Goal: Complete application form: Complete application form

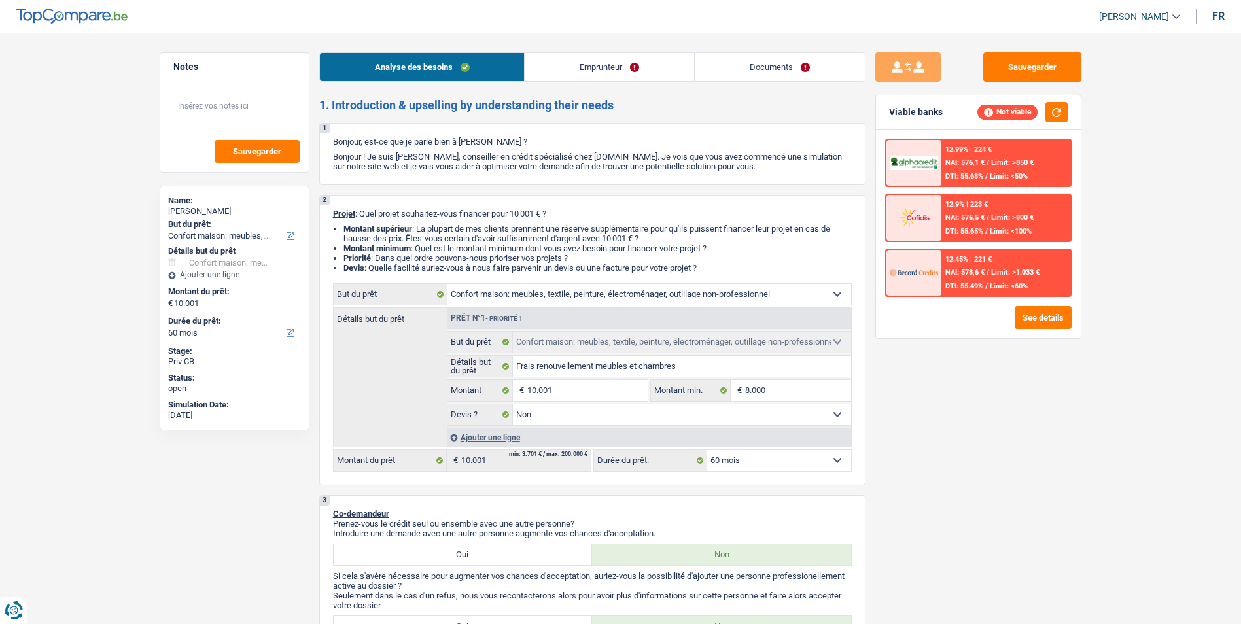
select select "household"
select select "60"
select select "household"
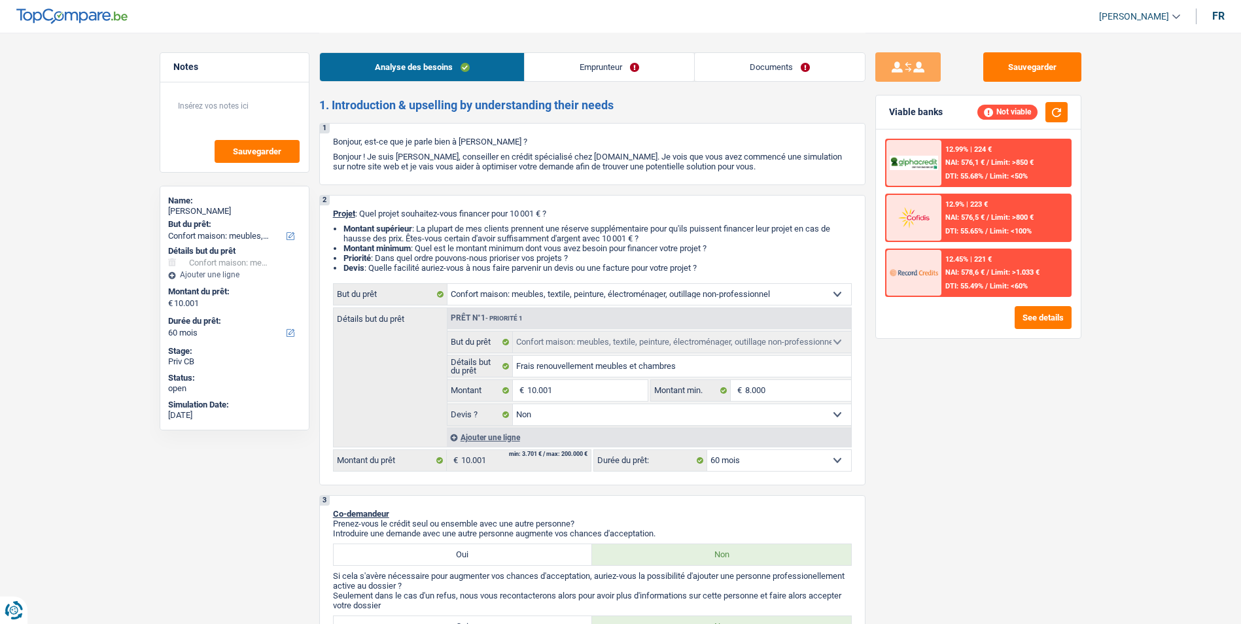
select select "false"
select select "60"
select select "mutuality"
select select "mutualityIndemnity"
select select "rents"
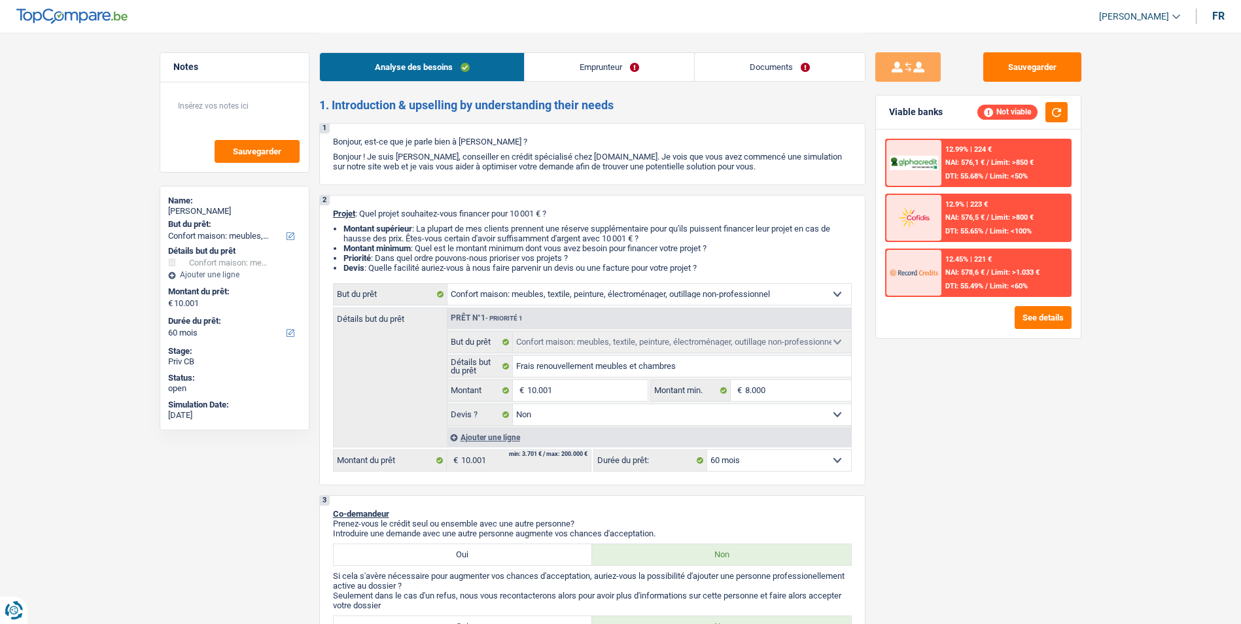
select select "household"
select select "false"
select select "60"
select select "32"
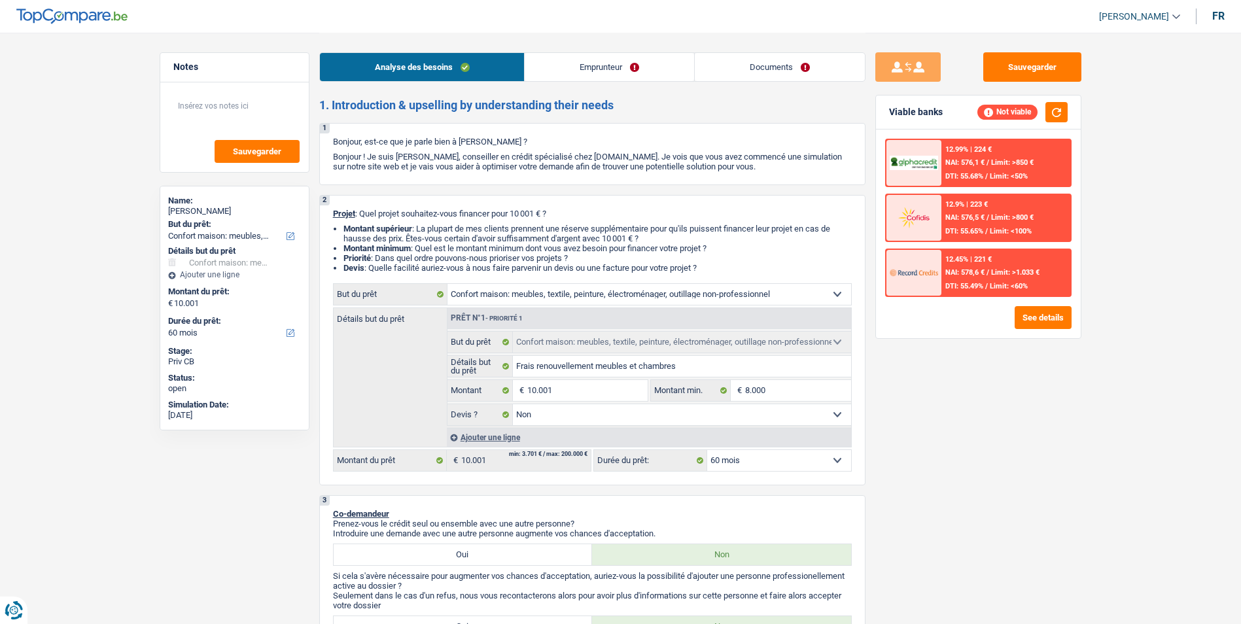
select select "single"
click at [577, 63] on link "Emprunteur" at bounding box center [609, 67] width 169 height 28
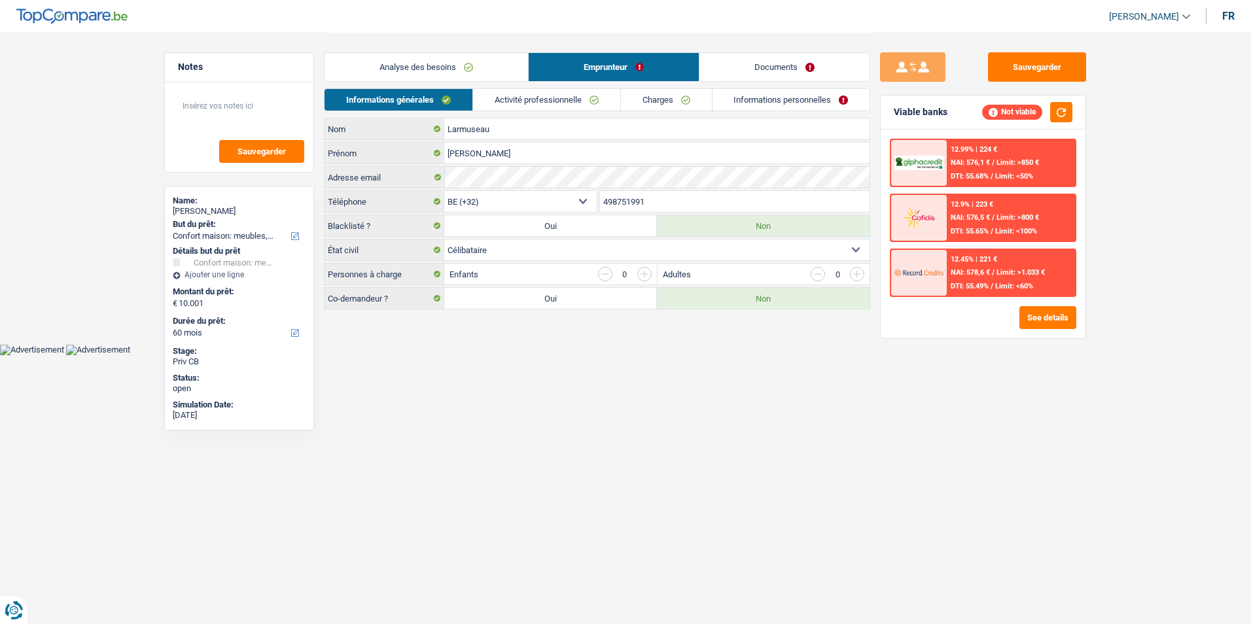
click at [485, 66] on link "Analyse des besoins" at bounding box center [426, 67] width 203 height 28
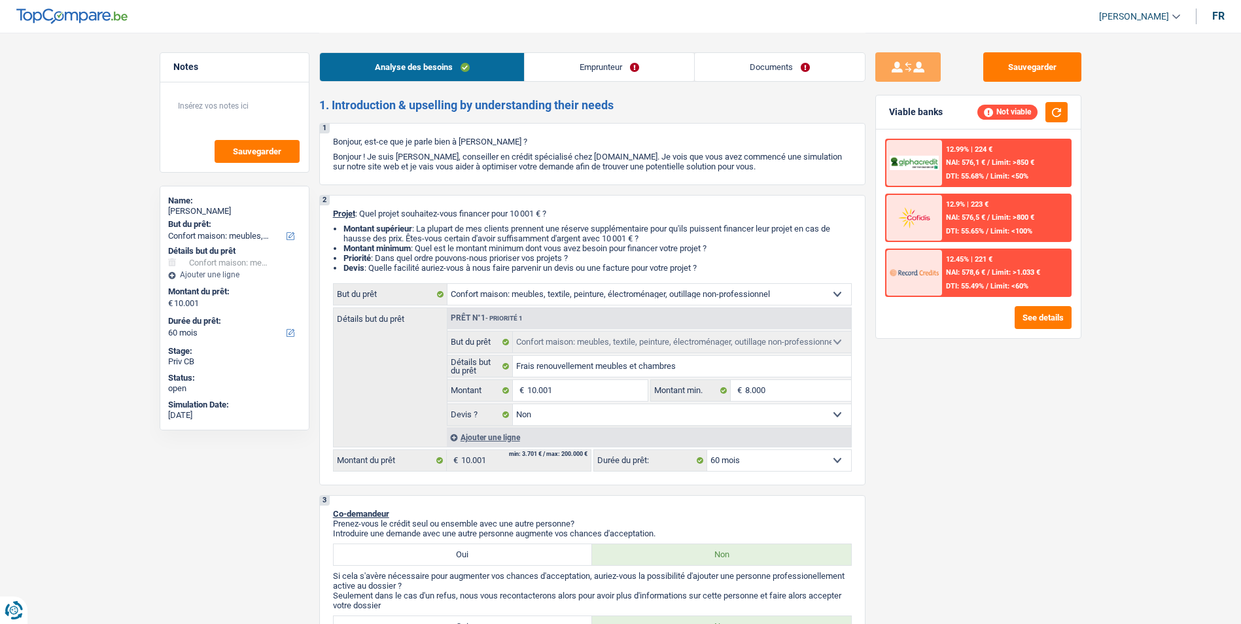
click at [620, 72] on link "Emprunteur" at bounding box center [609, 67] width 169 height 28
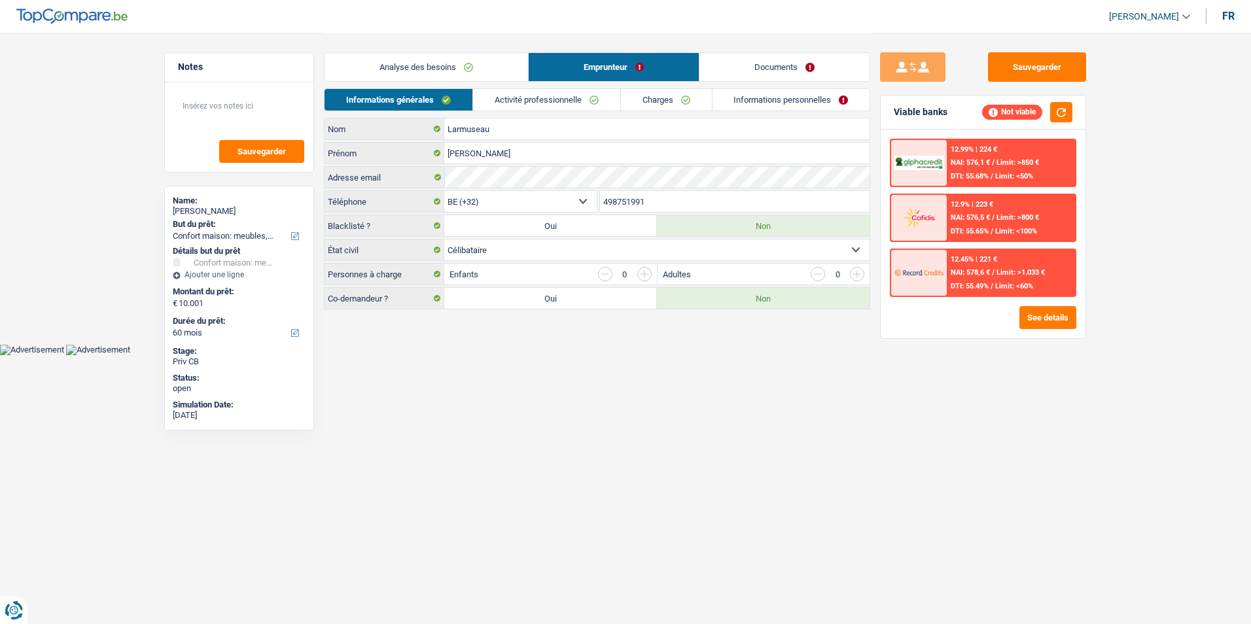
click at [726, 73] on link "Documents" at bounding box center [784, 67] width 170 height 28
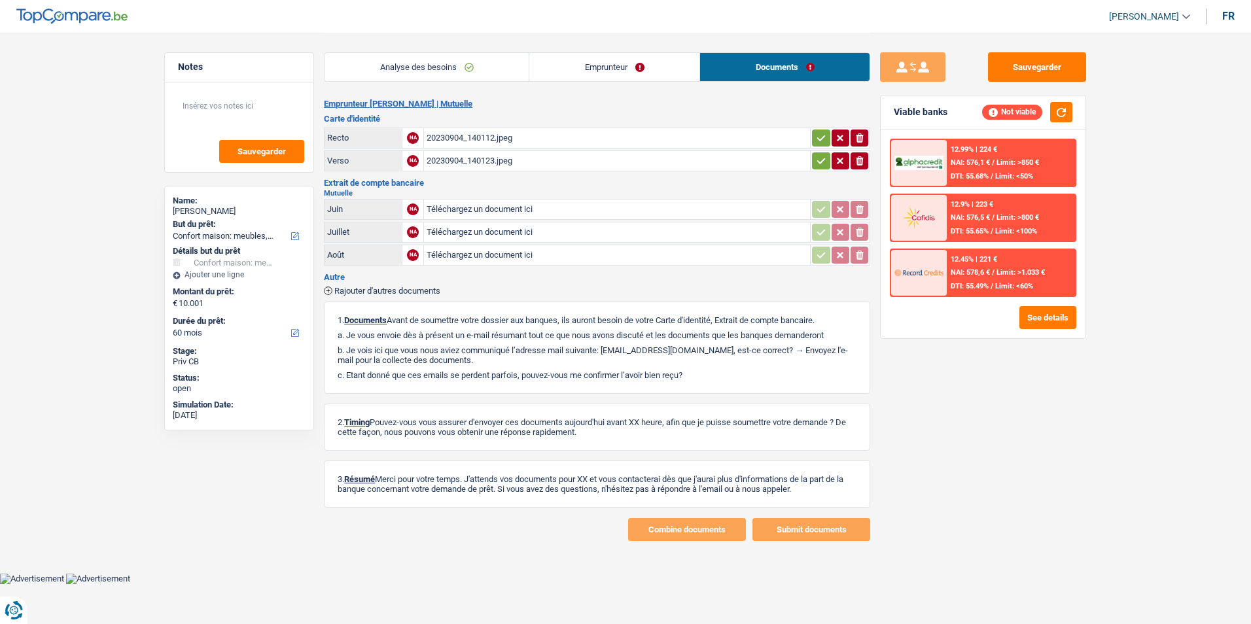
click at [646, 65] on link "Emprunteur" at bounding box center [614, 67] width 170 height 28
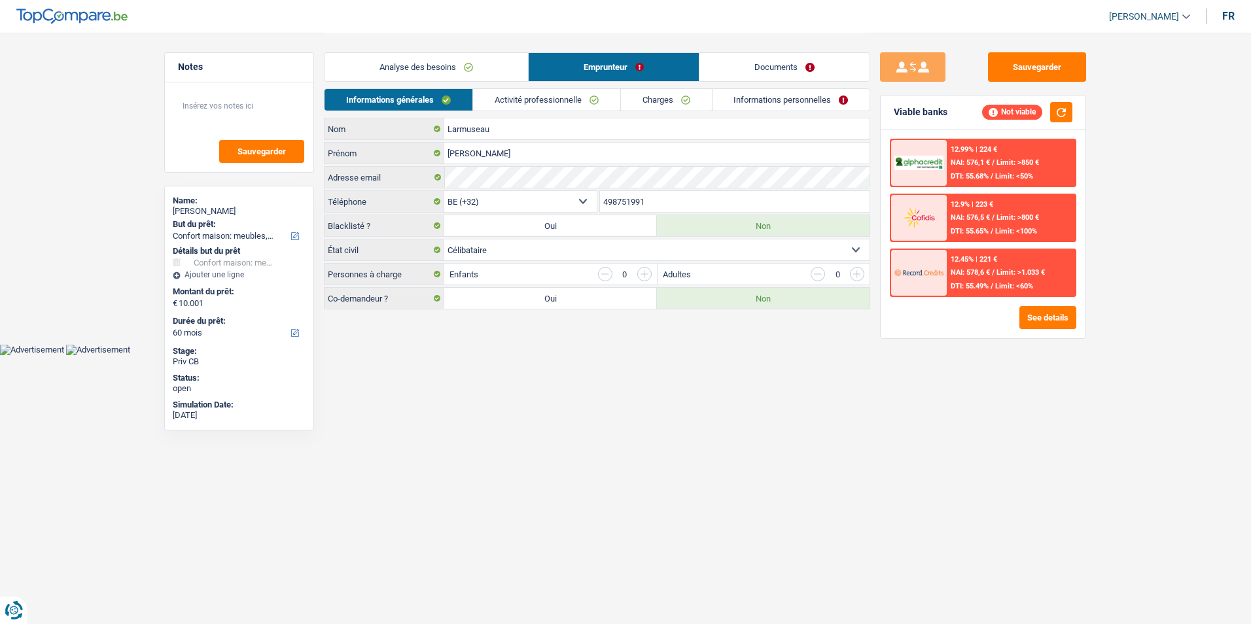
click at [459, 47] on div "Analyse des besoins Emprunteur Documents" at bounding box center [597, 61] width 546 height 56
click at [465, 62] on link "Analyse des besoins" at bounding box center [426, 67] width 203 height 28
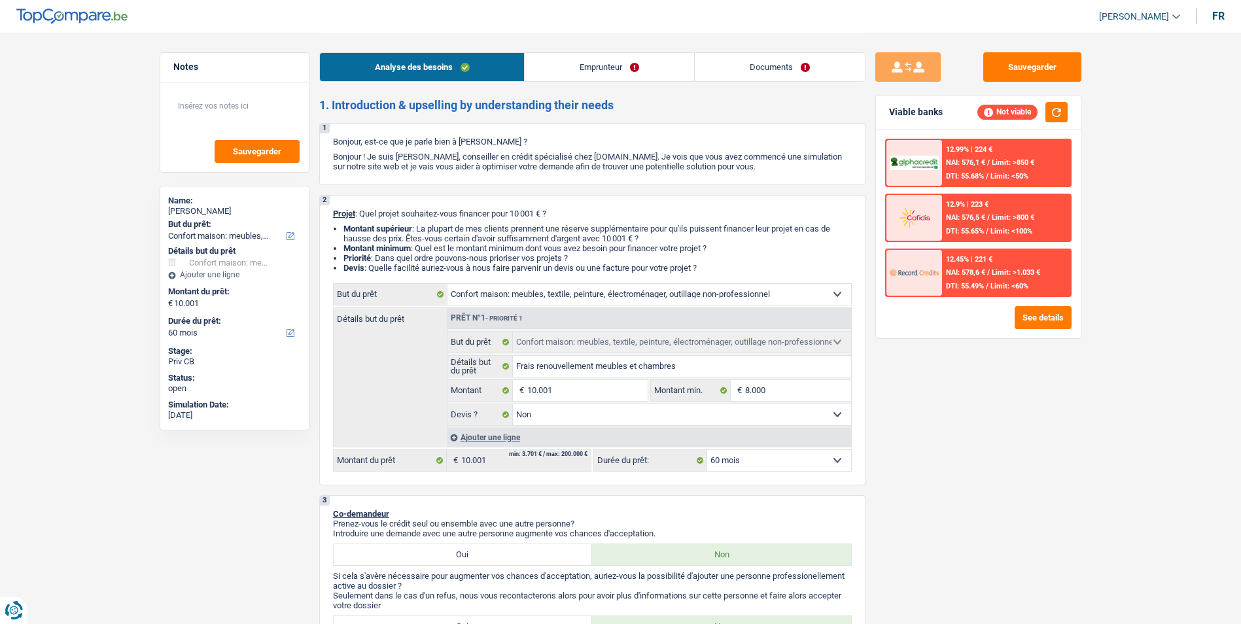
click at [571, 76] on link "Emprunteur" at bounding box center [609, 67] width 169 height 28
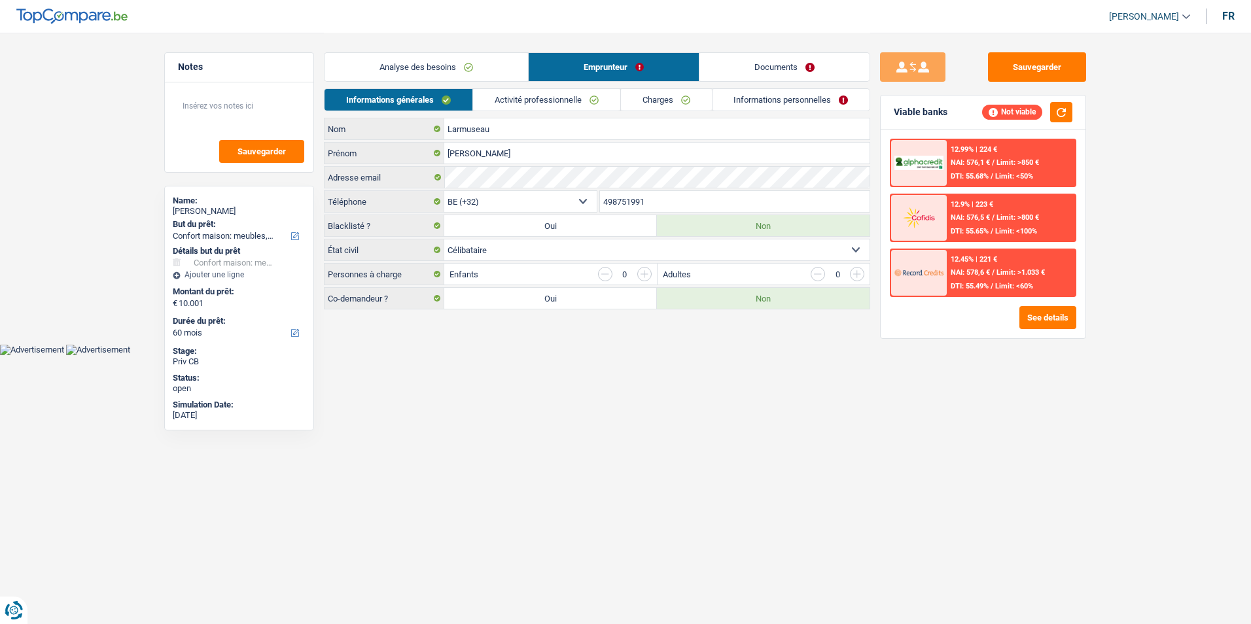
click at [731, 75] on link "Documents" at bounding box center [784, 67] width 170 height 28
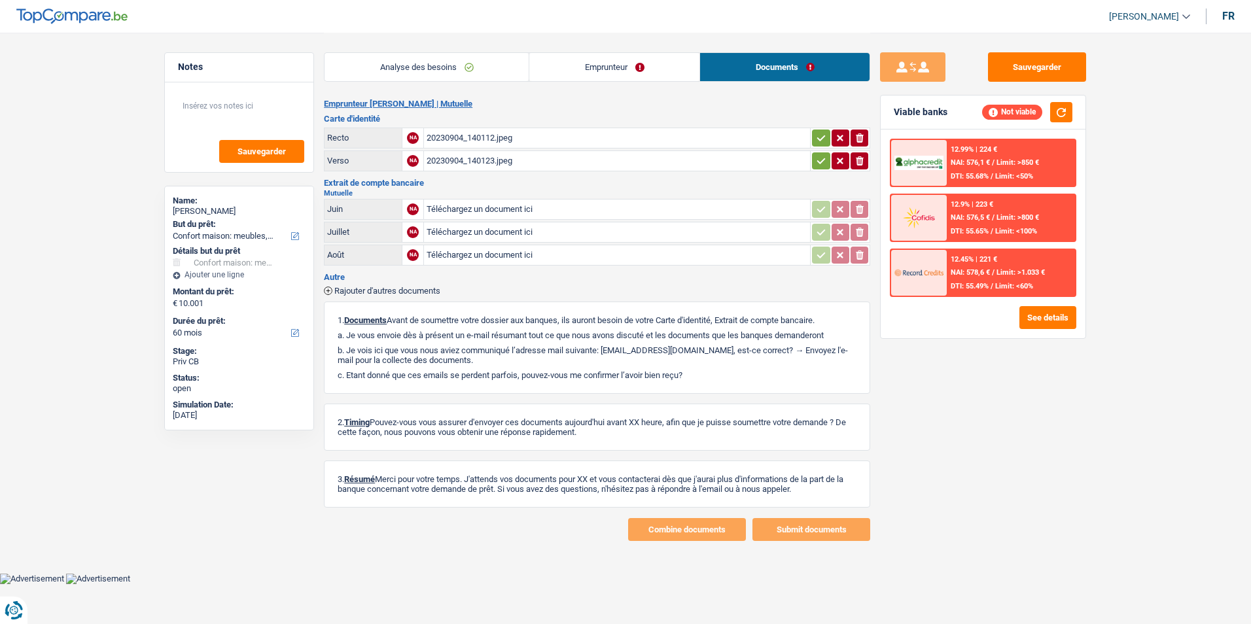
click at [491, 135] on div "20230904_140112.jpeg" at bounding box center [617, 138] width 381 height 20
click at [484, 163] on div "20230904_140123.jpeg" at bounding box center [617, 161] width 381 height 20
click at [444, 71] on link "Analyse des besoins" at bounding box center [427, 67] width 204 height 28
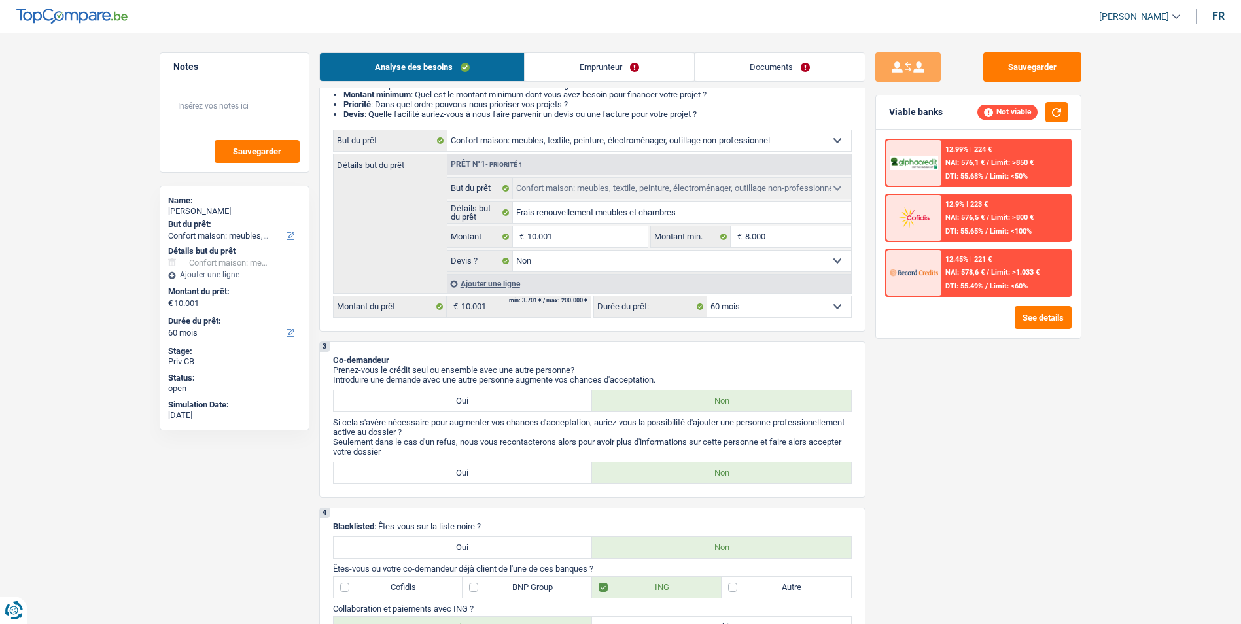
scroll to position [131, 0]
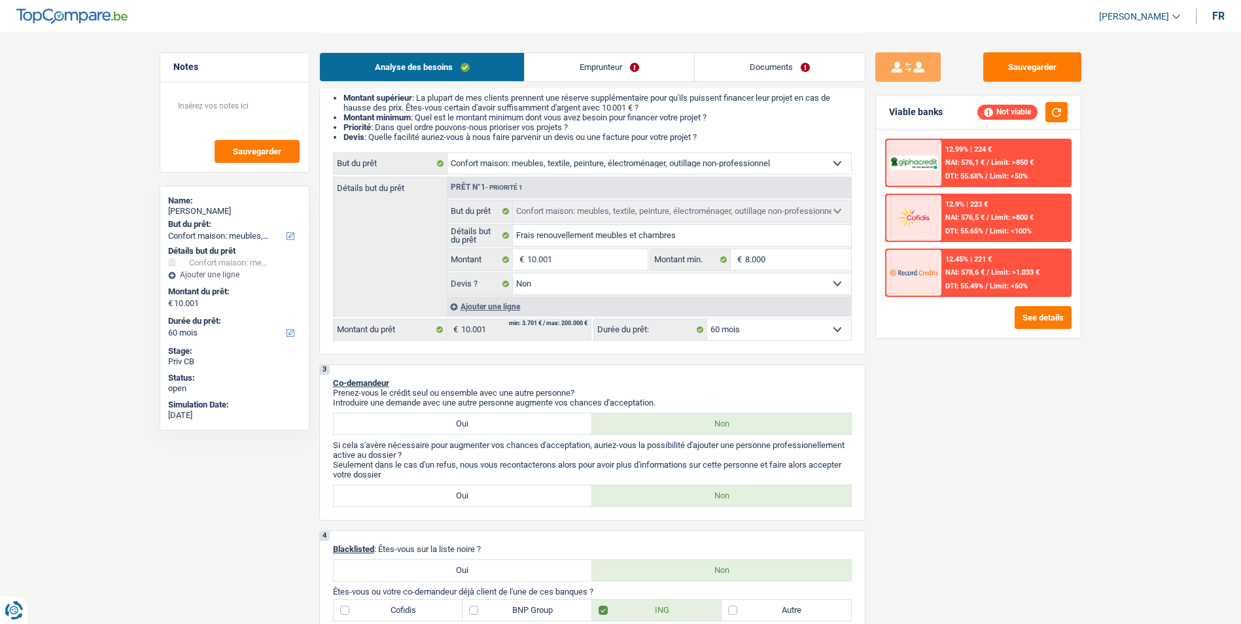
click at [587, 74] on link "Emprunteur" at bounding box center [609, 67] width 169 height 28
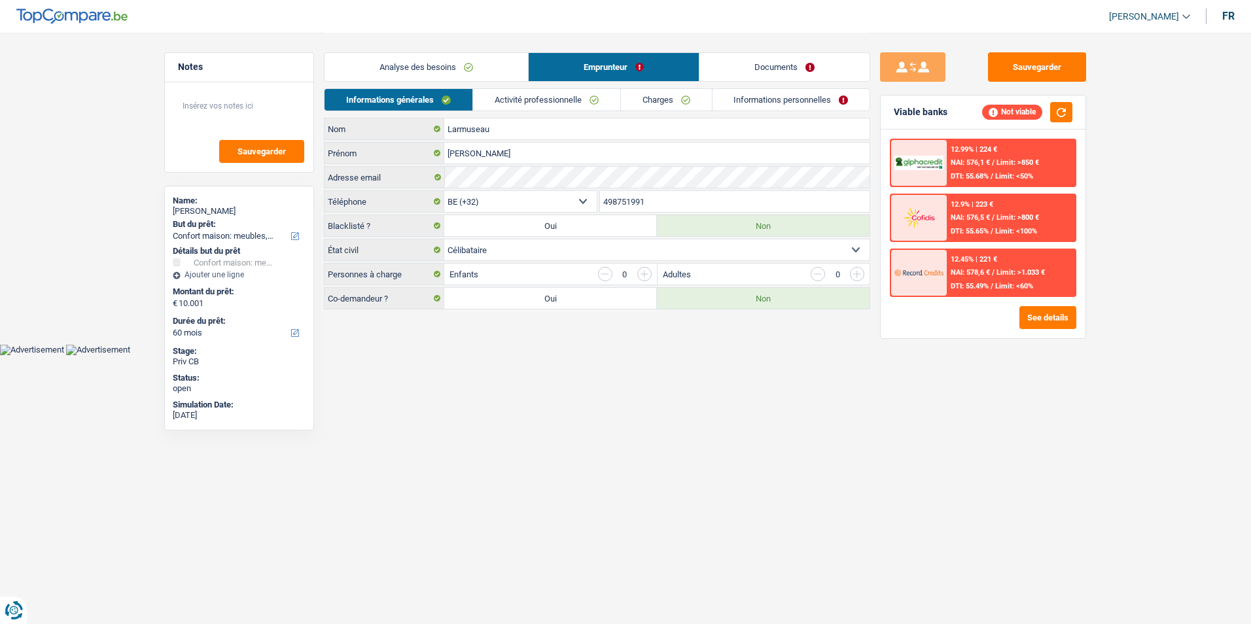
click at [569, 99] on link "Activité professionnelle" at bounding box center [546, 100] width 147 height 22
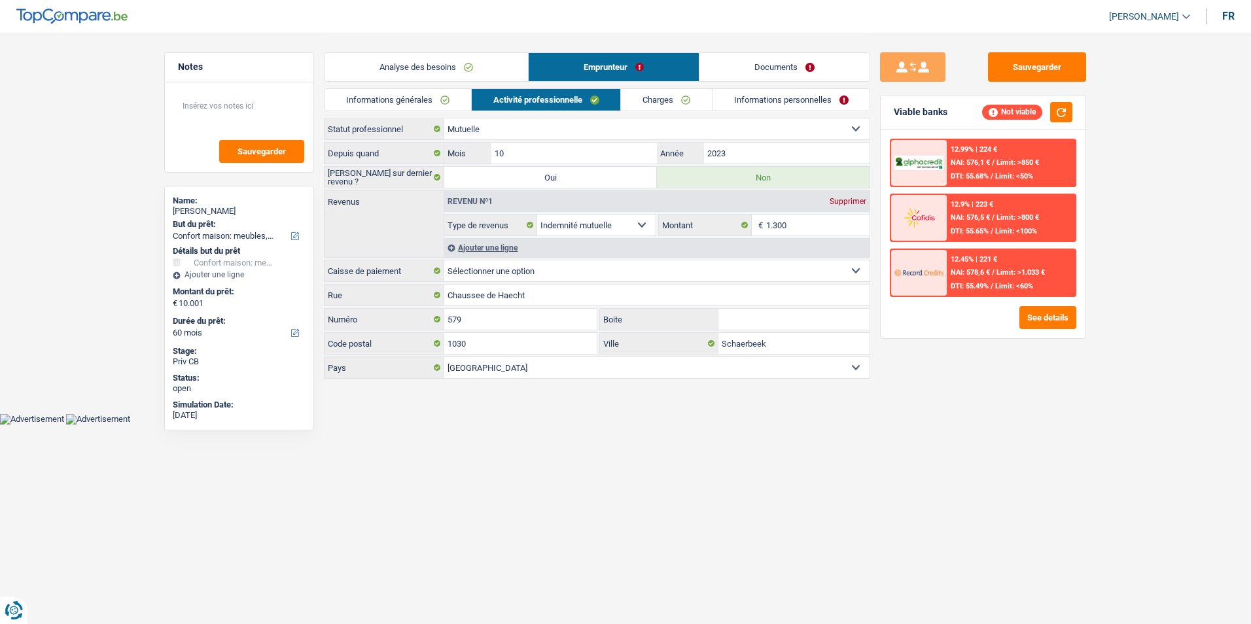
click at [655, 103] on link "Charges" at bounding box center [666, 100] width 91 height 22
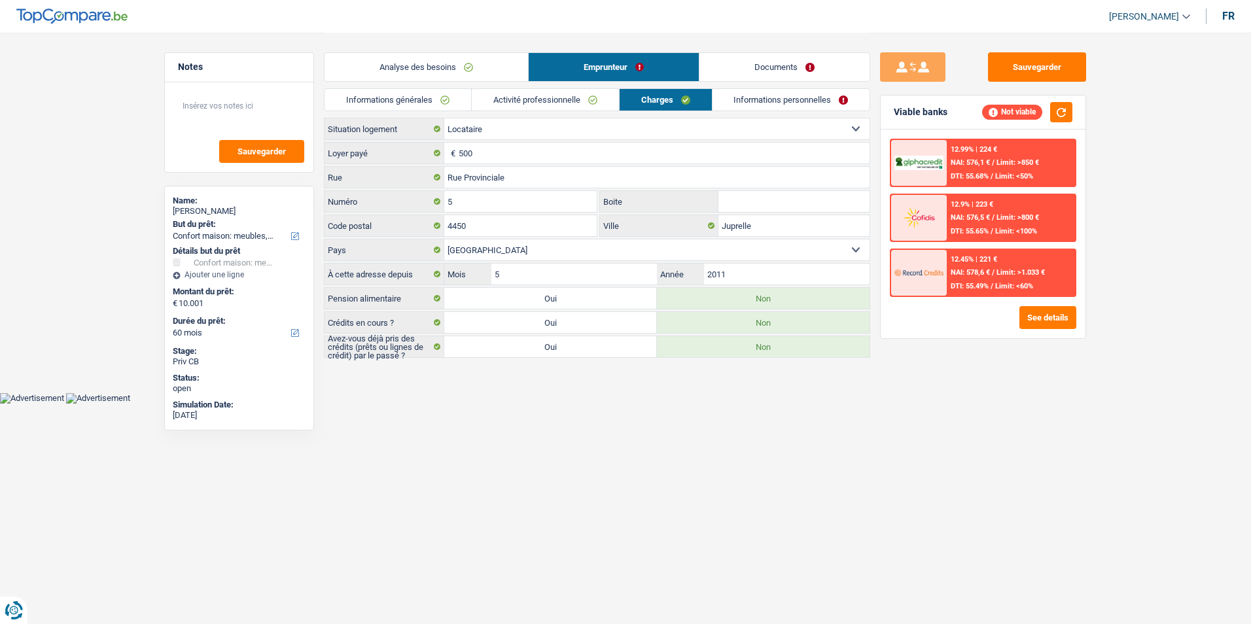
click at [752, 103] on link "Informations personnelles" at bounding box center [791, 100] width 158 height 22
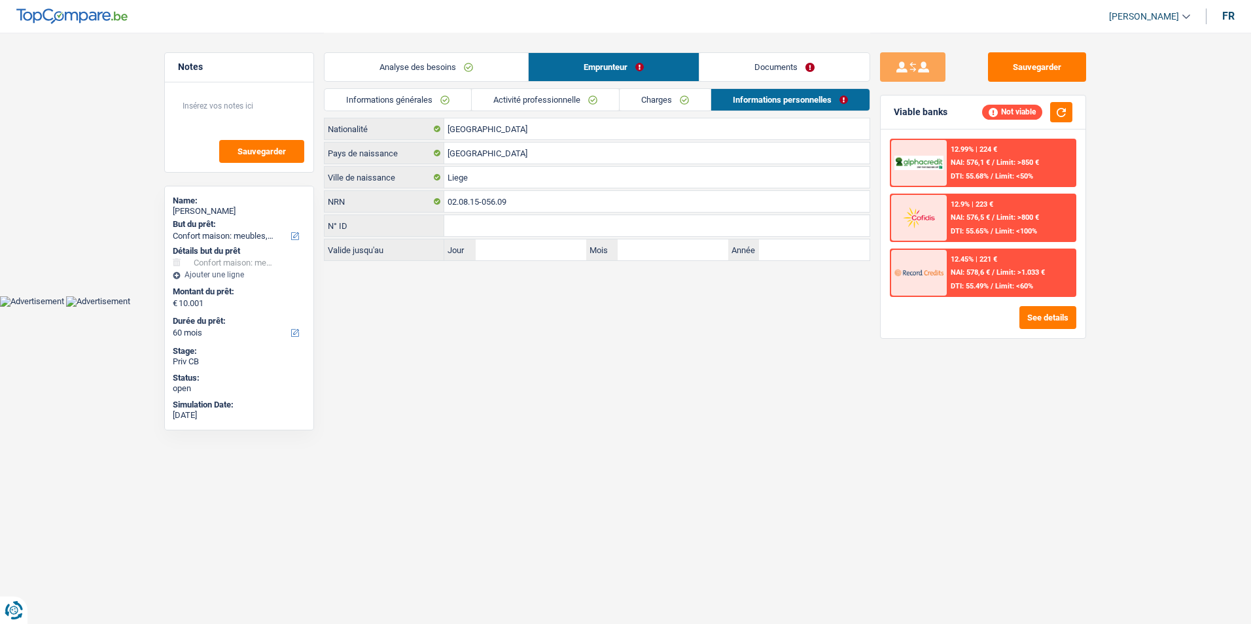
click at [682, 97] on link "Charges" at bounding box center [665, 100] width 91 height 22
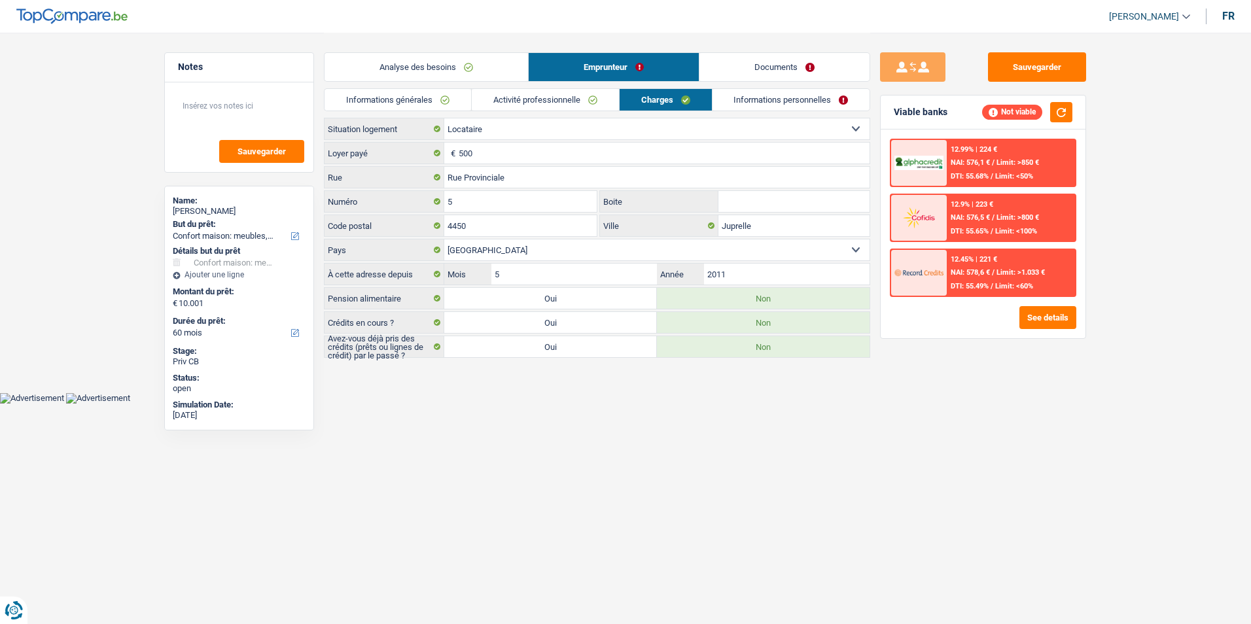
click at [557, 96] on link "Activité professionnelle" at bounding box center [545, 100] width 147 height 22
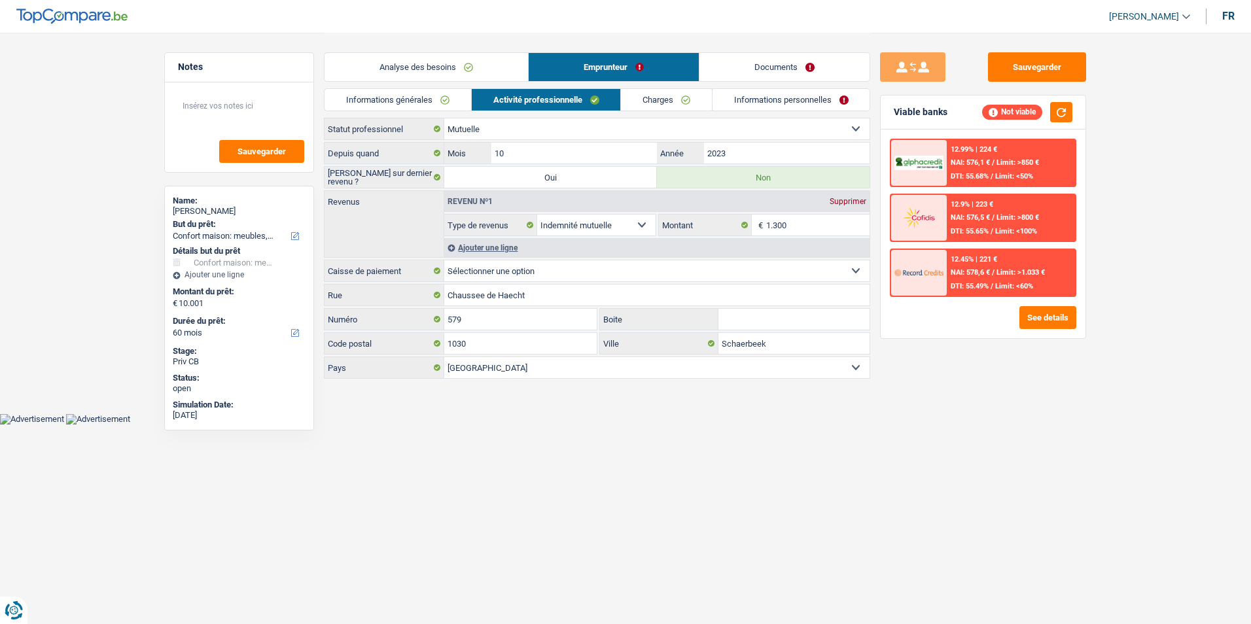
click at [471, 101] on li "Activité professionnelle" at bounding box center [546, 99] width 150 height 23
click at [464, 101] on link "Informations générales" at bounding box center [398, 100] width 147 height 22
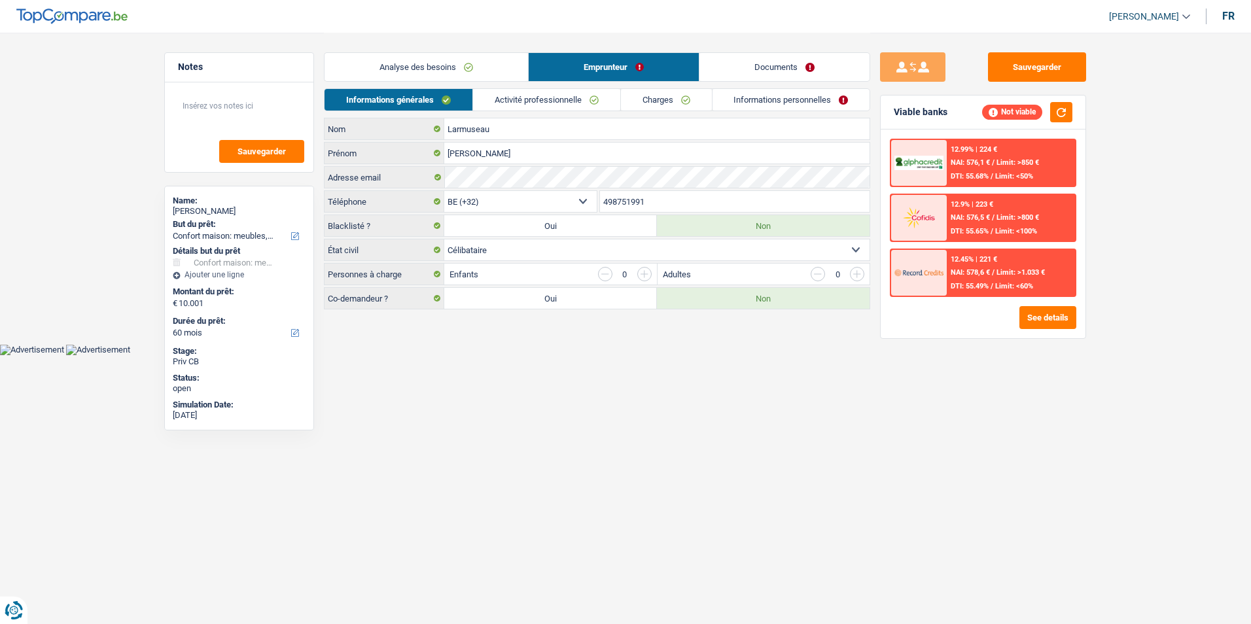
click at [531, 101] on link "Activité professionnelle" at bounding box center [546, 100] width 147 height 22
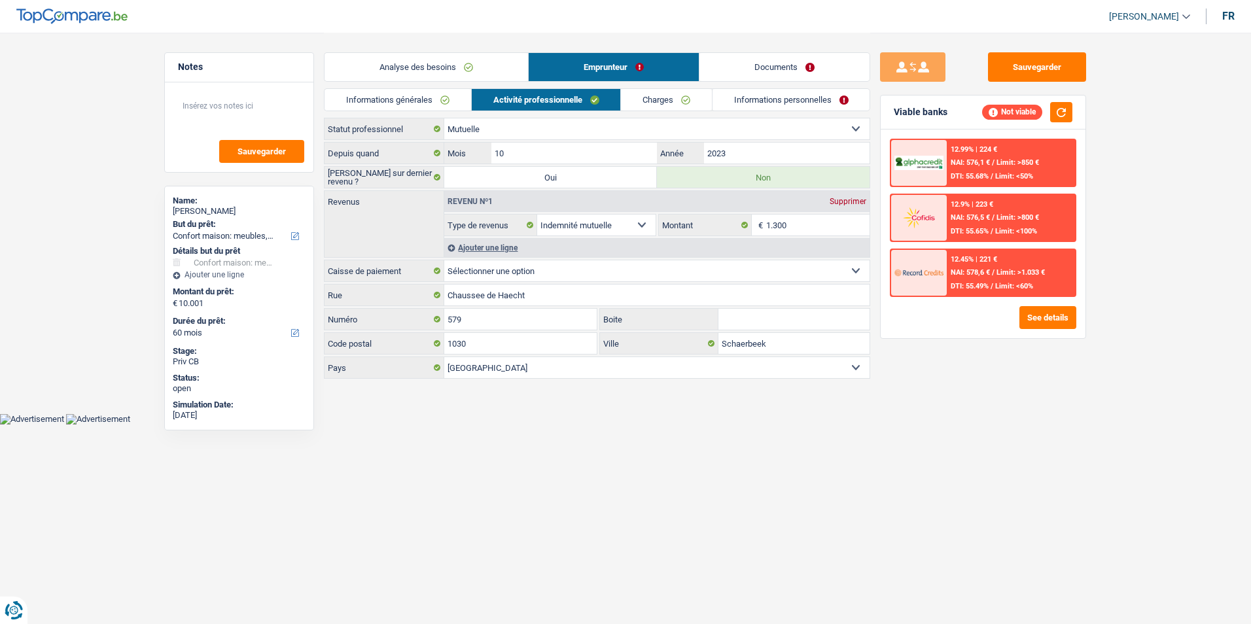
click at [644, 102] on link "Charges" at bounding box center [666, 100] width 91 height 22
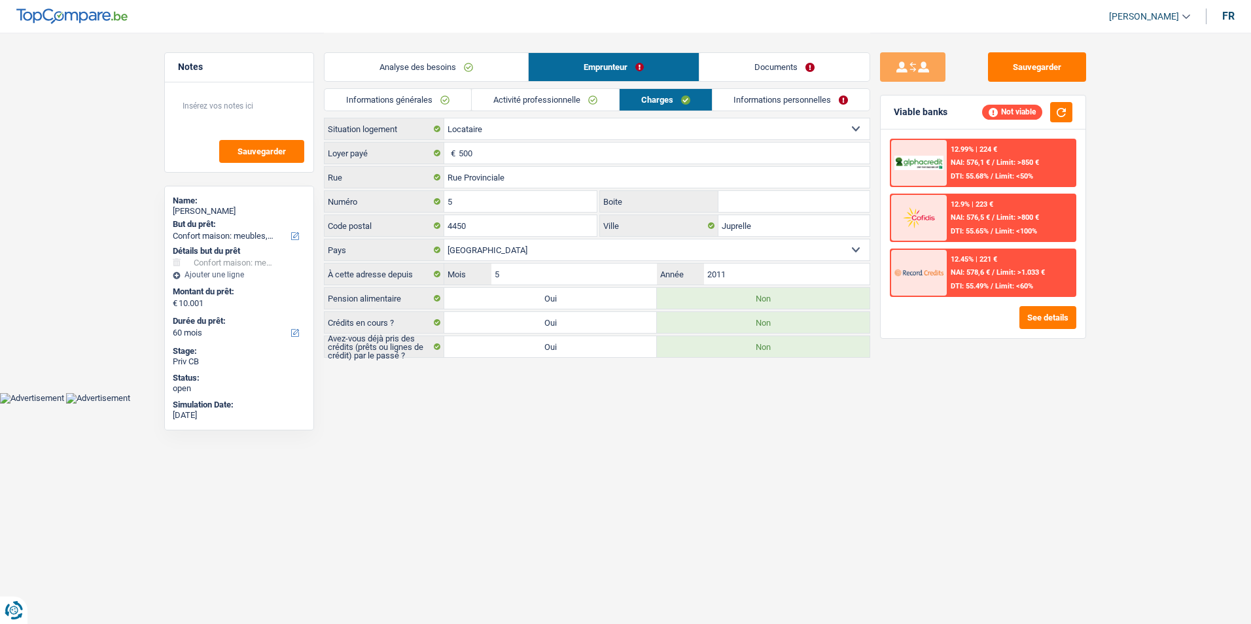
click at [751, 103] on link "Informations personnelles" at bounding box center [791, 100] width 158 height 22
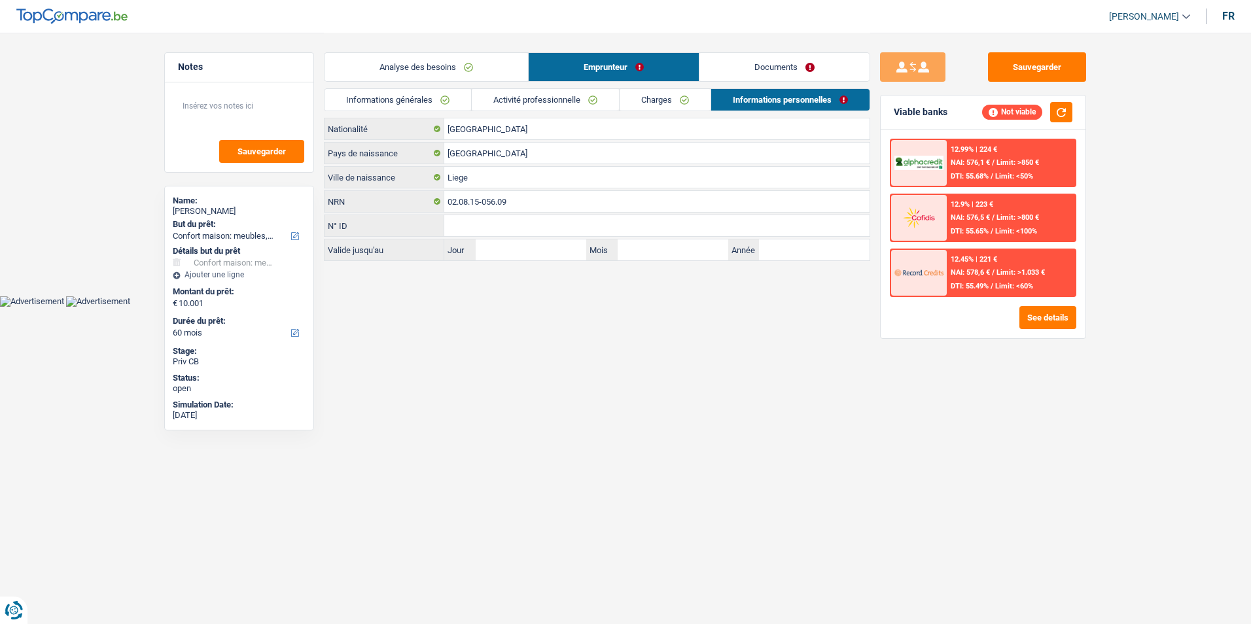
click at [637, 99] on link "Charges" at bounding box center [665, 100] width 91 height 22
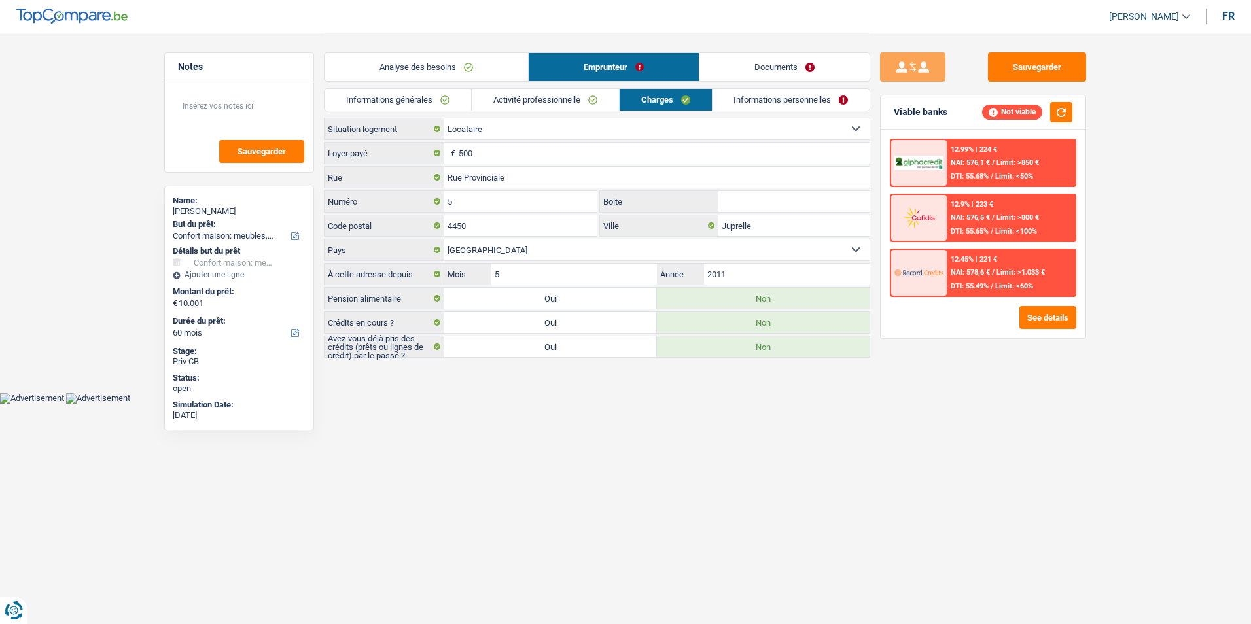
click at [584, 97] on link "Activité professionnelle" at bounding box center [545, 100] width 147 height 22
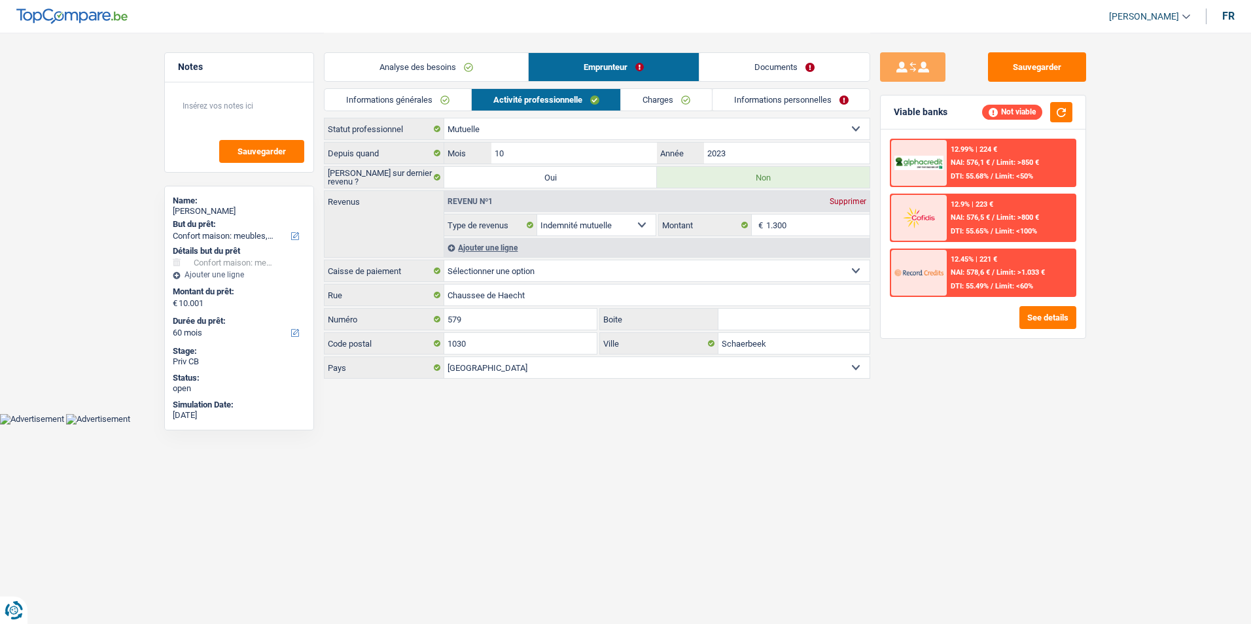
click at [451, 96] on link "Informations générales" at bounding box center [398, 100] width 147 height 22
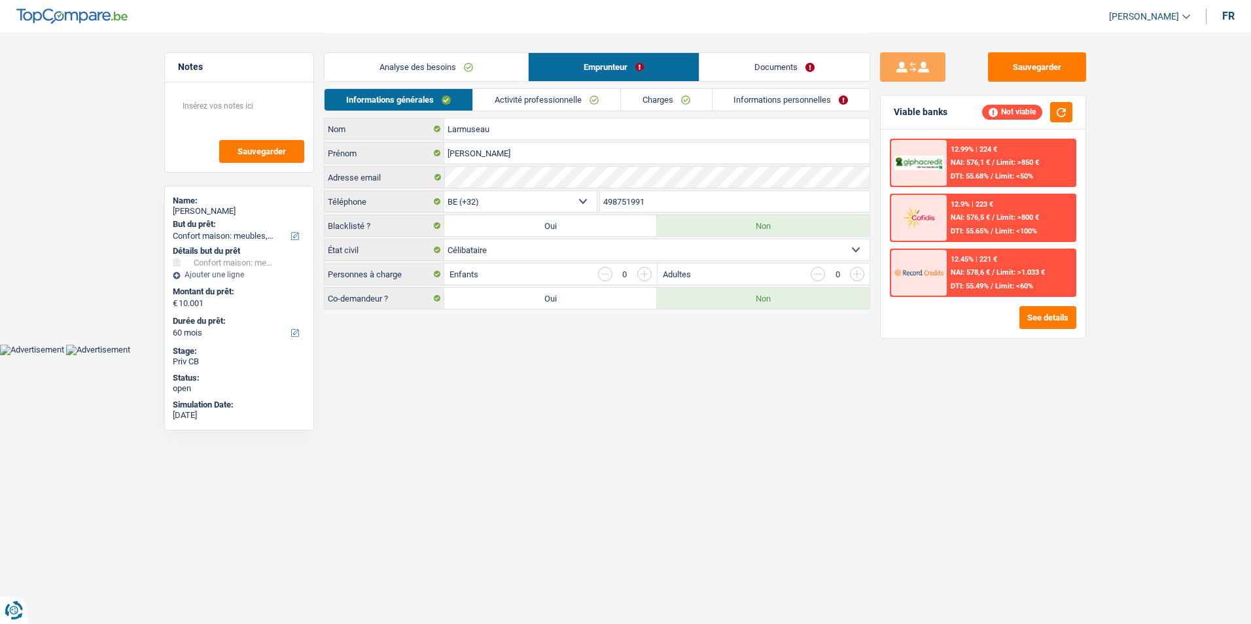
click at [528, 103] on link "Activité professionnelle" at bounding box center [546, 100] width 147 height 22
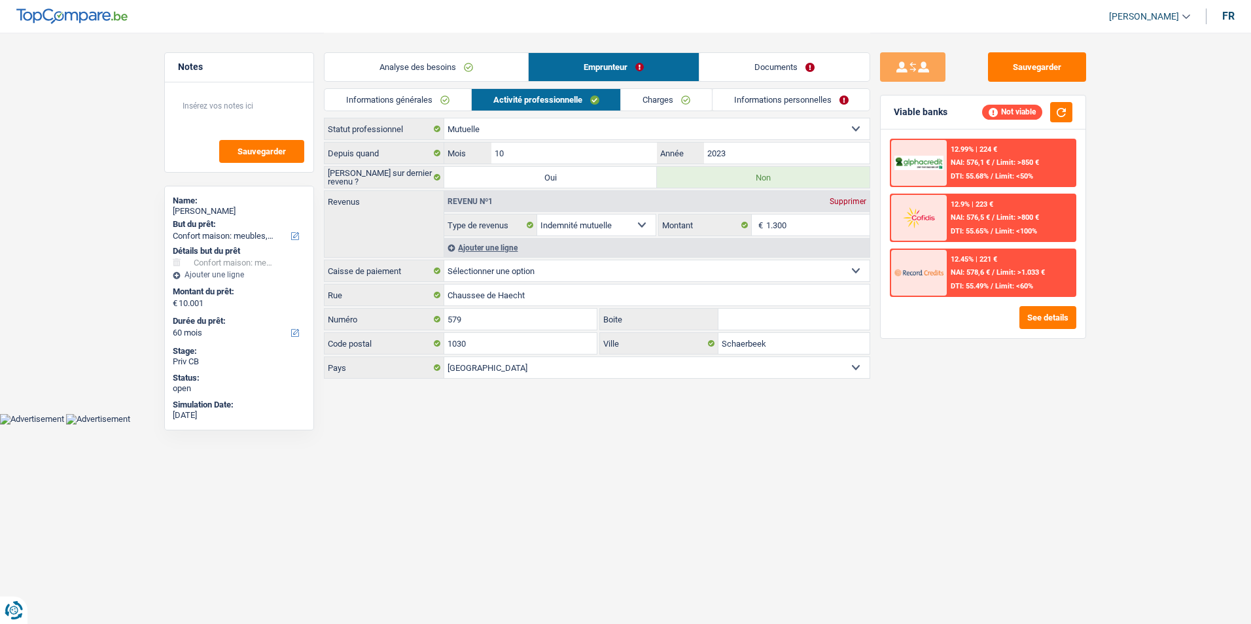
click at [649, 106] on link "Charges" at bounding box center [666, 100] width 91 height 22
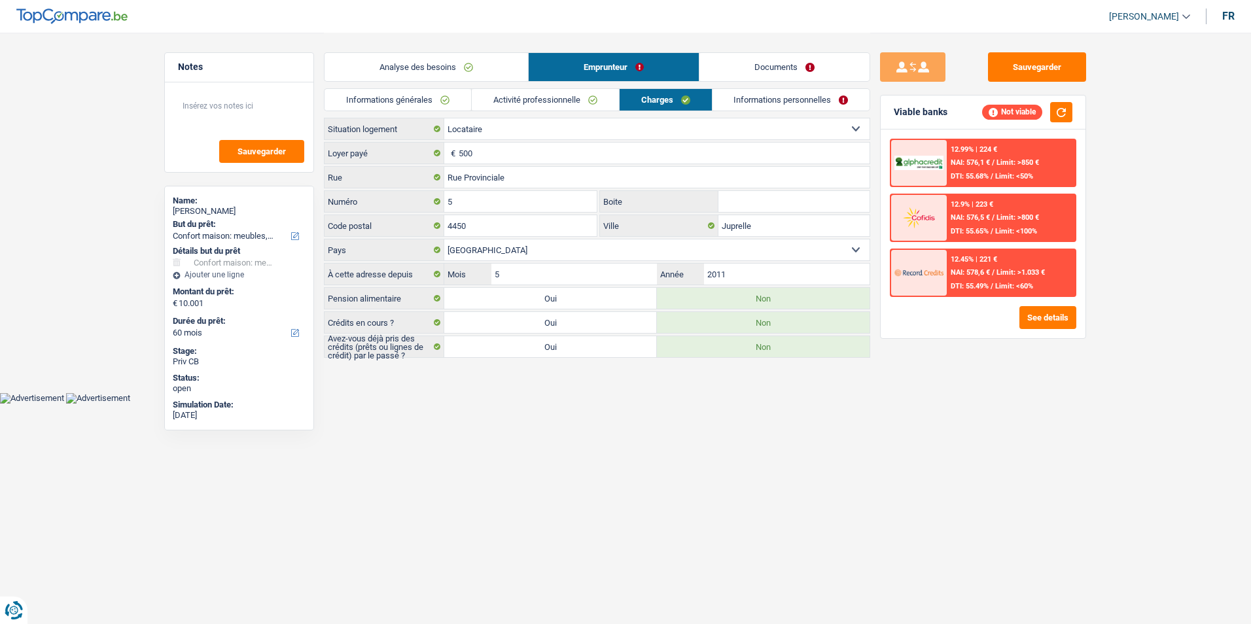
click at [731, 102] on link "Informations personnelles" at bounding box center [791, 100] width 158 height 22
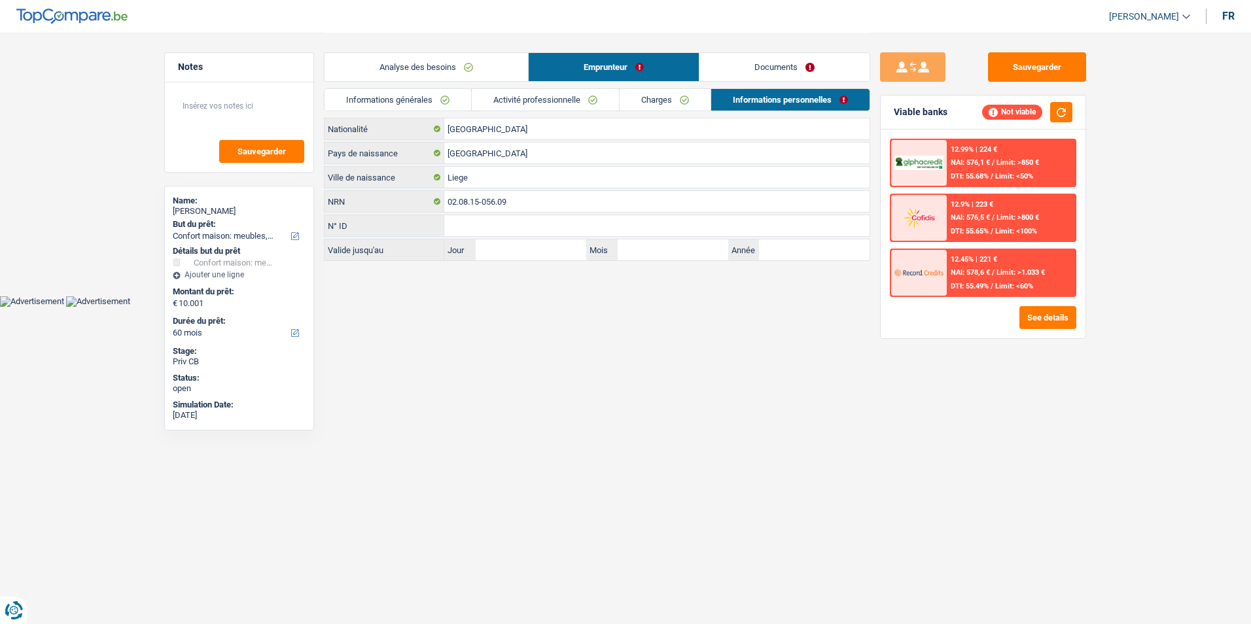
click at [752, 75] on link "Documents" at bounding box center [784, 67] width 170 height 28
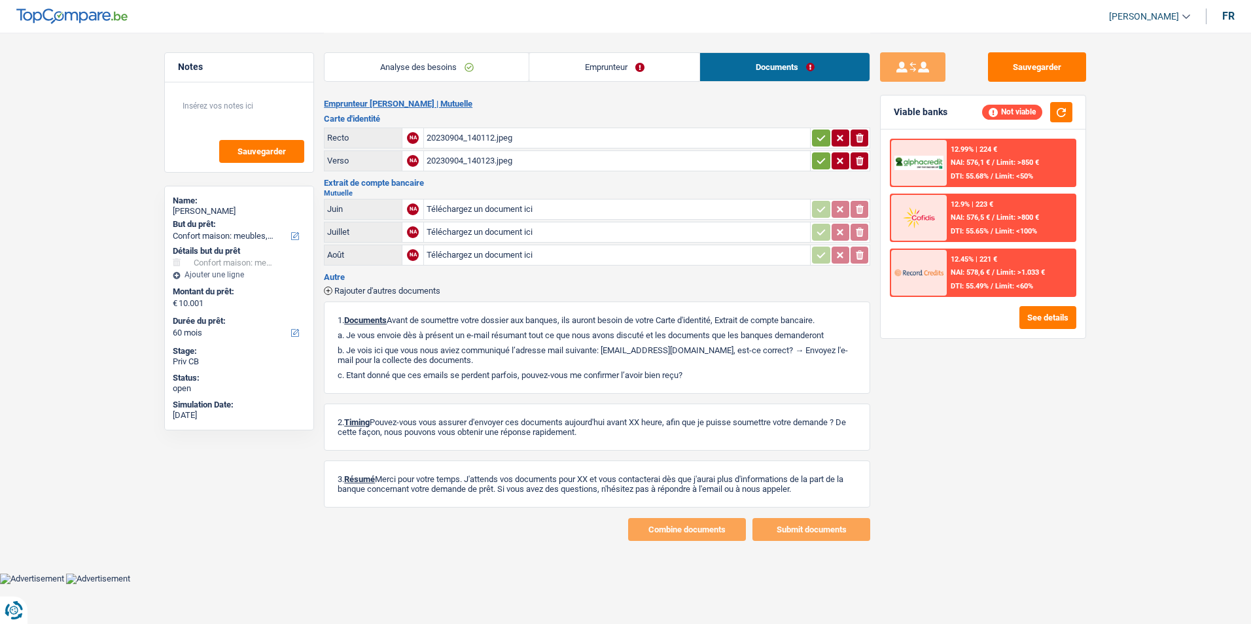
click at [497, 137] on div "20230904_140112.jpeg" at bounding box center [617, 138] width 381 height 20
click at [467, 65] on link "Analyse des besoins" at bounding box center [427, 67] width 204 height 28
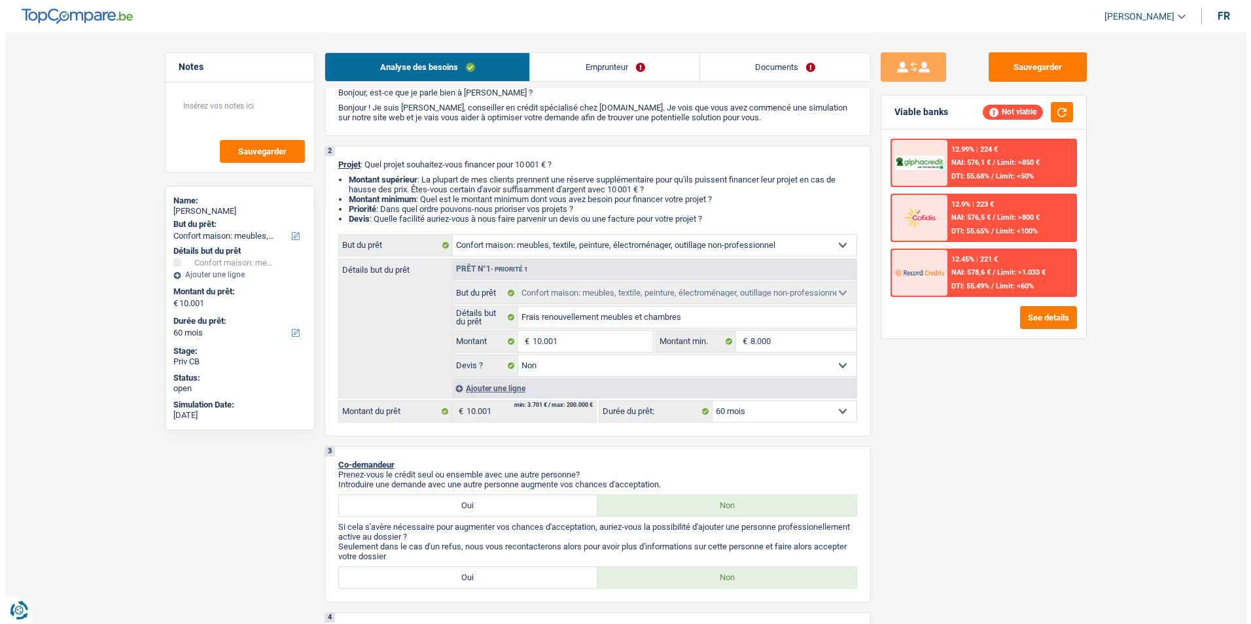
scroll to position [131, 0]
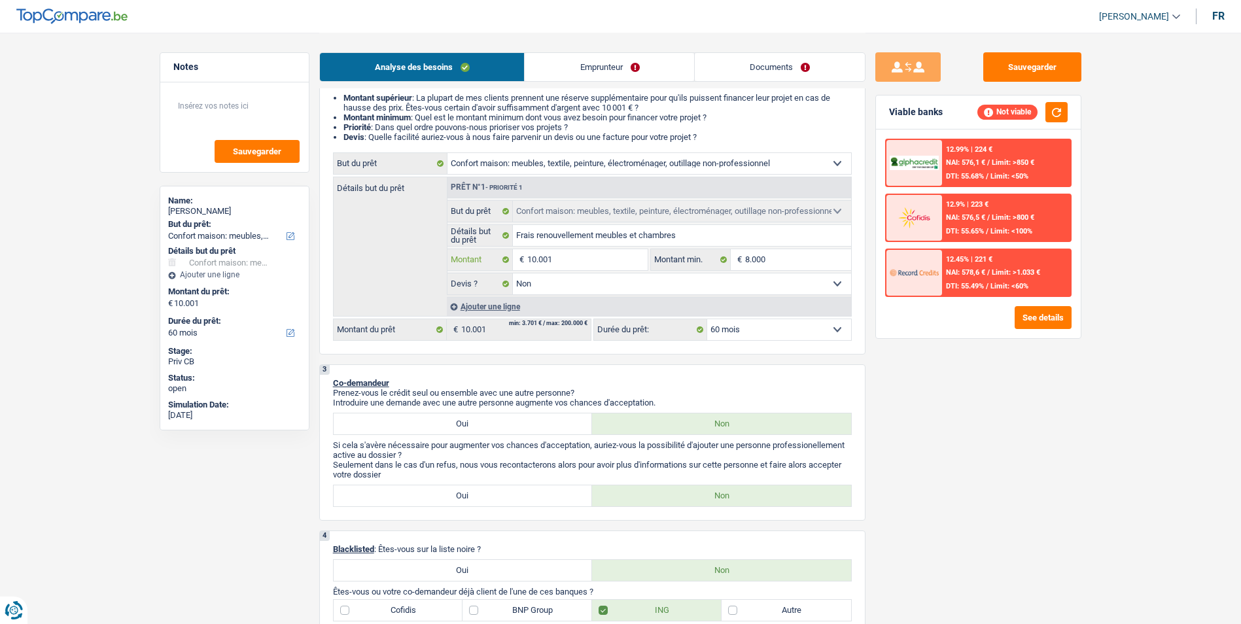
click at [585, 254] on input "10.001" at bounding box center [587, 259] width 120 height 21
type input "1.000"
type input "100"
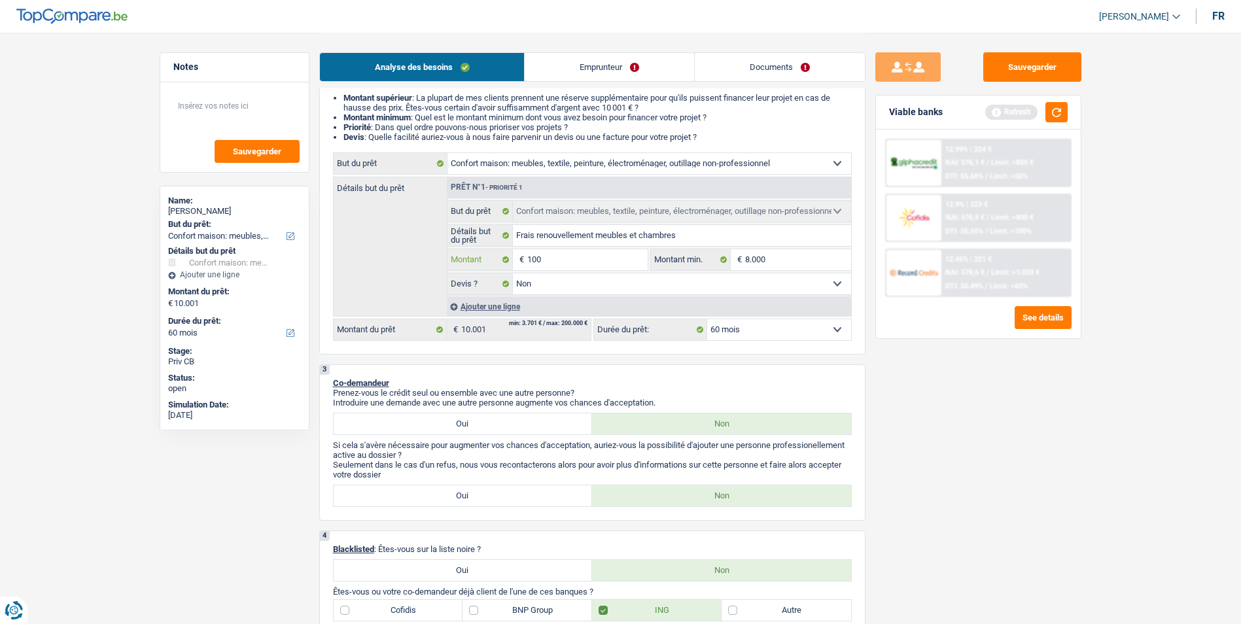
type input "10"
type input "1"
type input "7"
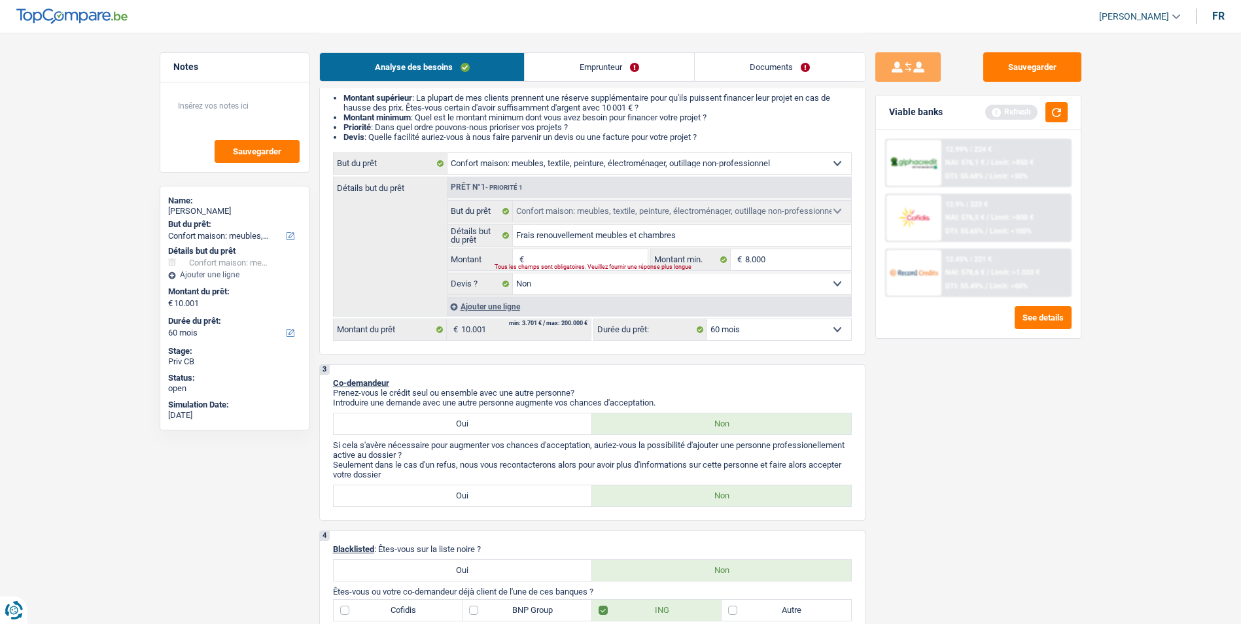
type input "7"
type input "75"
type input "750"
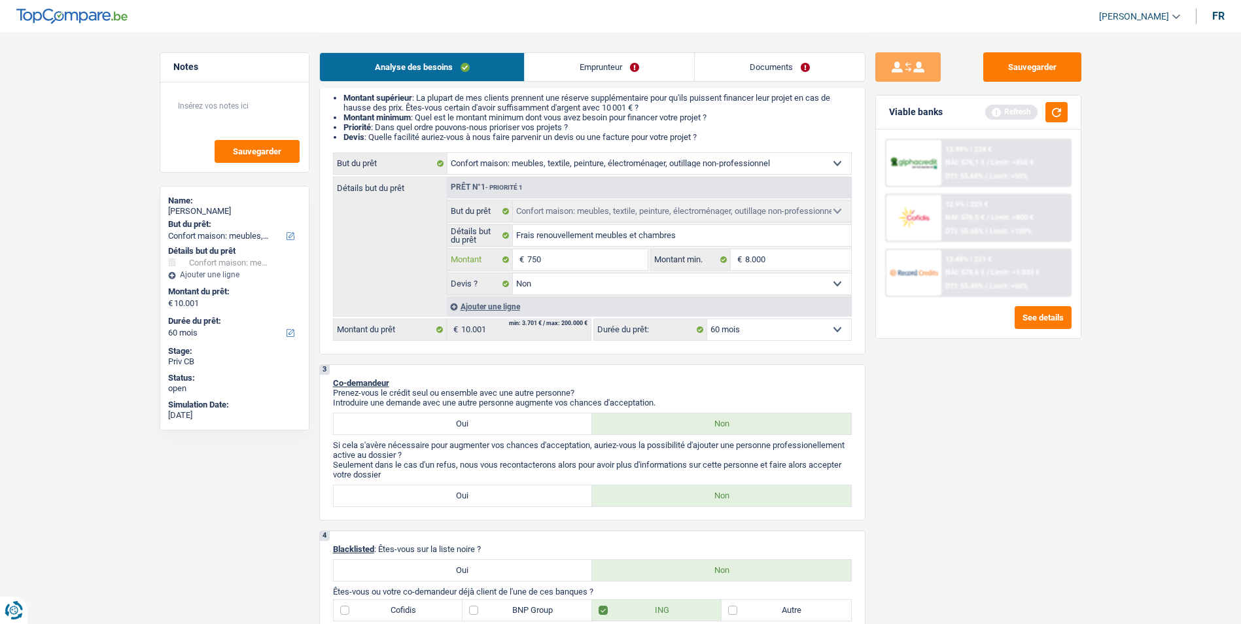
type input "7.500"
select select "42"
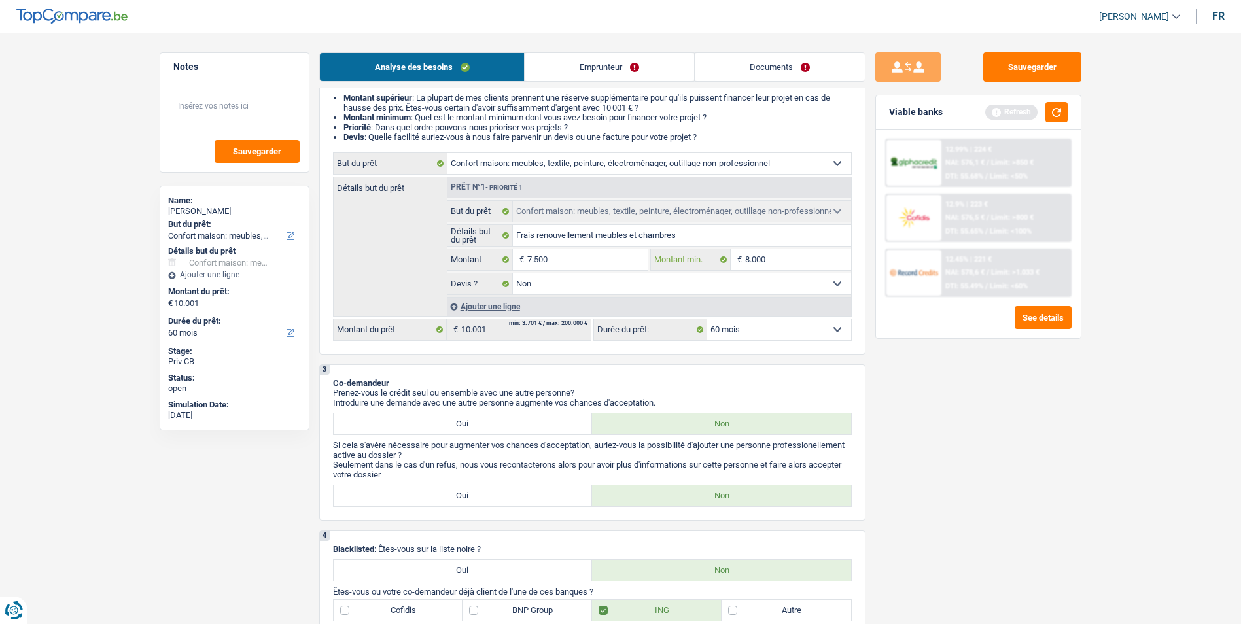
type input "7.500"
select select "42"
type input "7.500"
select select "42"
click at [779, 261] on input "8.000" at bounding box center [798, 259] width 106 height 21
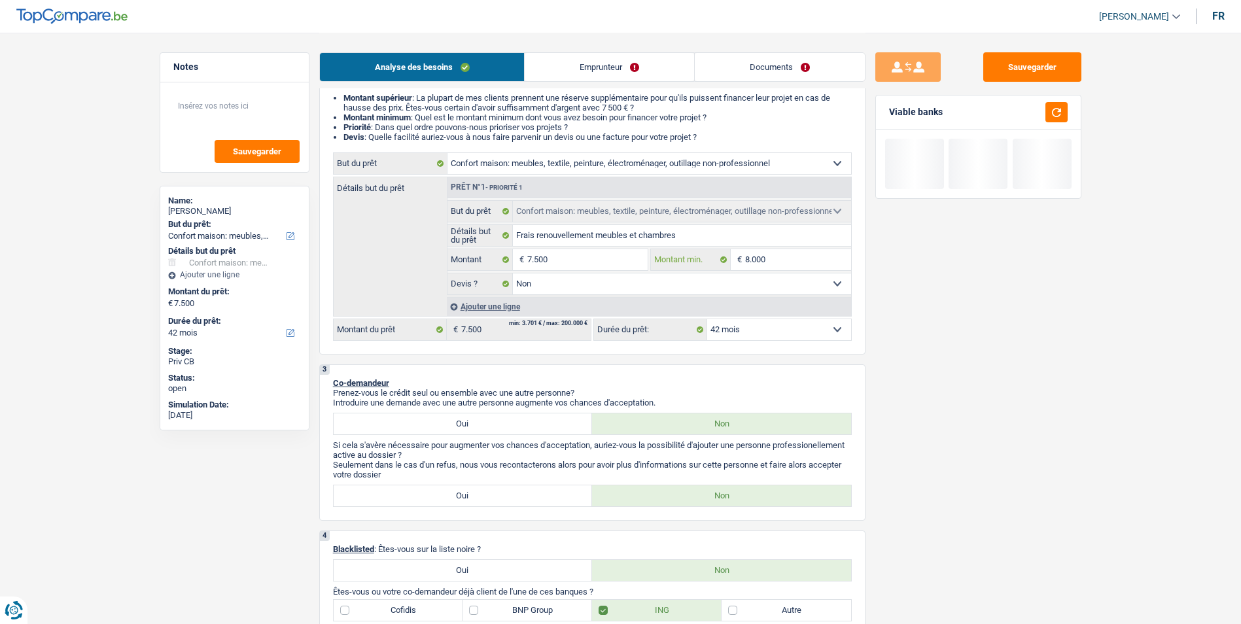
type input "800"
type input "80"
type input "8"
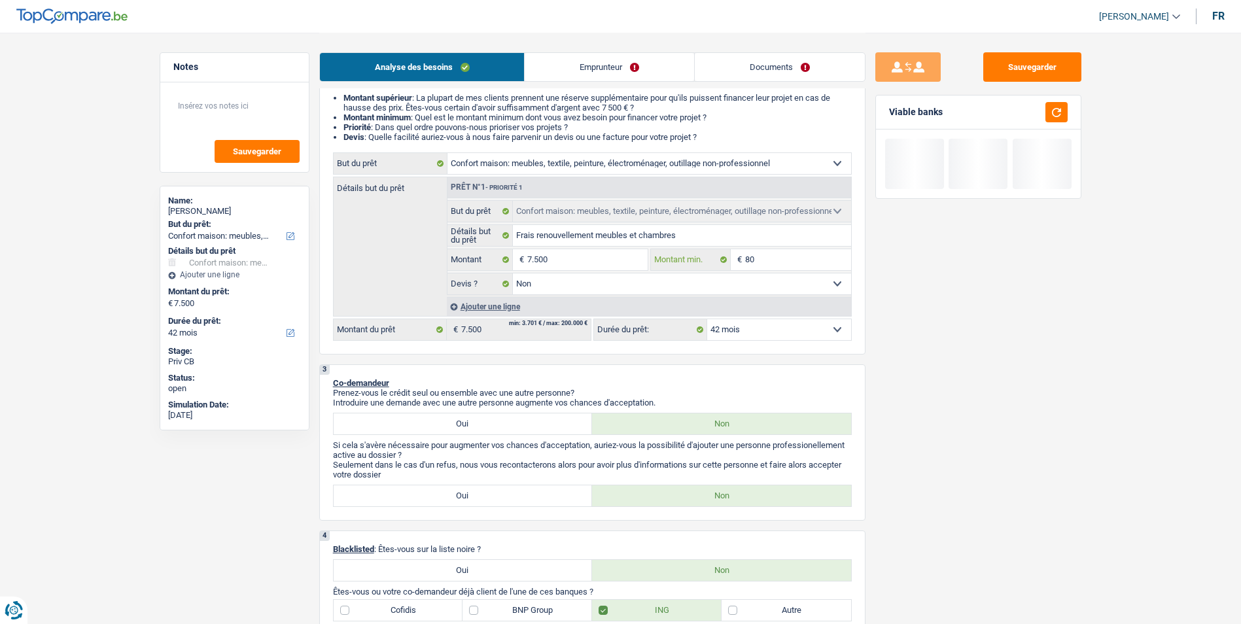
type input "8"
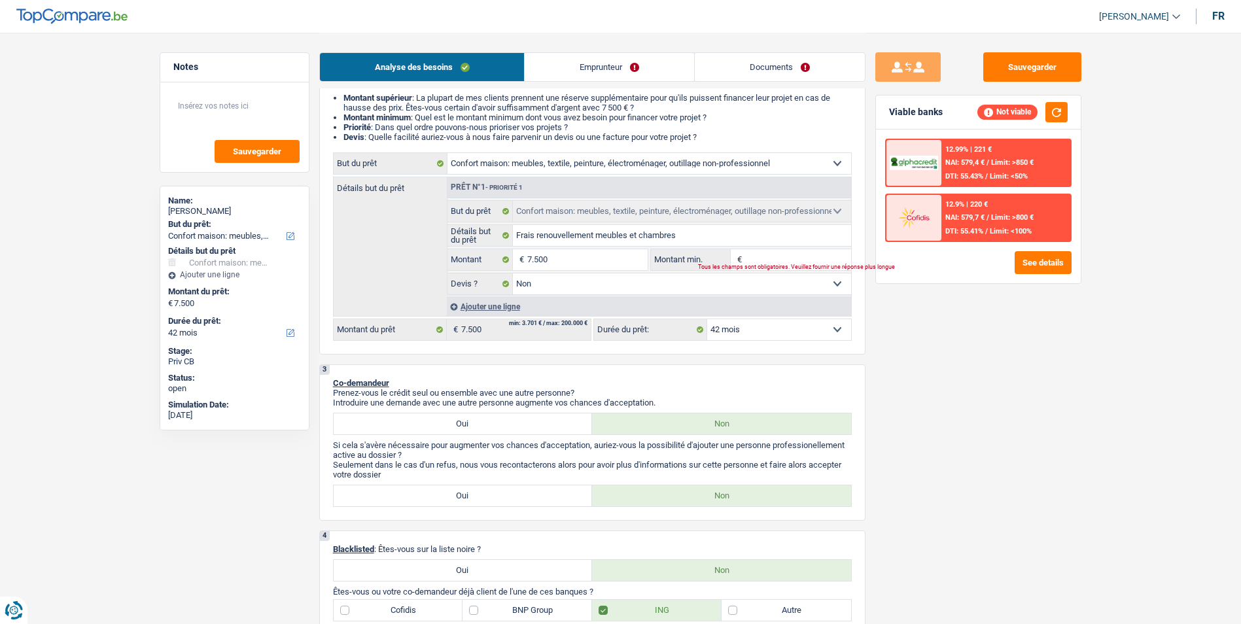
type input "7"
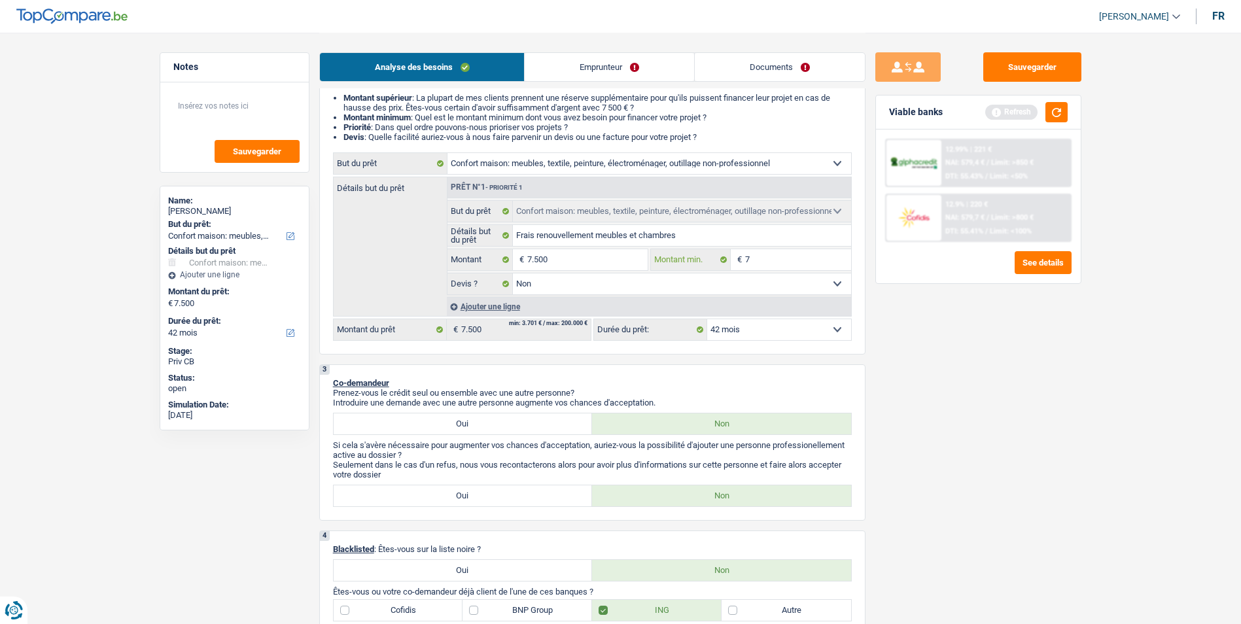
type input "75"
type input "750"
type input "7.500"
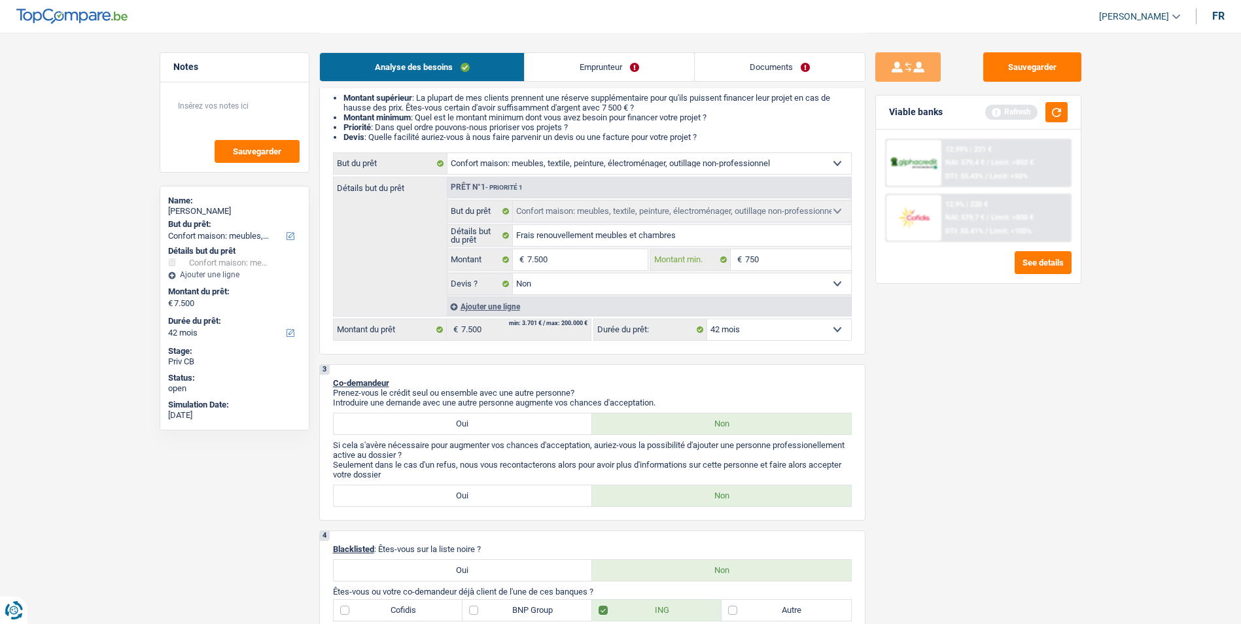
type input "7.500"
click at [1059, 114] on button "button" at bounding box center [1056, 112] width 22 height 20
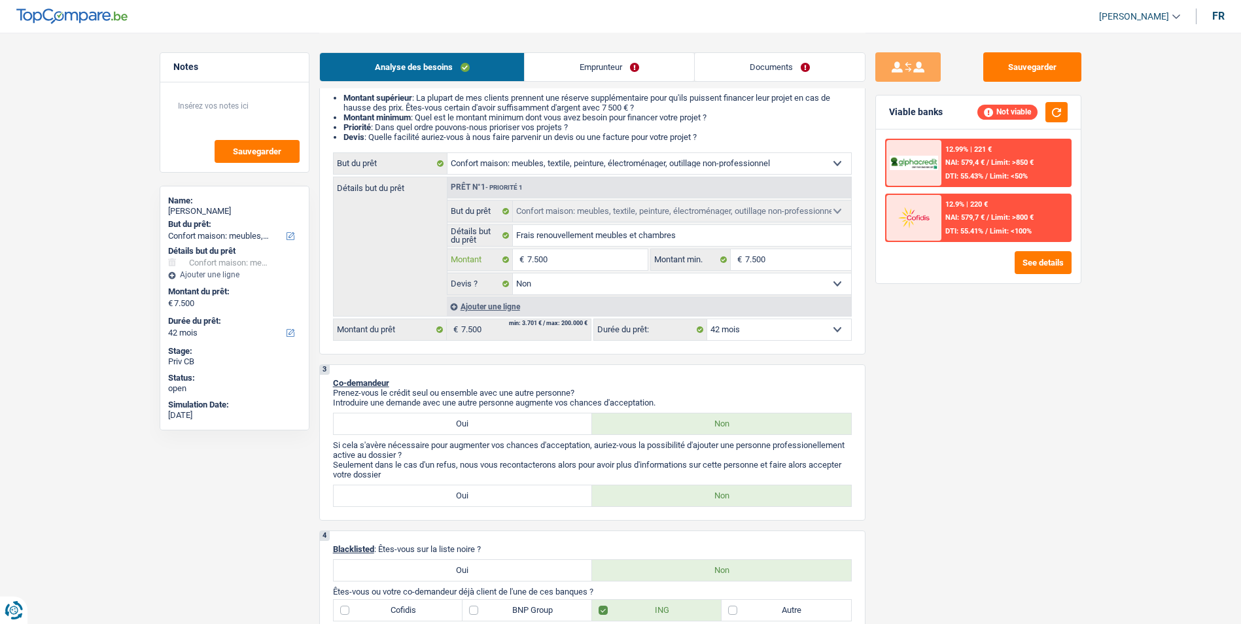
click at [588, 264] on input "7.500" at bounding box center [587, 259] width 120 height 21
type input "750"
type input "75"
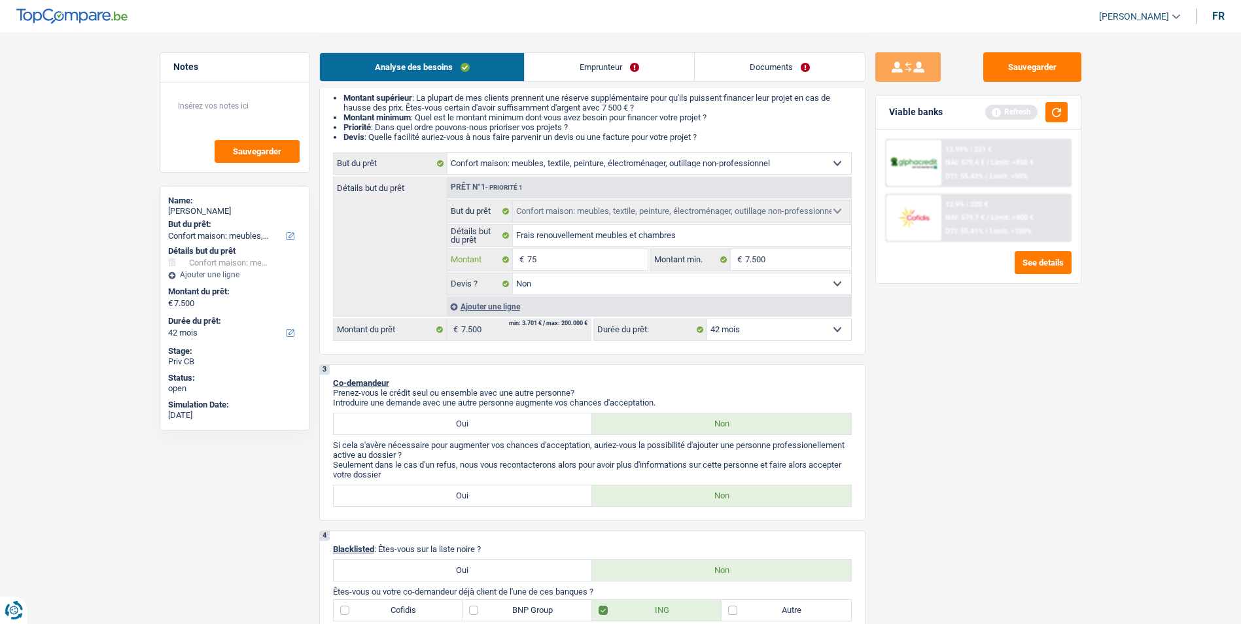
type input "7"
type input "70"
type input "700"
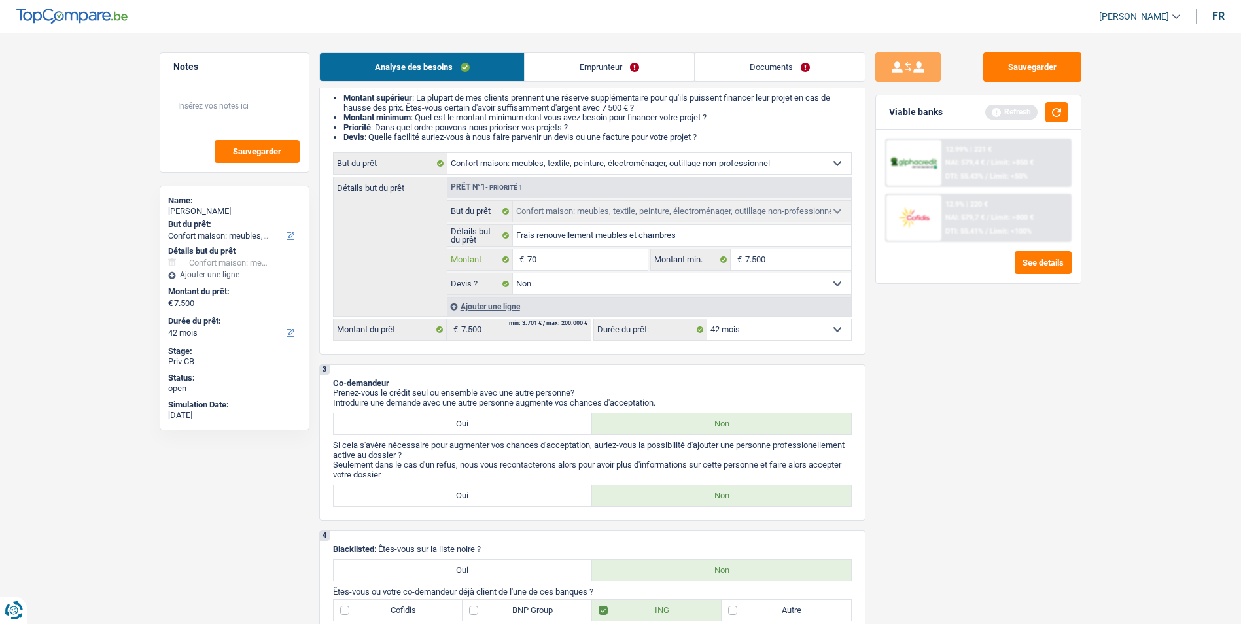
type input "700"
type input "7.000"
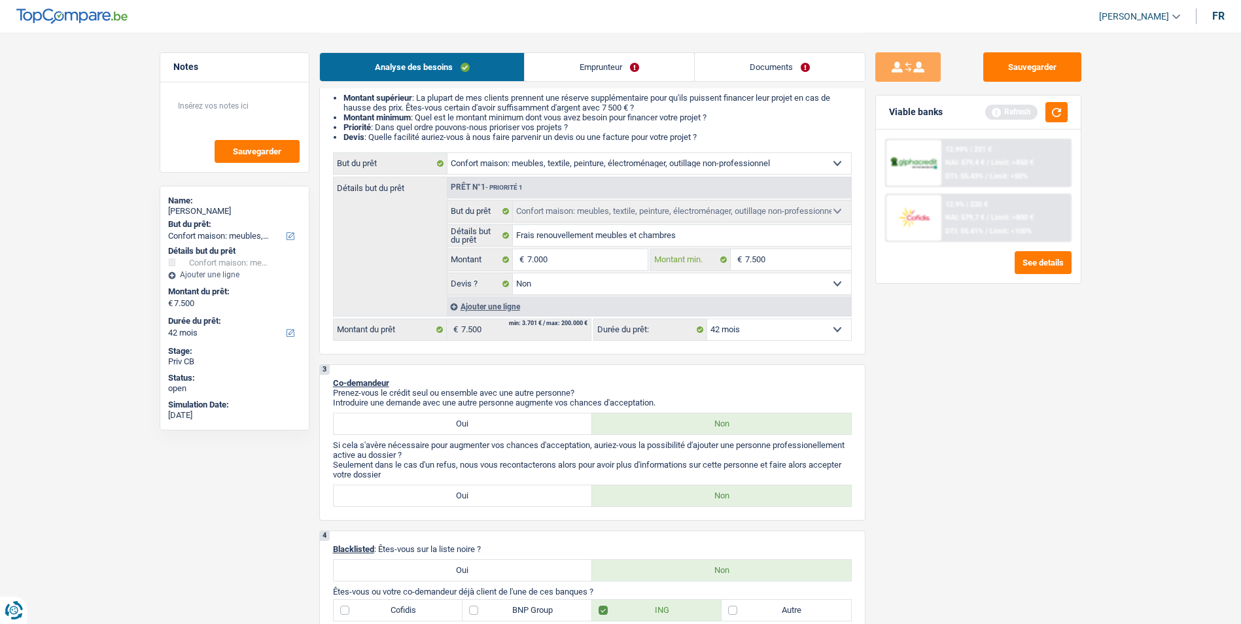
type input "7.000"
type input "7"
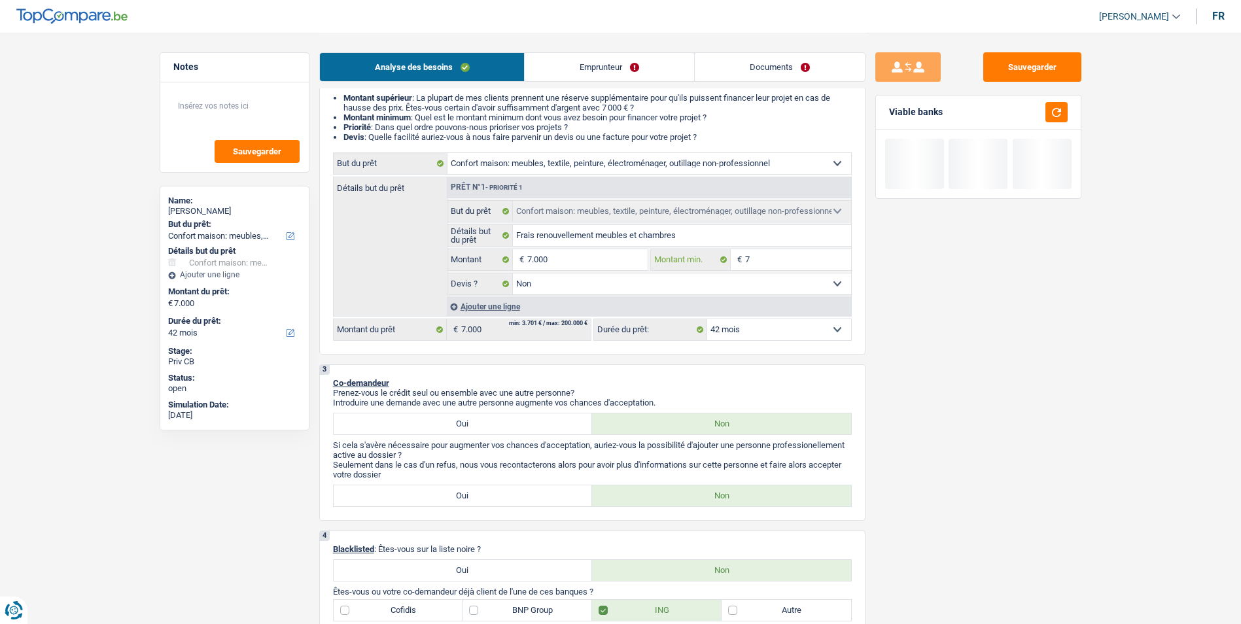
type input "70"
type input "700"
type input "7.000"
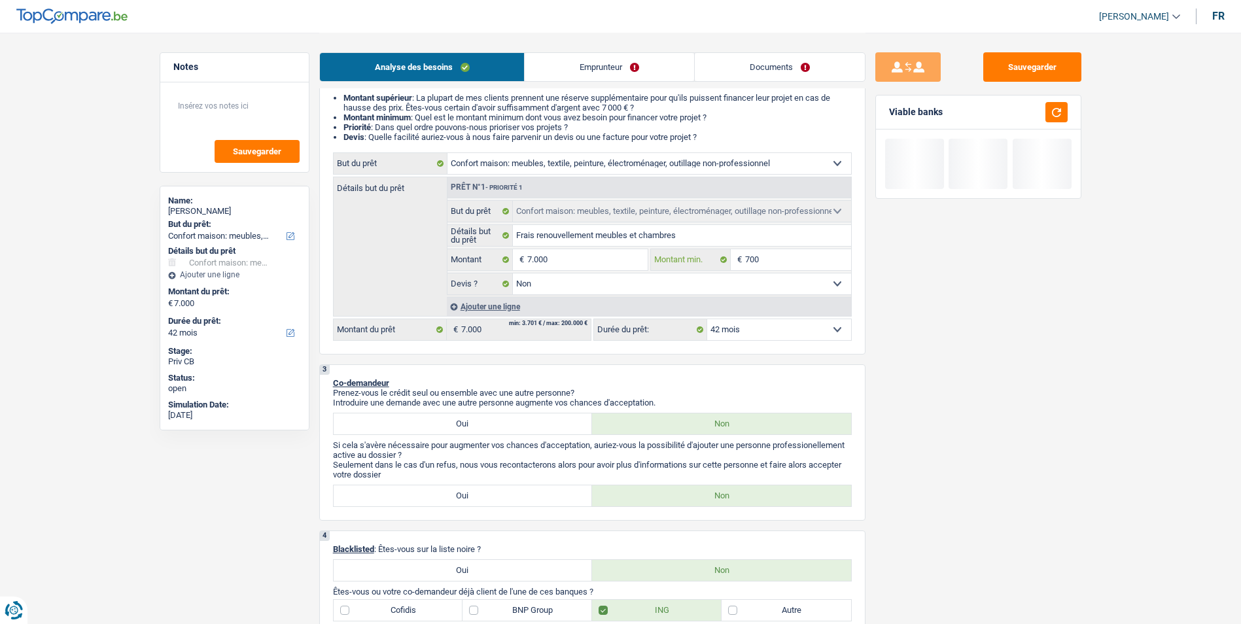
type input "7.000"
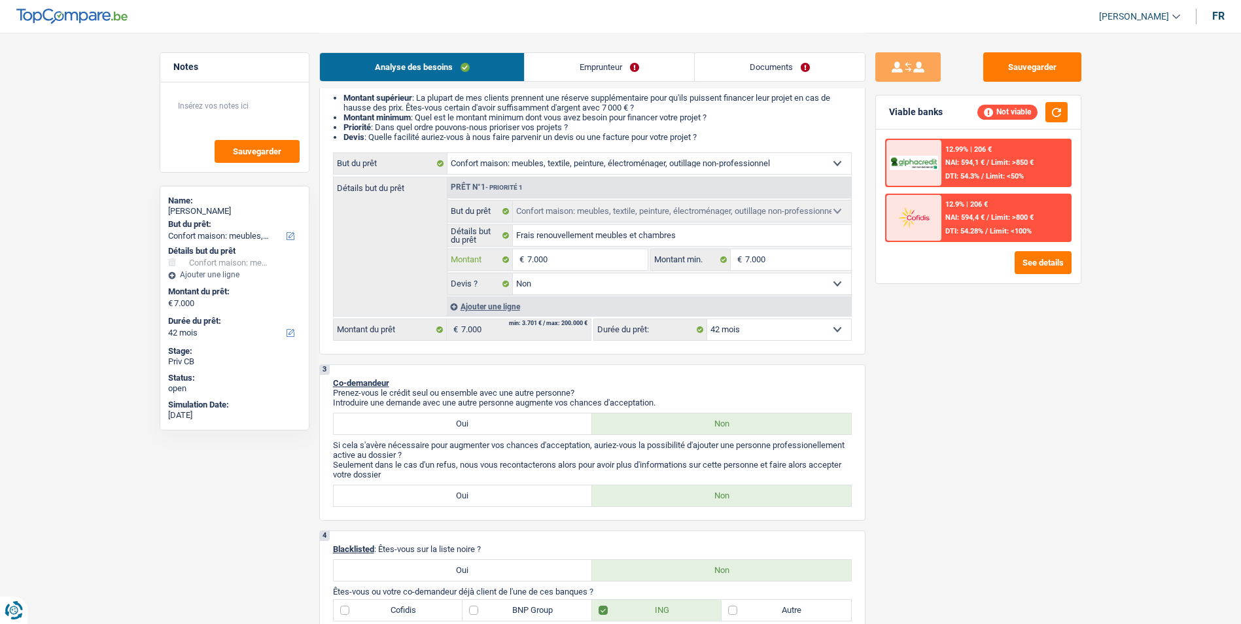
click at [588, 264] on input "7.000" at bounding box center [587, 259] width 120 height 21
type input "700"
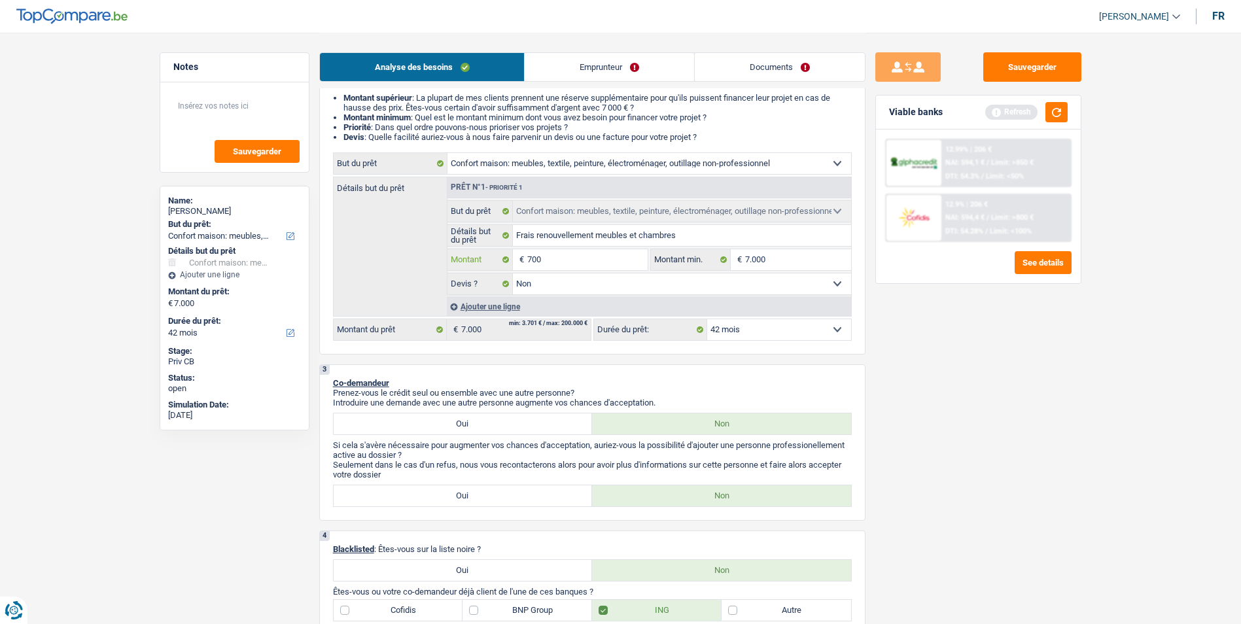
type input "70"
type input "7"
type input "6"
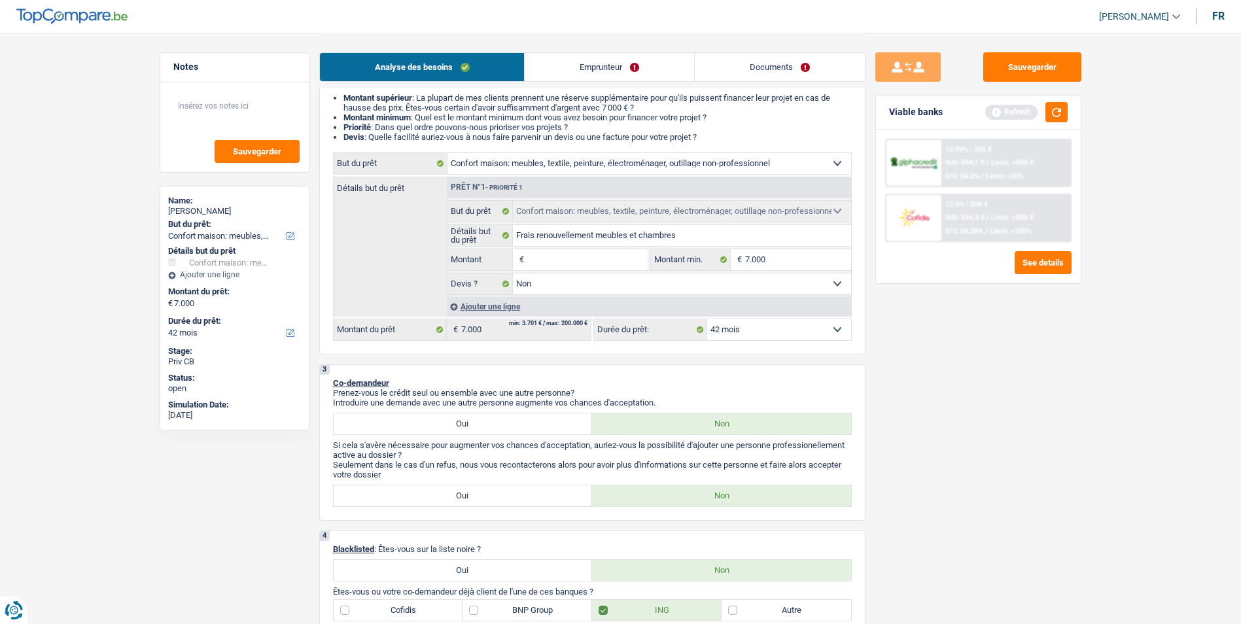
type input "6"
type input "60"
type input "600"
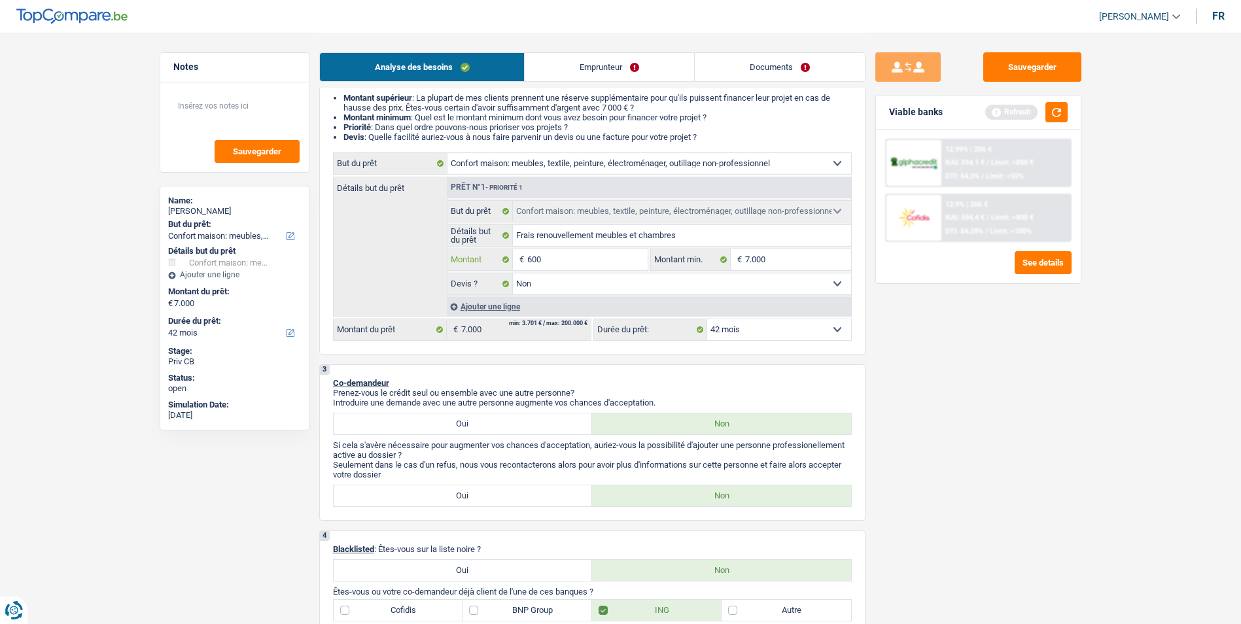
type input "6.000"
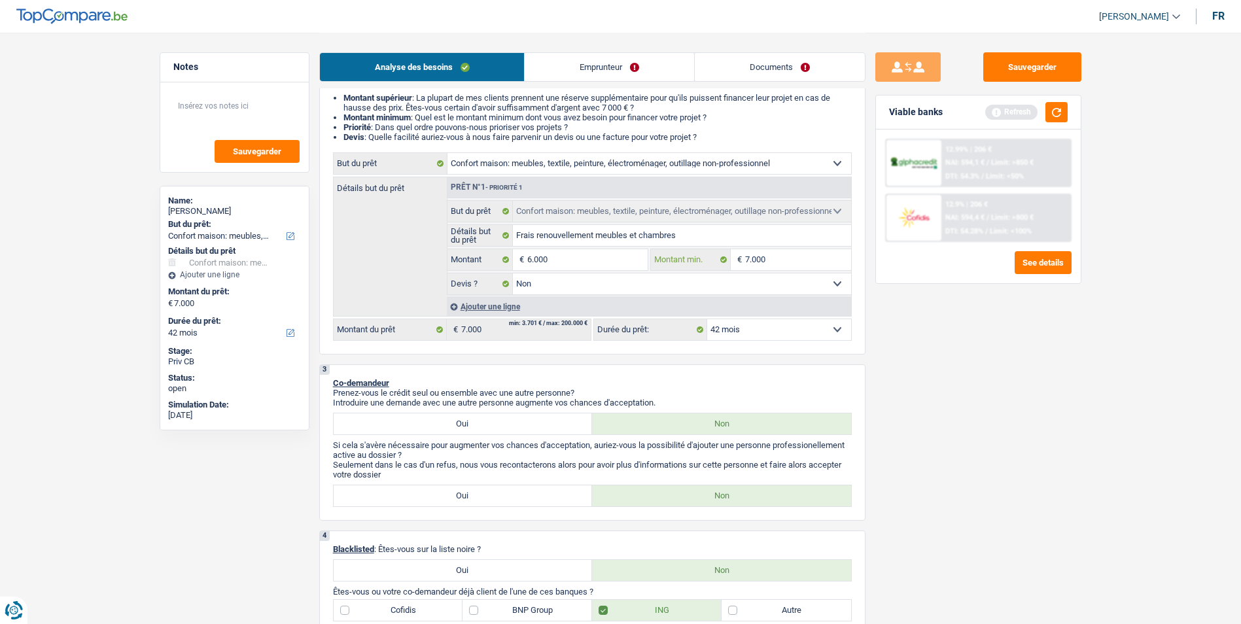
type input "6.000"
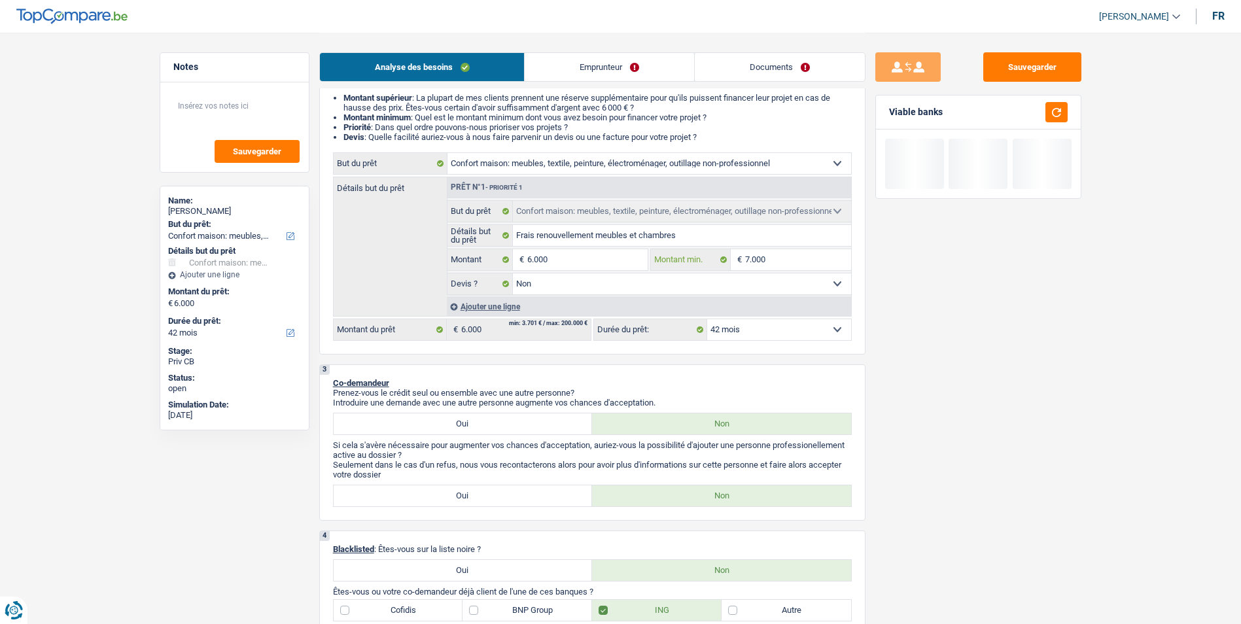
type input "6"
type input "60"
type input "600"
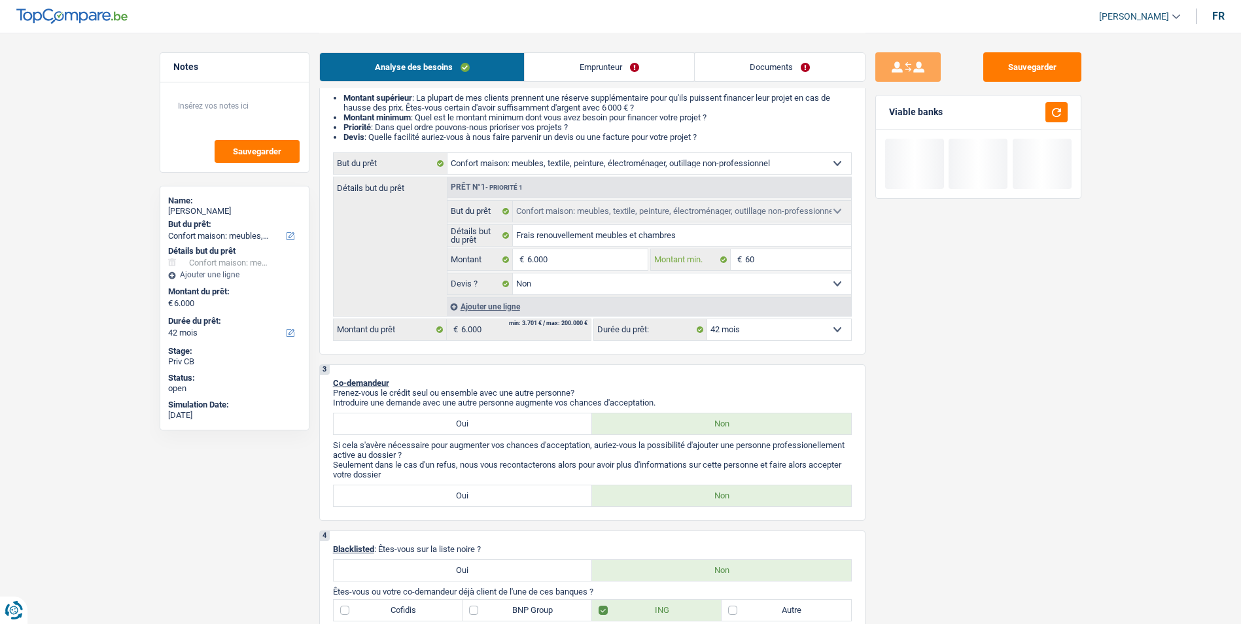
type input "600"
type input "6.000"
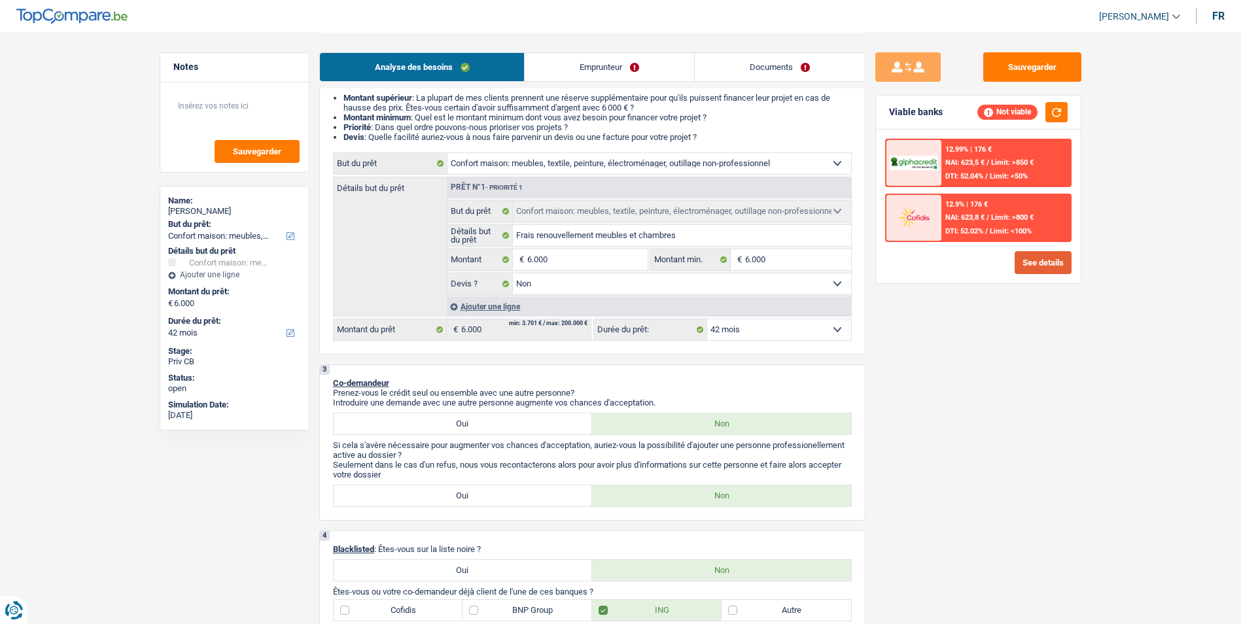
click at [1055, 268] on button "See details" at bounding box center [1043, 262] width 57 height 23
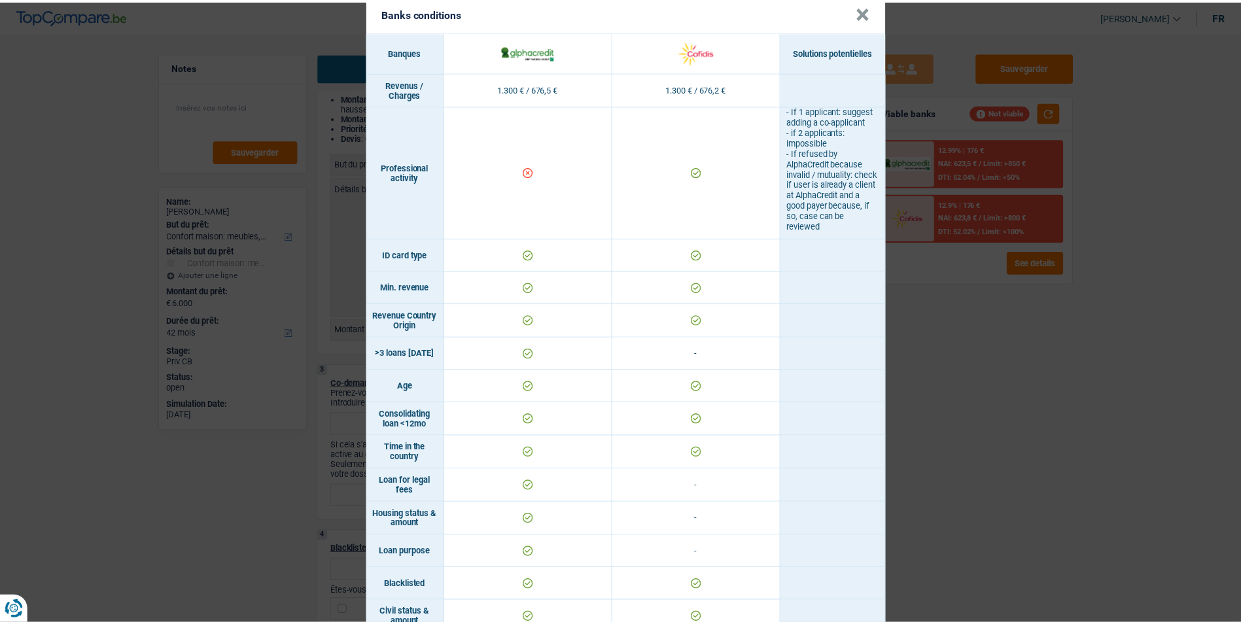
scroll to position [0, 0]
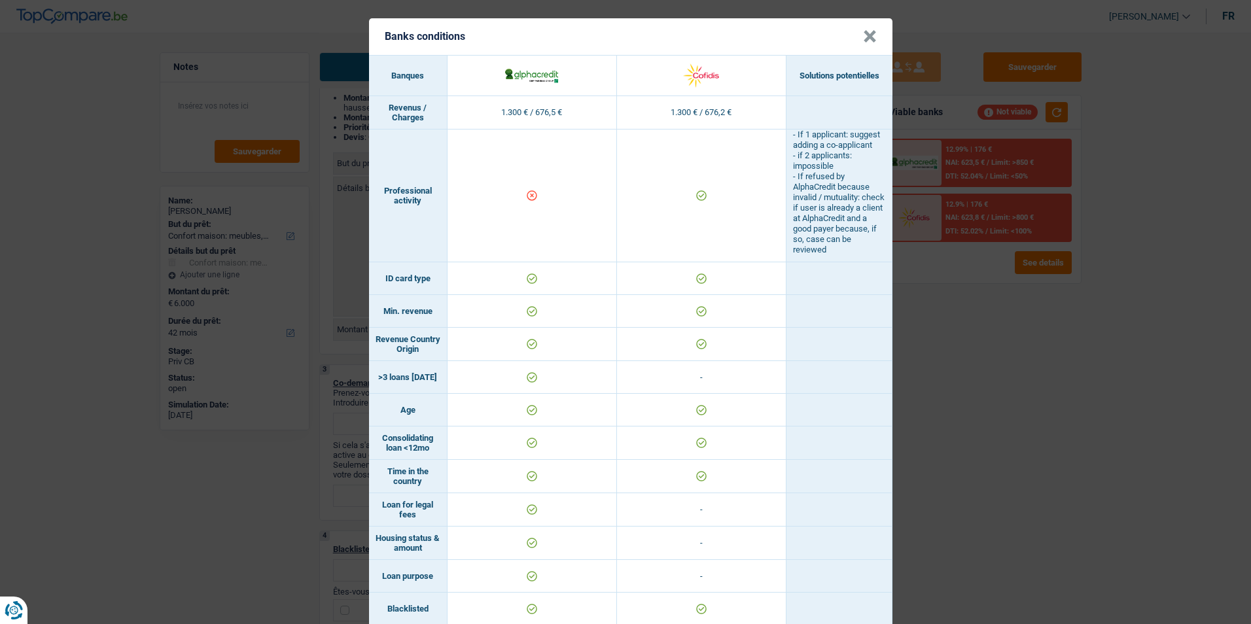
click at [1015, 368] on div "Banks conditions × Banques Solutions potentielles Revenus / Charges 1.300 € / 6…" at bounding box center [625, 312] width 1251 height 624
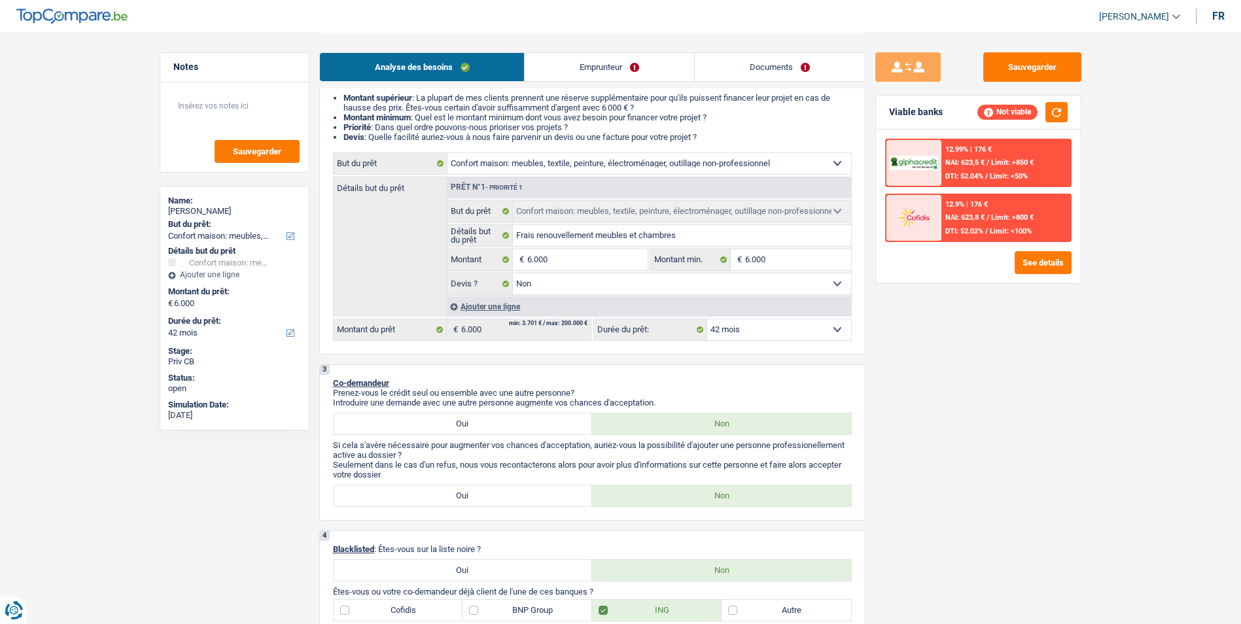
click at [641, 71] on link "Emprunteur" at bounding box center [609, 67] width 169 height 28
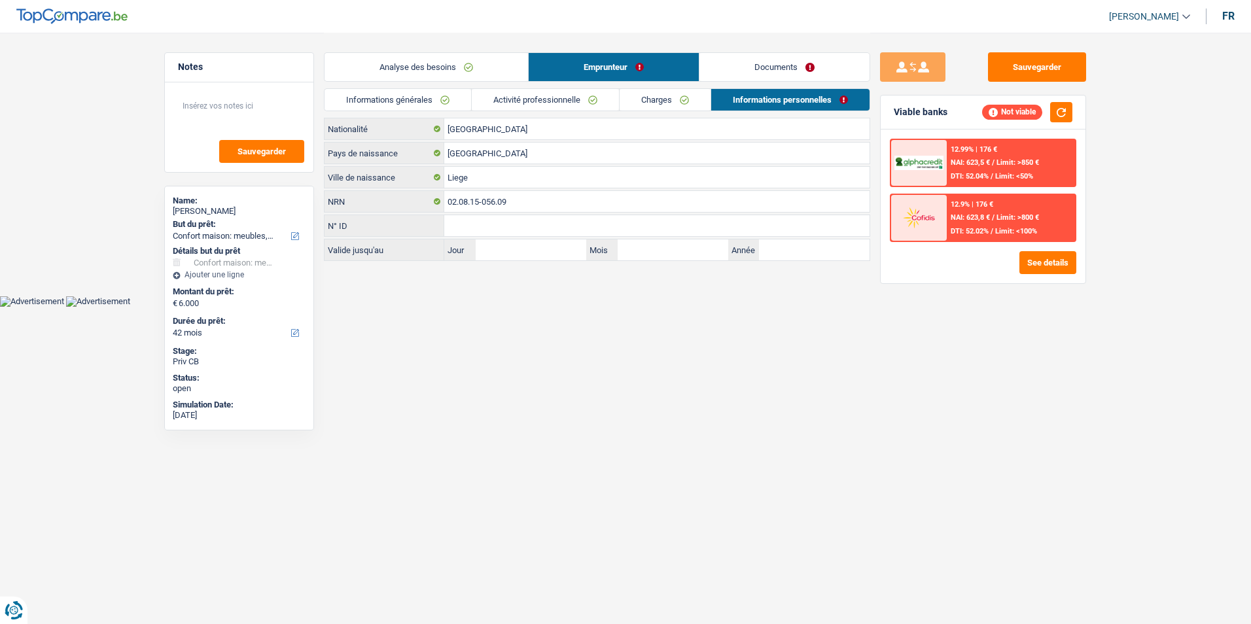
click at [588, 105] on link "Activité professionnelle" at bounding box center [545, 100] width 147 height 22
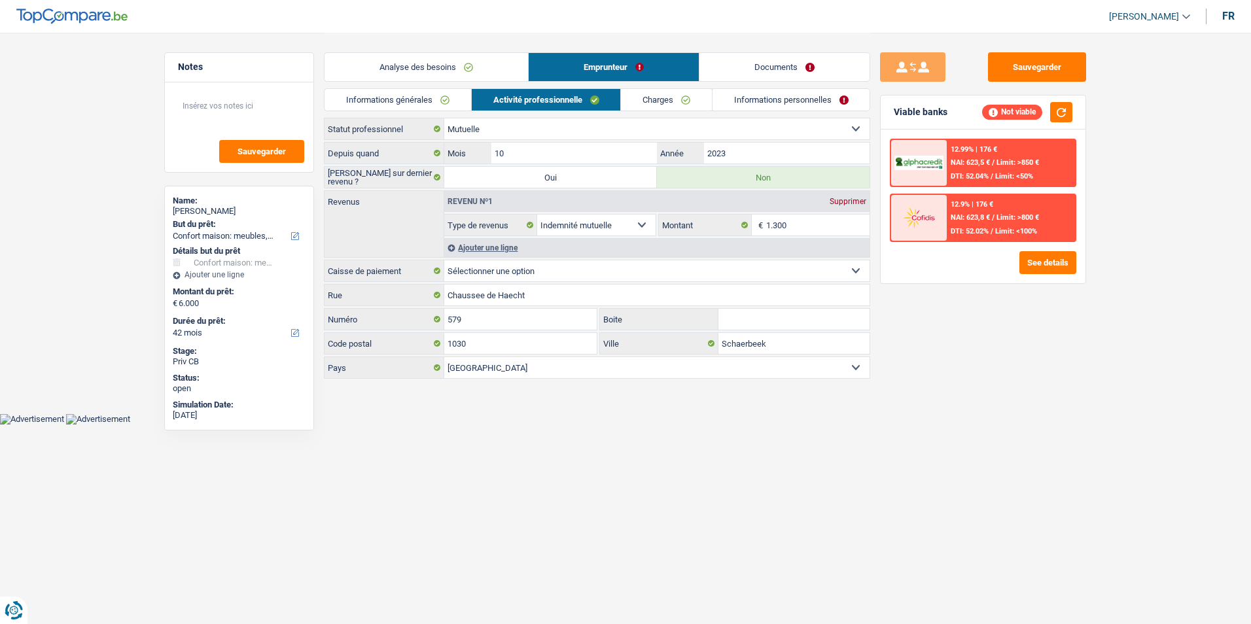
click at [691, 107] on link "Charges" at bounding box center [666, 100] width 91 height 22
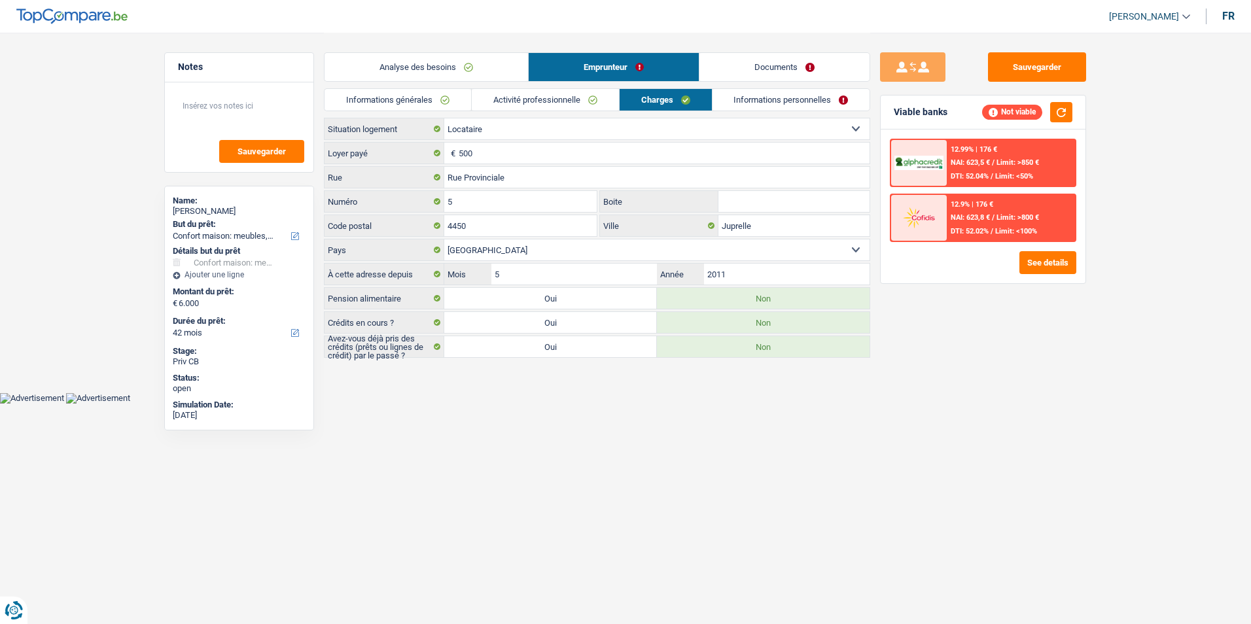
click at [763, 97] on link "Informations personnelles" at bounding box center [791, 100] width 158 height 22
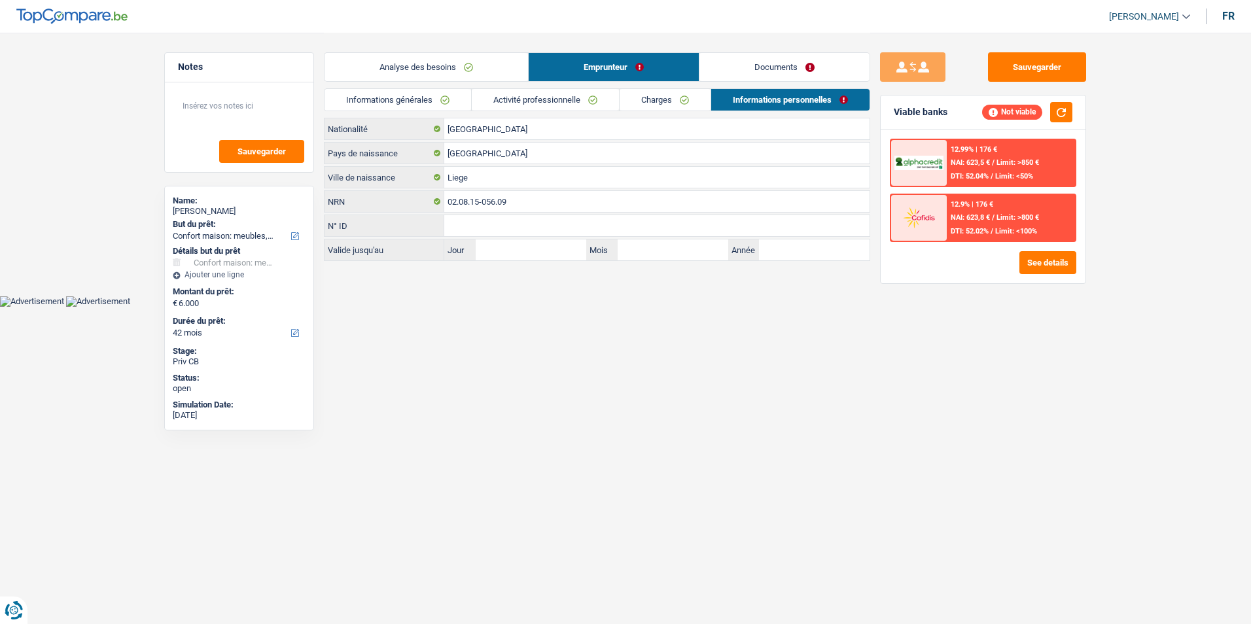
click at [466, 65] on link "Analyse des besoins" at bounding box center [426, 67] width 203 height 28
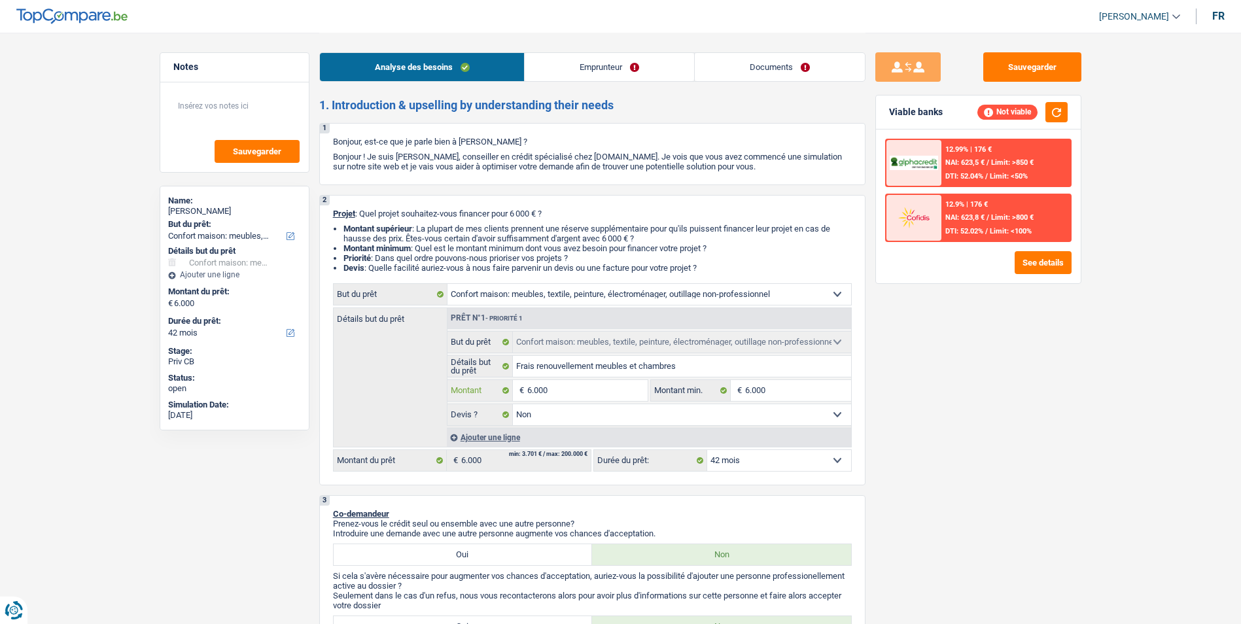
click at [564, 388] on input "6.000" at bounding box center [587, 390] width 120 height 21
type input "600"
type input "60"
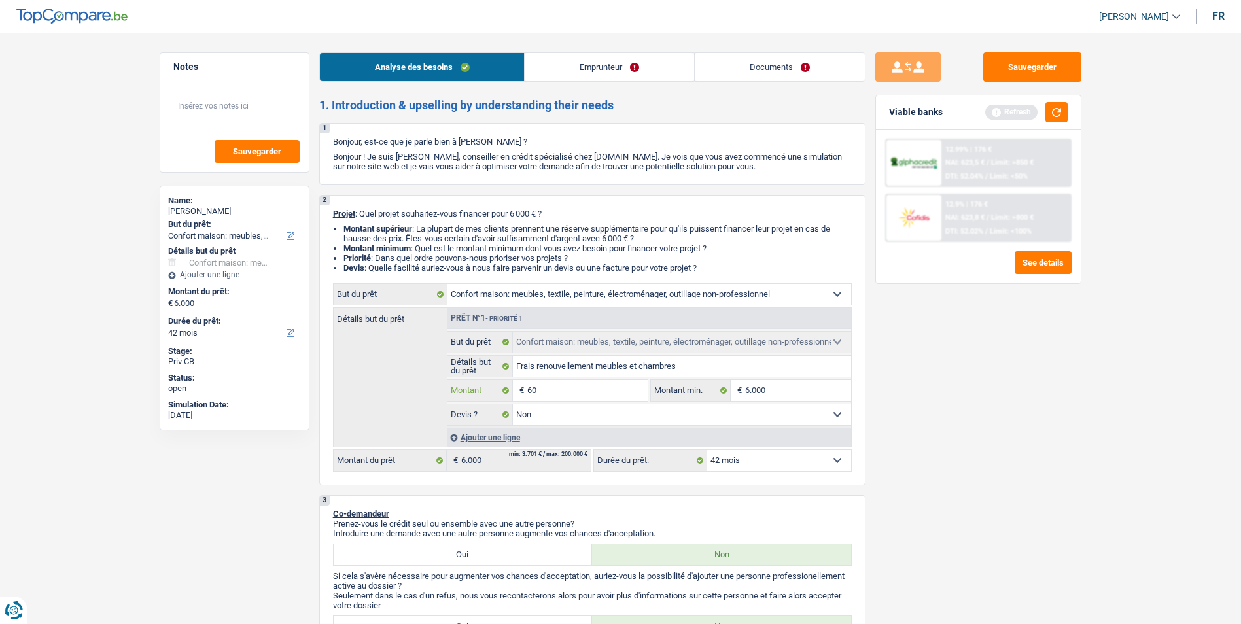
type input "6"
type input "5"
type input "55"
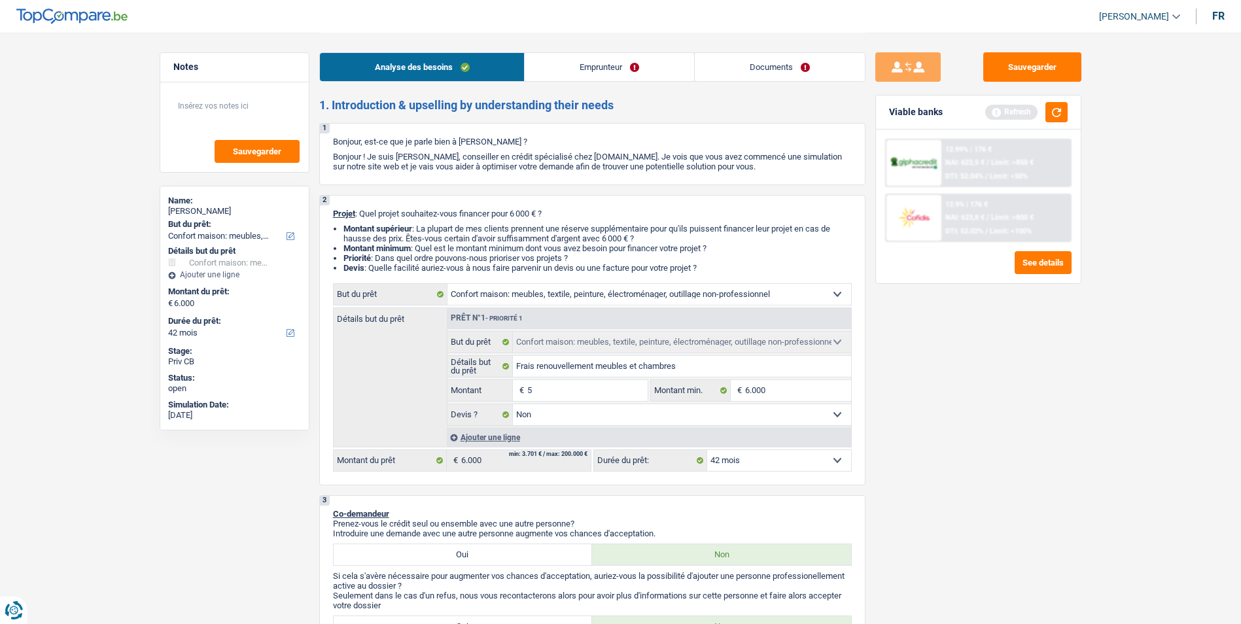
type input "55"
type input "550"
type input "5.500"
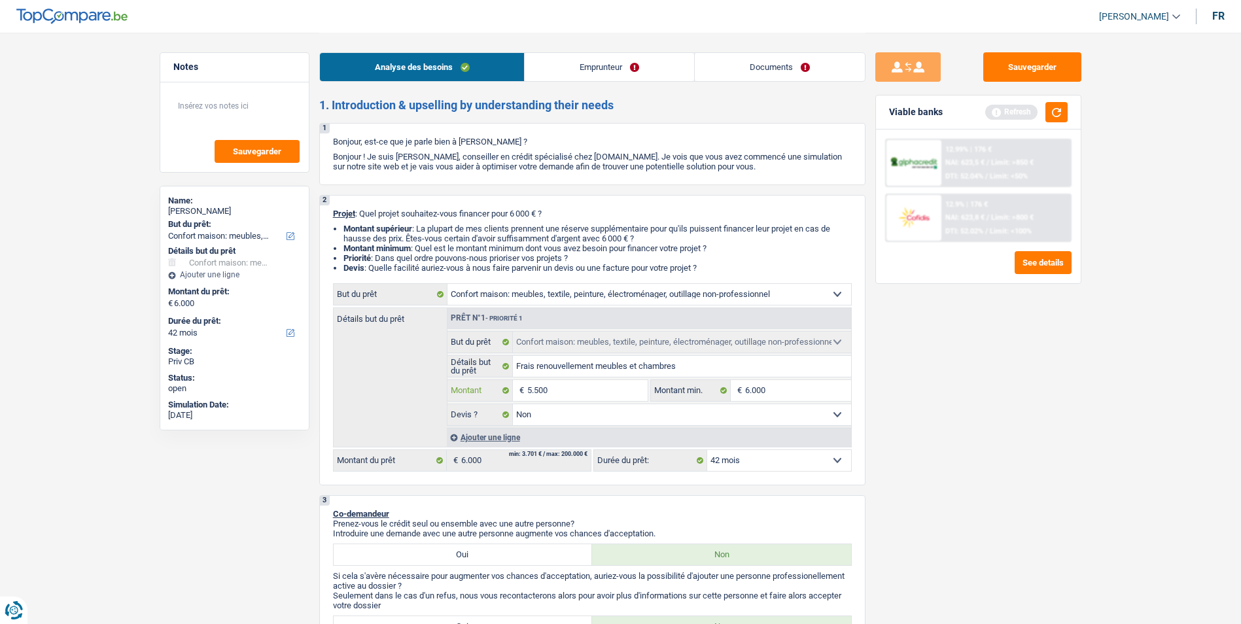
type input "5.500"
select select "36"
type input "5.500"
select select "36"
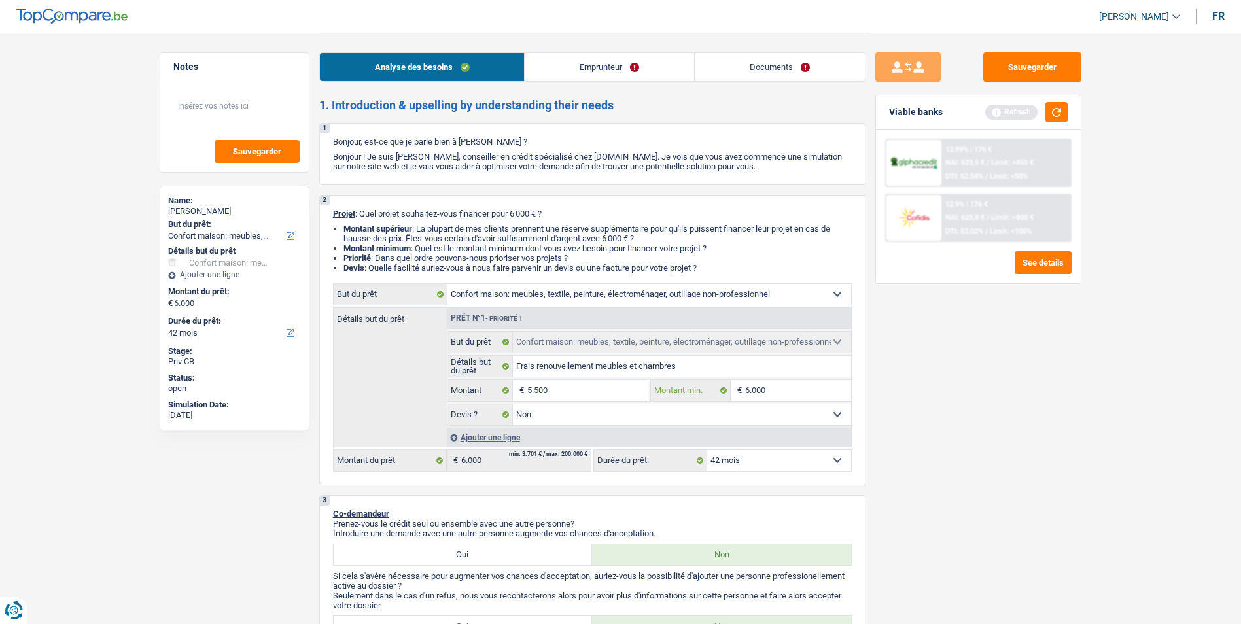
type input "5.500"
select select "36"
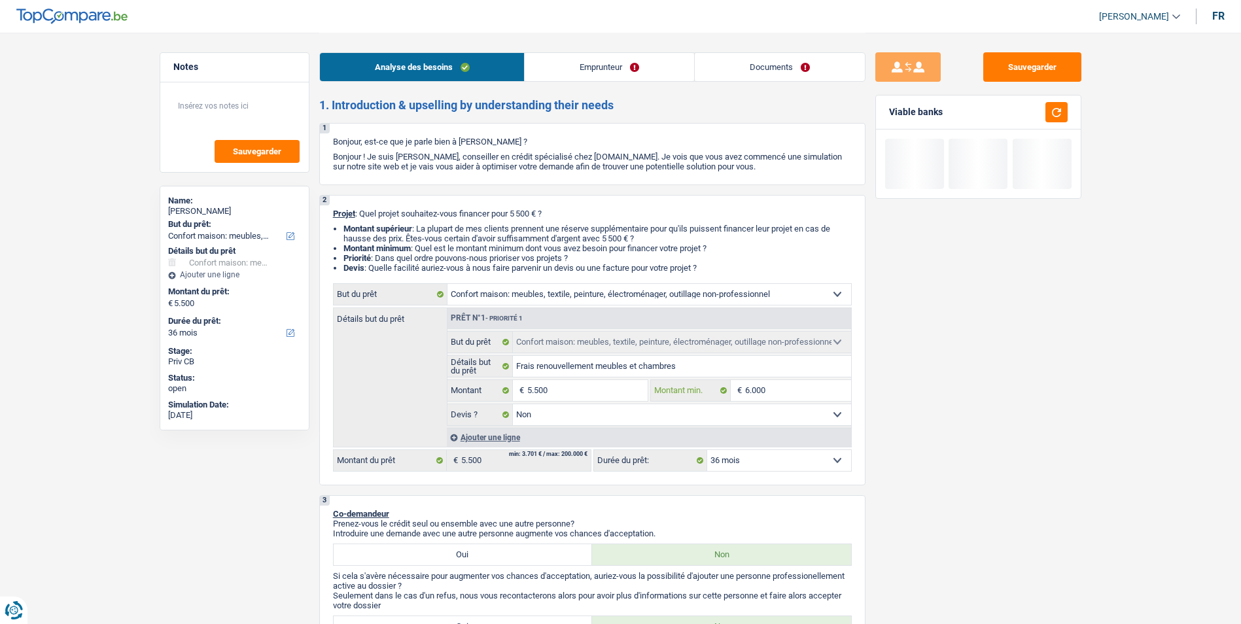
type input "5"
type input "50"
type input "500"
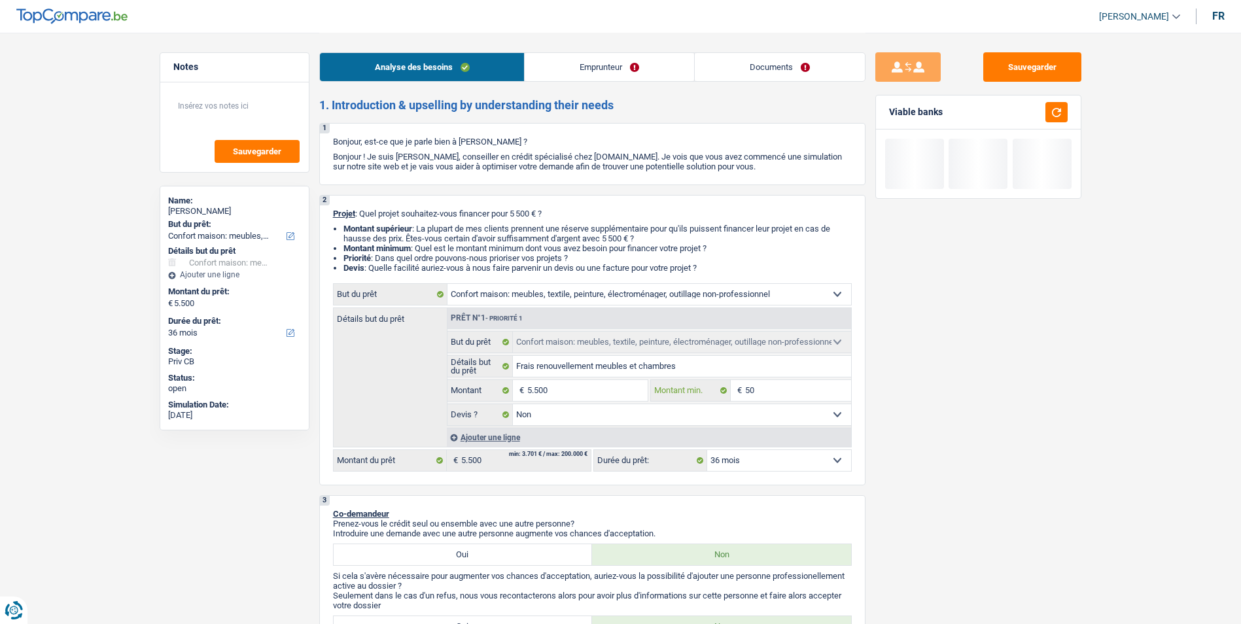
type input "500"
type input "50"
type input "5"
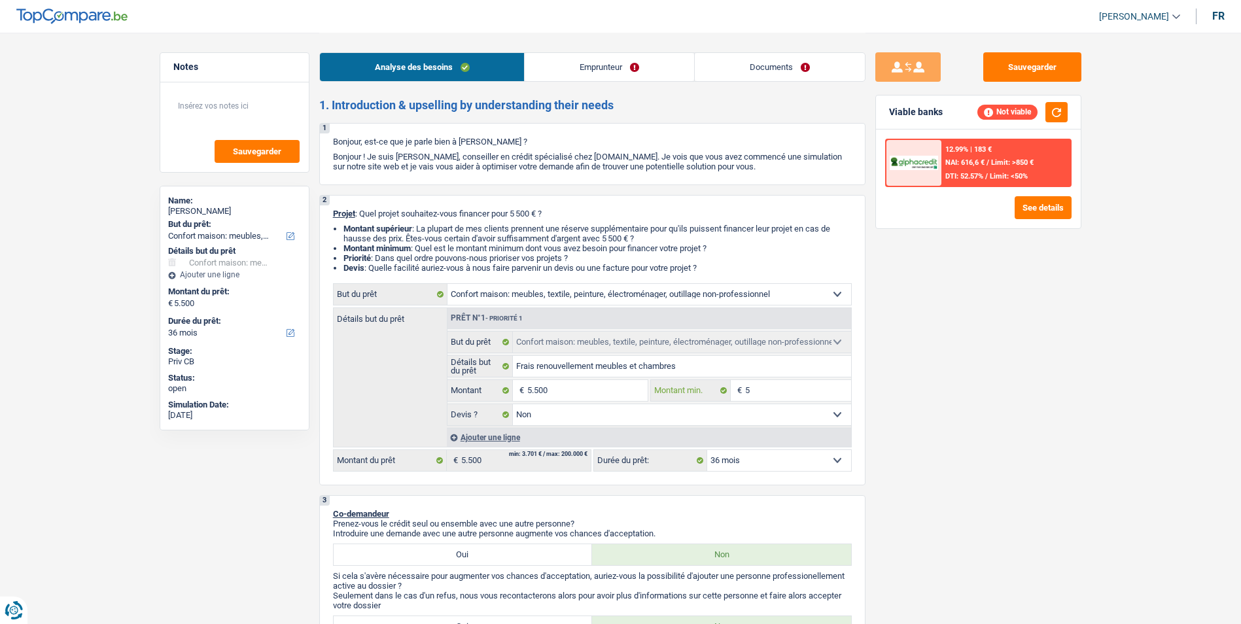
type input "55"
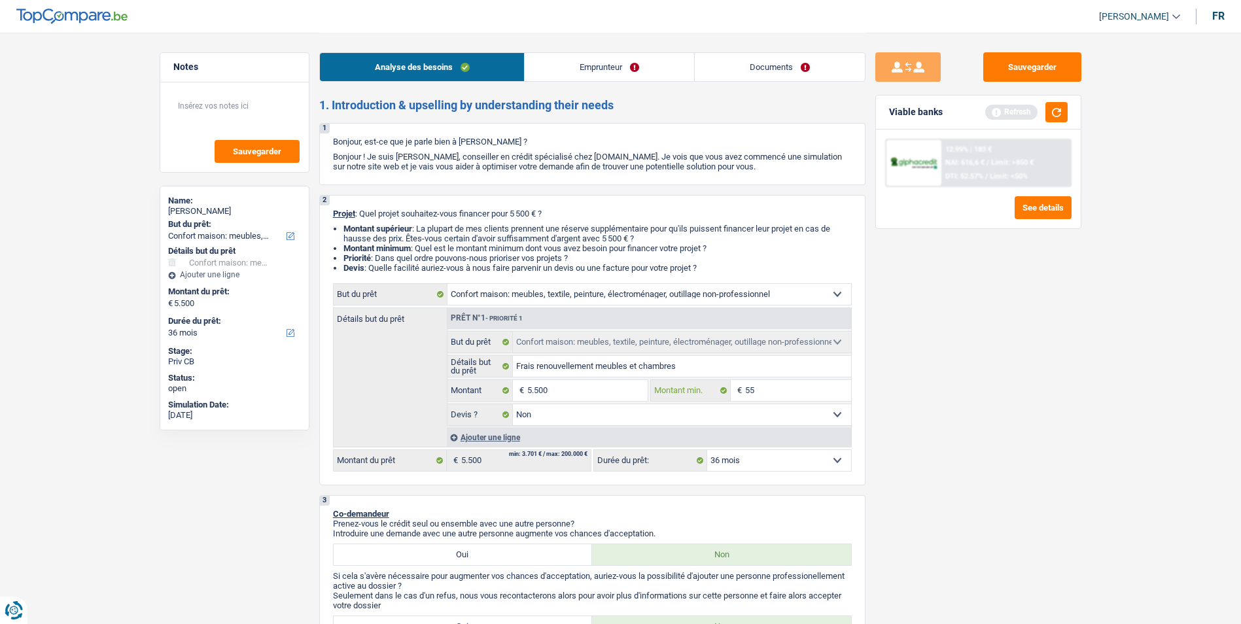
type input "550"
type input "5.500"
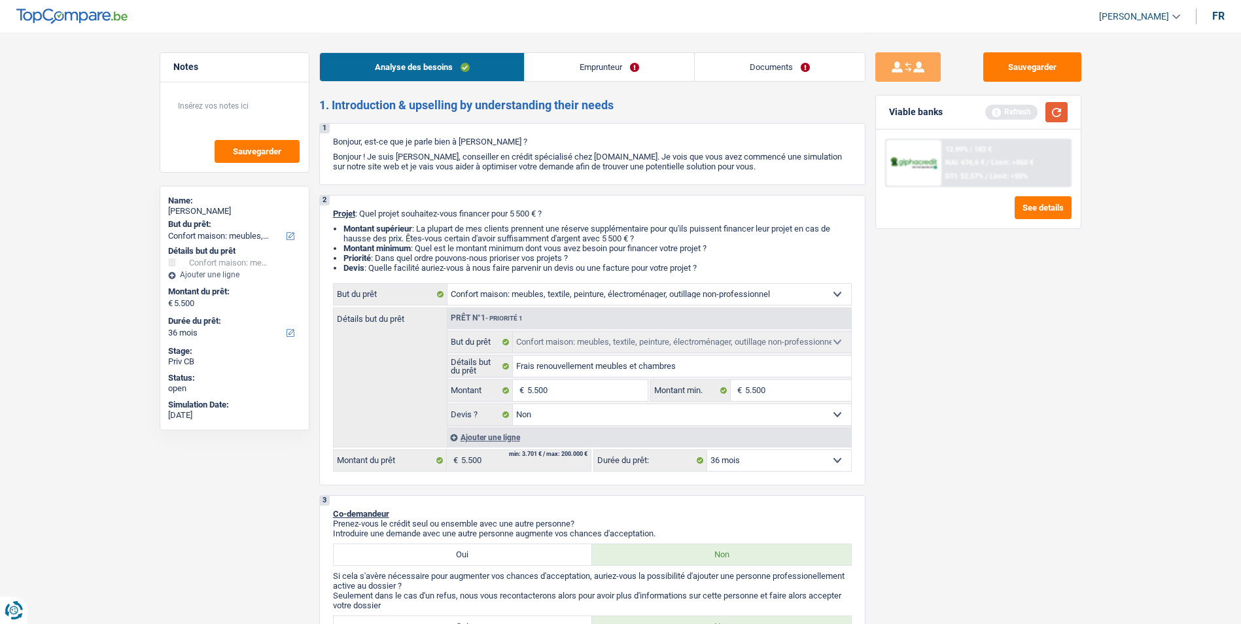
click at [1065, 119] on button "button" at bounding box center [1056, 112] width 22 height 20
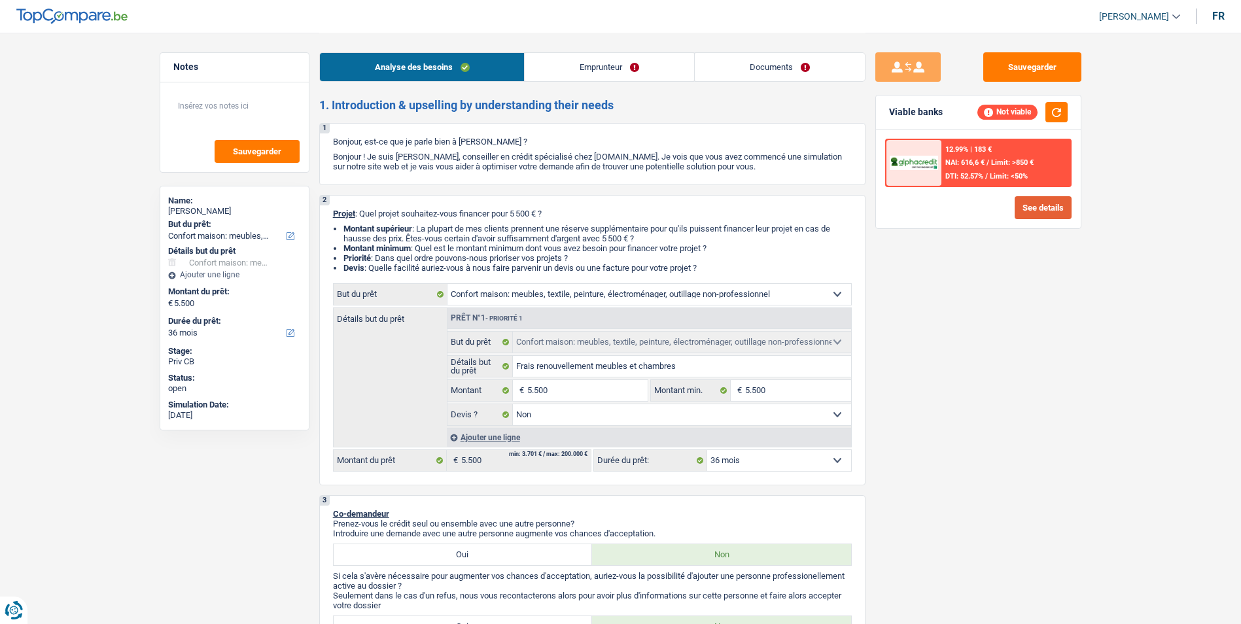
click at [1036, 207] on button "See details" at bounding box center [1043, 207] width 57 height 23
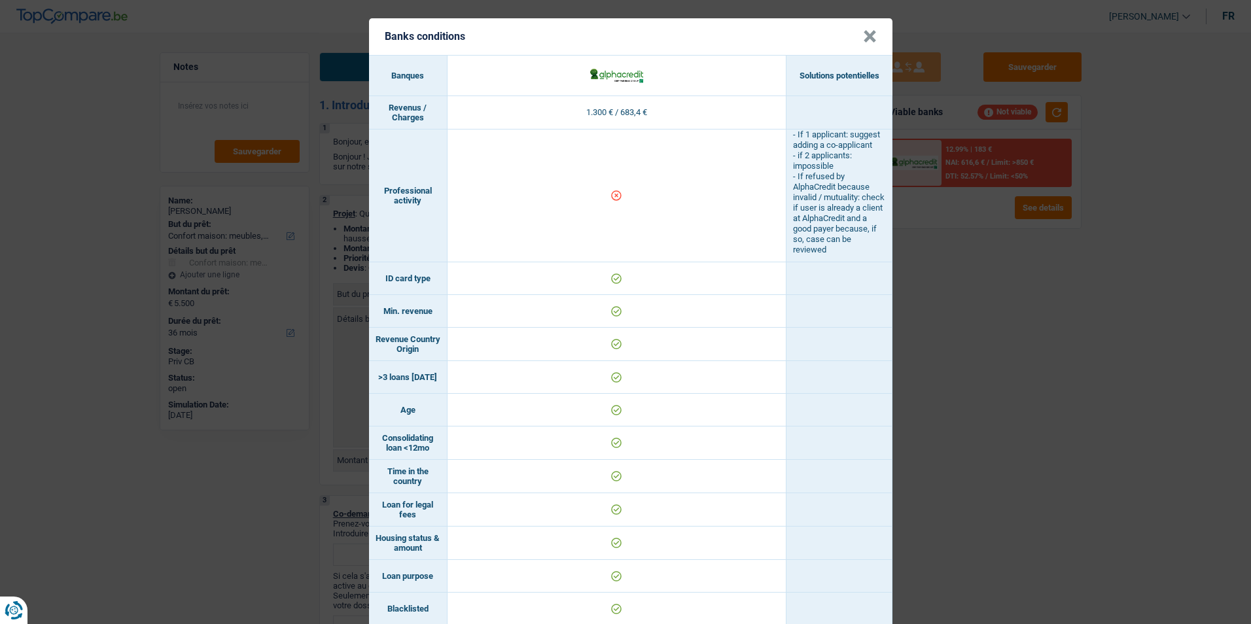
click at [969, 303] on div "Banks conditions × Banques Solutions potentielles Revenus / Charges 1.300 € / 6…" at bounding box center [625, 312] width 1251 height 624
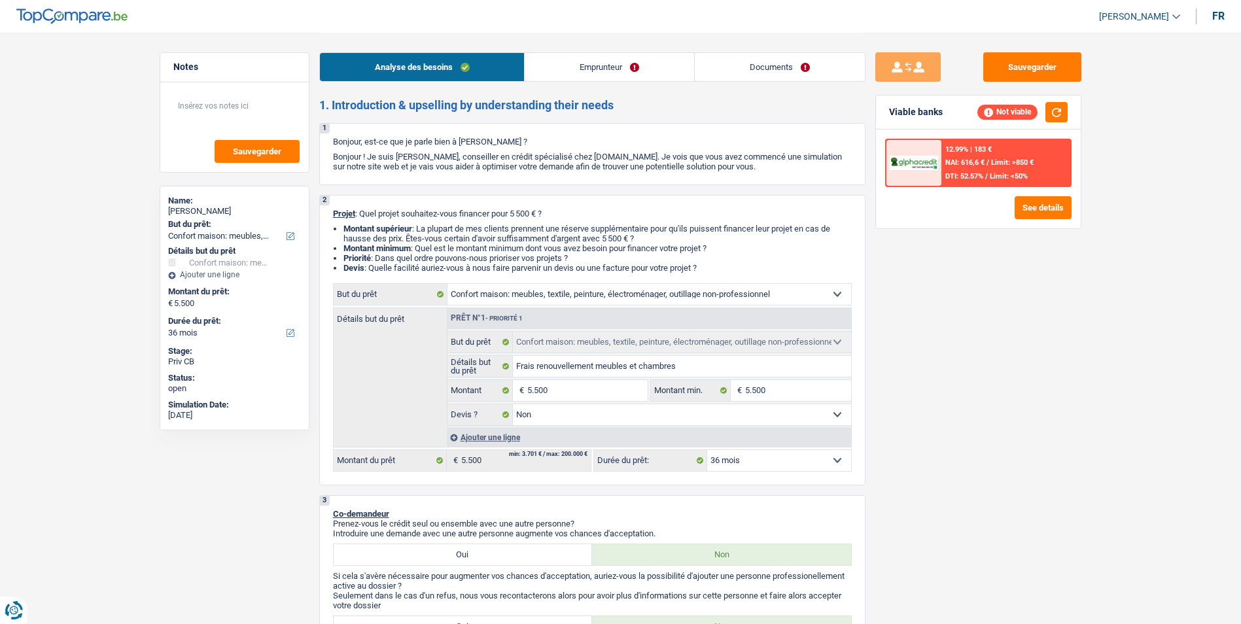
click at [586, 65] on link "Emprunteur" at bounding box center [609, 67] width 169 height 28
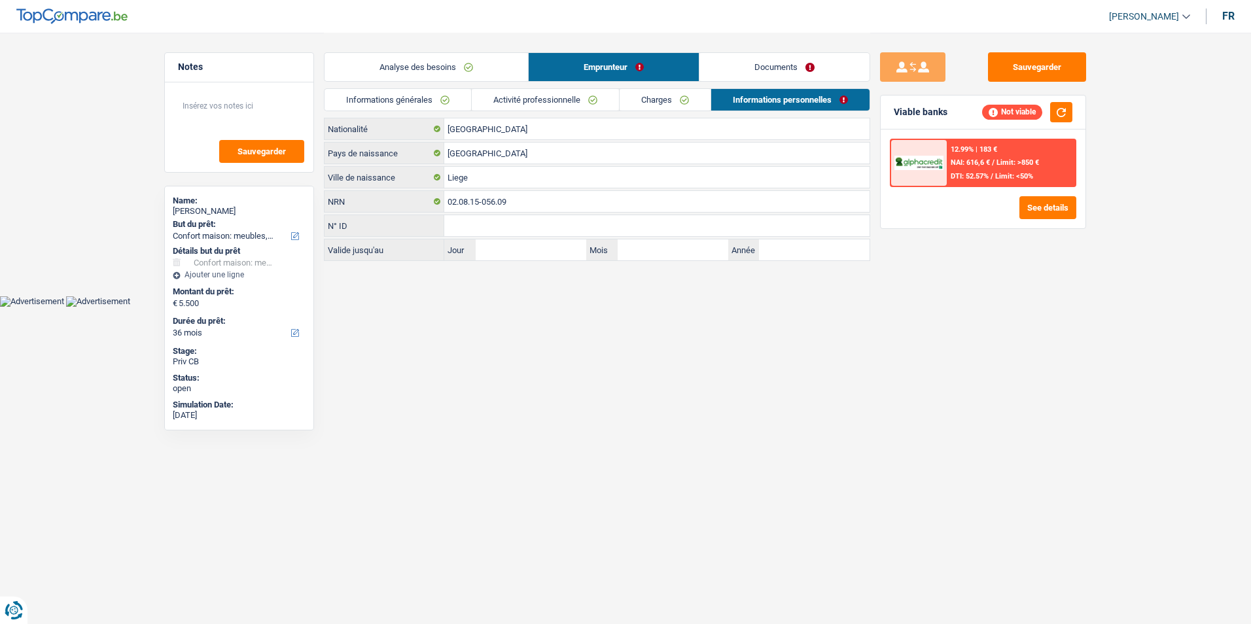
click at [584, 99] on link "Activité professionnelle" at bounding box center [545, 100] width 147 height 22
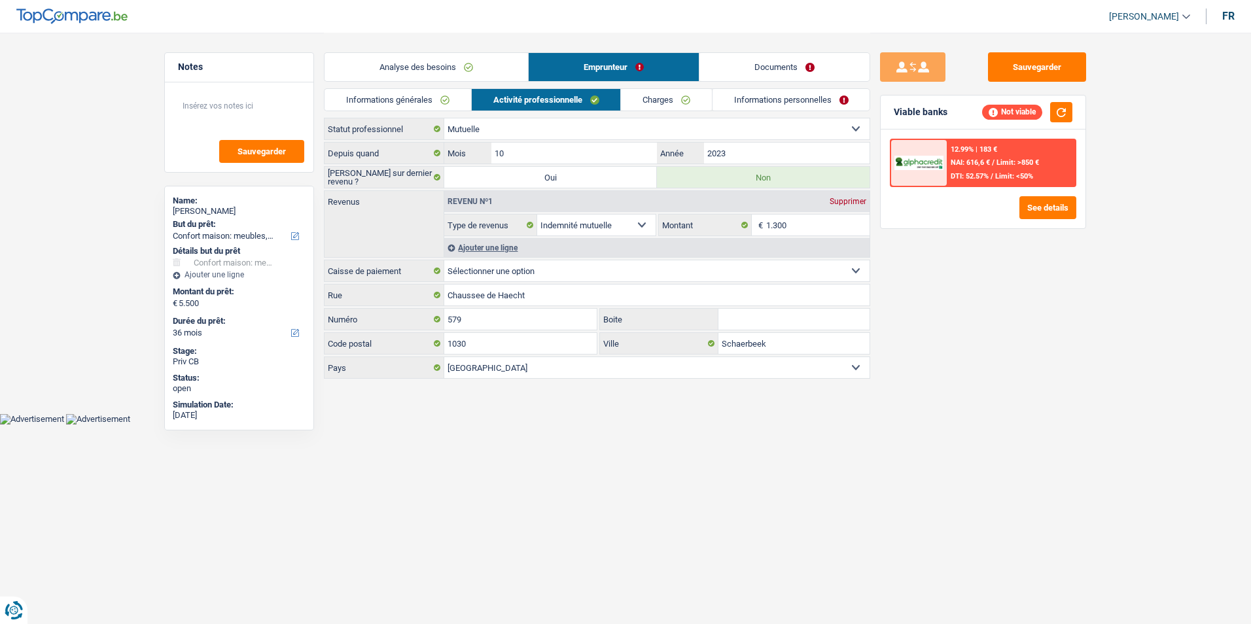
click at [483, 69] on link "Analyse des besoins" at bounding box center [426, 67] width 203 height 28
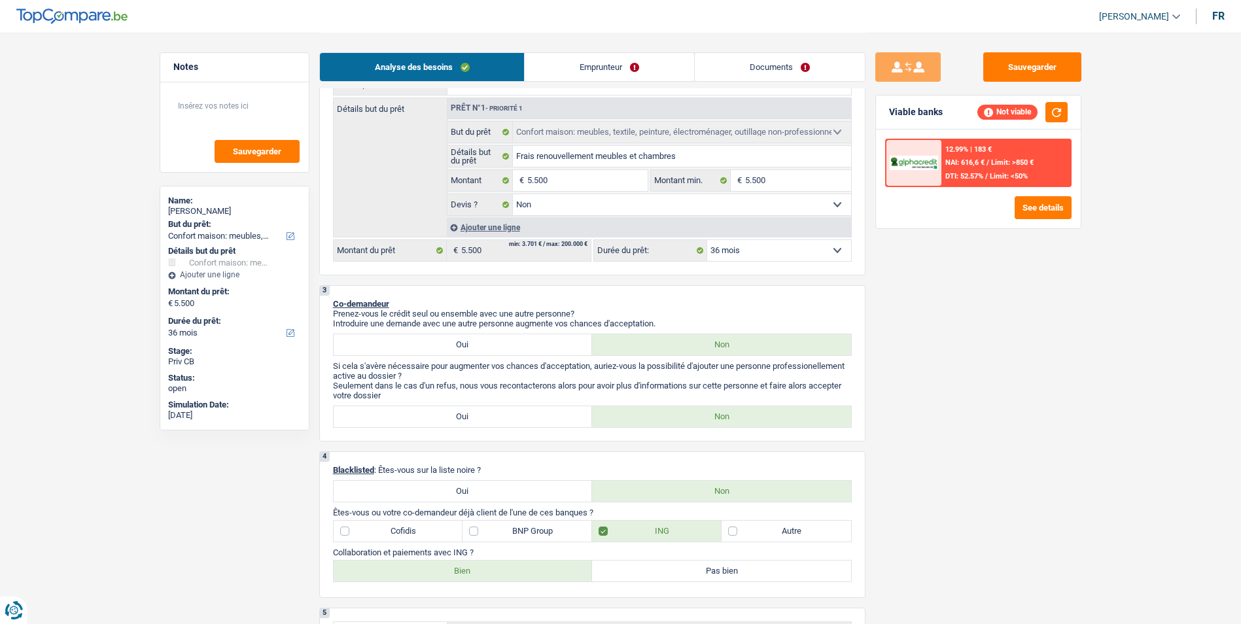
scroll to position [196, 0]
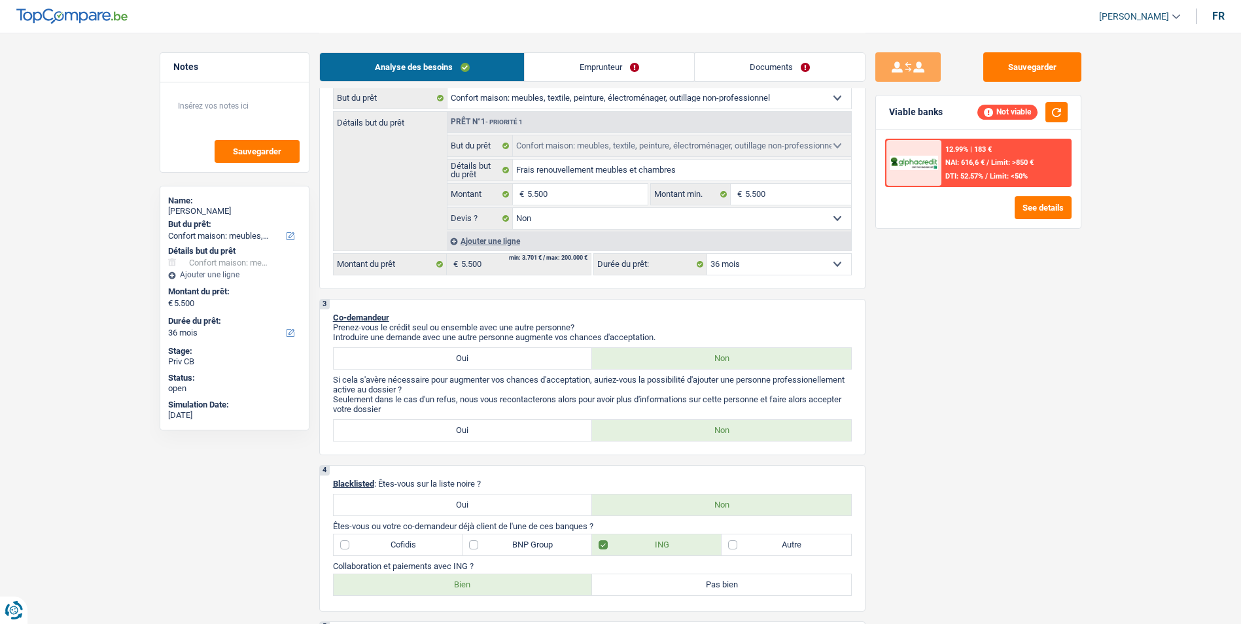
click at [637, 69] on link "Emprunteur" at bounding box center [609, 67] width 169 height 28
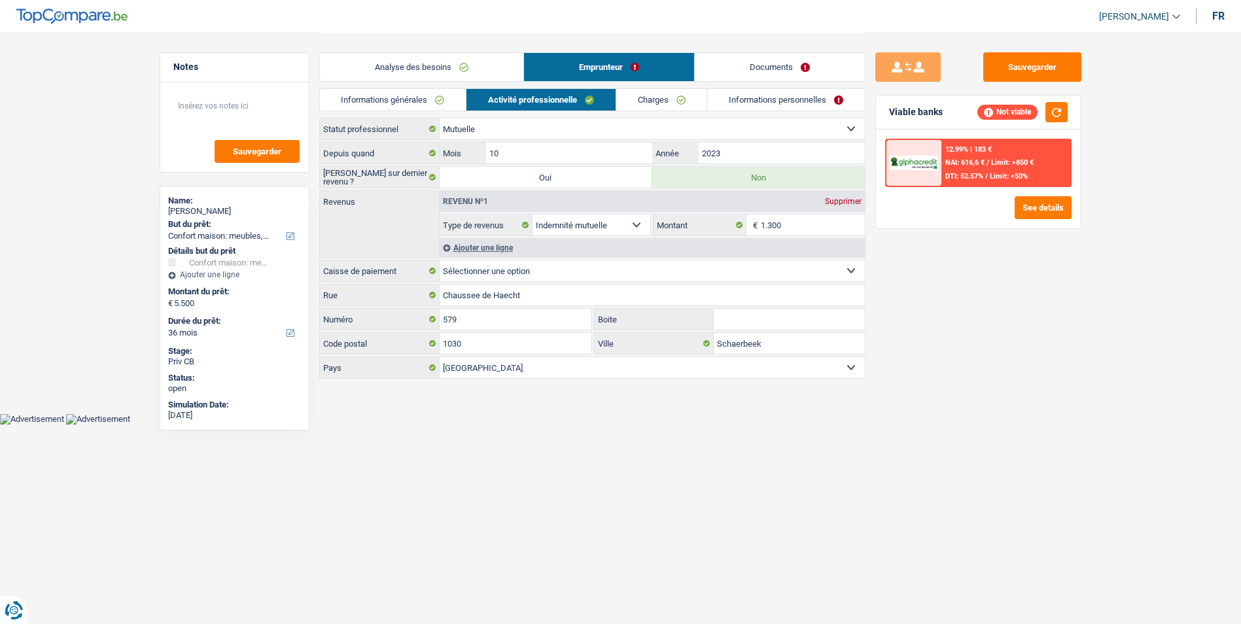
scroll to position [0, 0]
click at [451, 102] on link "Informations générales" at bounding box center [398, 100] width 147 height 22
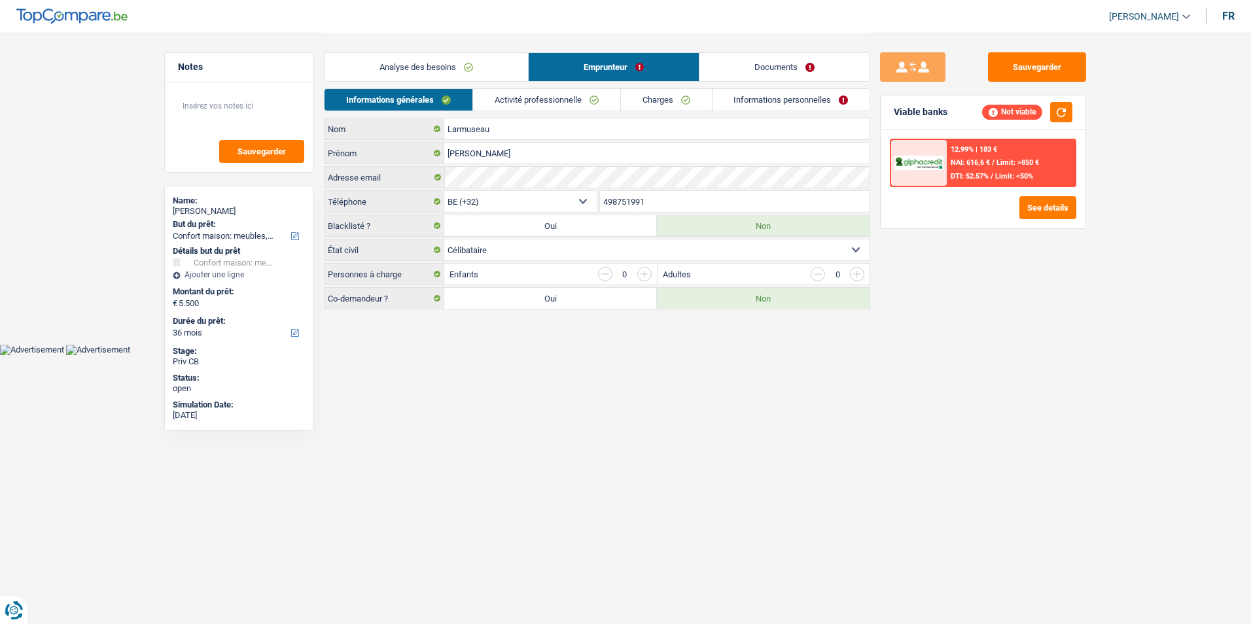
click at [560, 249] on select "Célibataire Marié(e) Cohabitant(e) légal(e) Divorcé(e) Veuf(ve) Séparé (de fait…" at bounding box center [656, 249] width 425 height 21
click at [561, 249] on select "Célibataire Marié(e) Cohabitant(e) légal(e) Divorcé(e) Veuf(ve) Séparé (de fait…" at bounding box center [656, 249] width 425 height 21
click at [468, 67] on link "Analyse des besoins" at bounding box center [426, 67] width 203 height 28
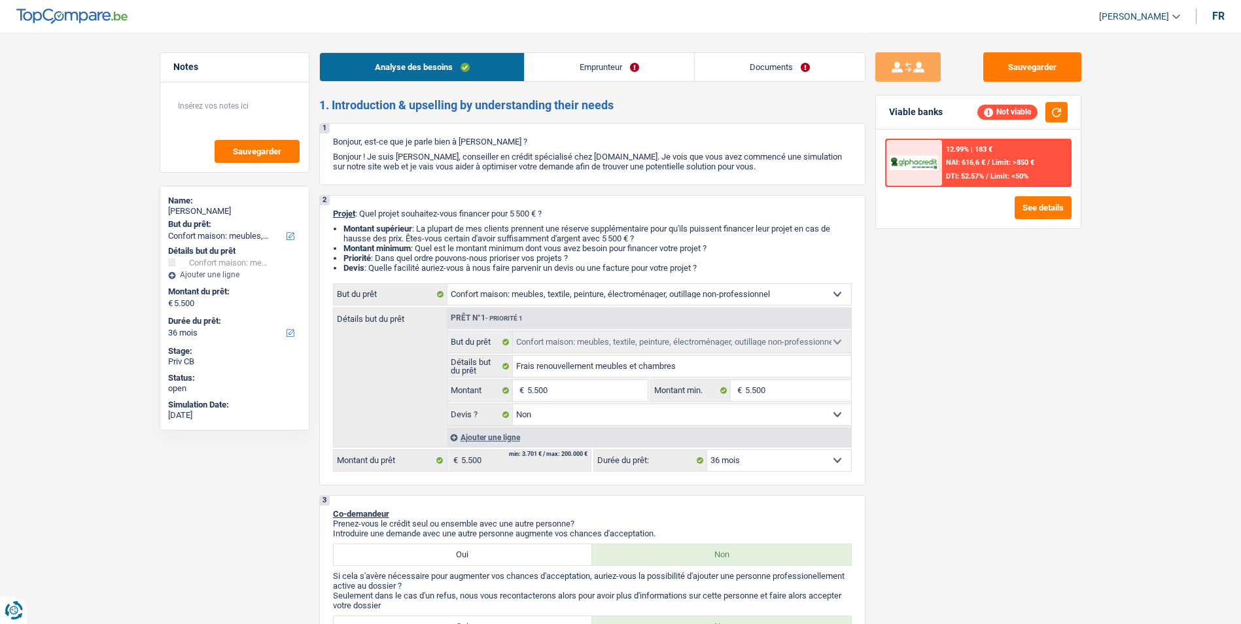
click at [733, 65] on link "Documents" at bounding box center [780, 67] width 170 height 28
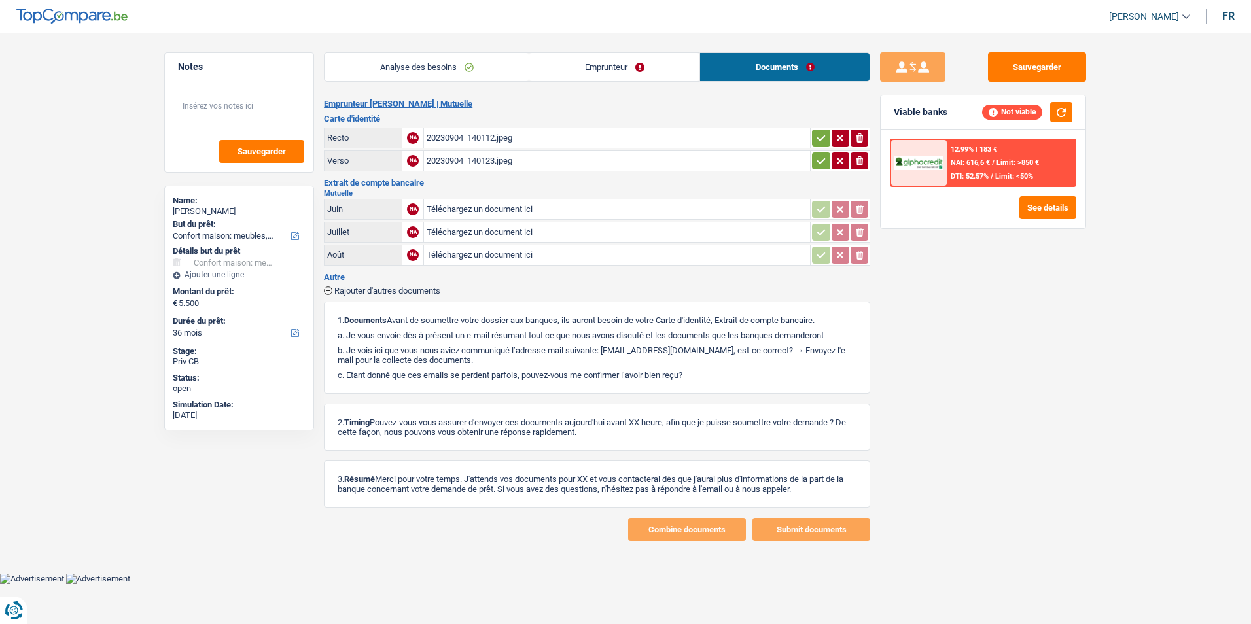
click at [575, 61] on link "Emprunteur" at bounding box center [614, 67] width 170 height 28
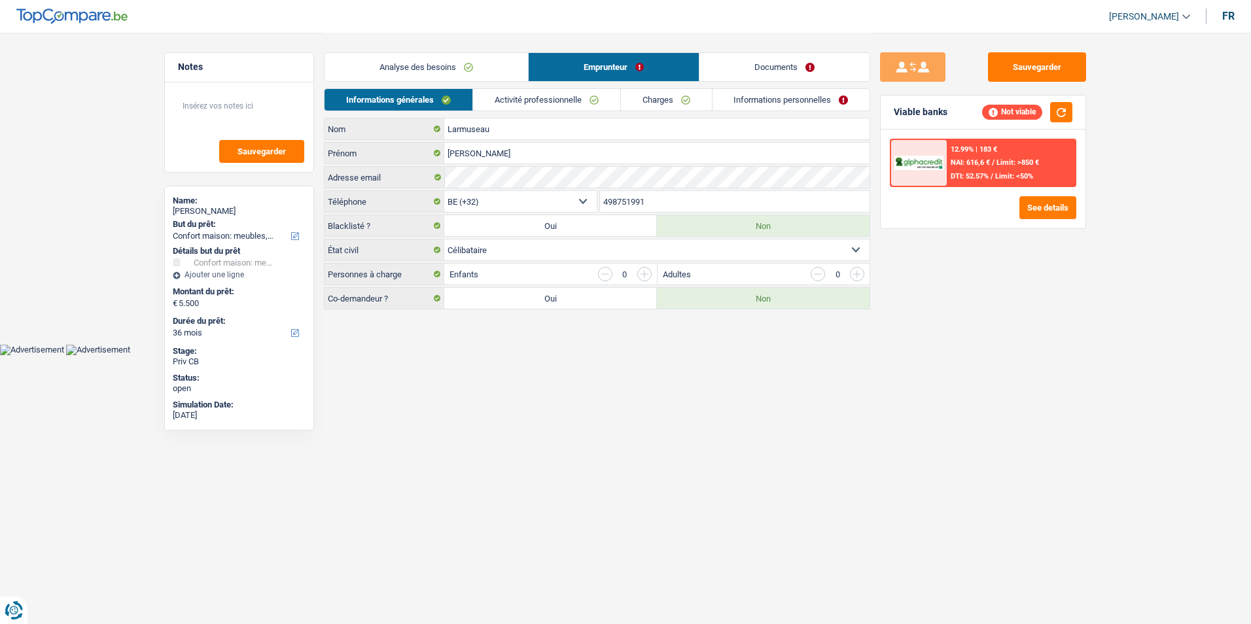
click at [483, 59] on link "Analyse des besoins" at bounding box center [426, 67] width 203 height 28
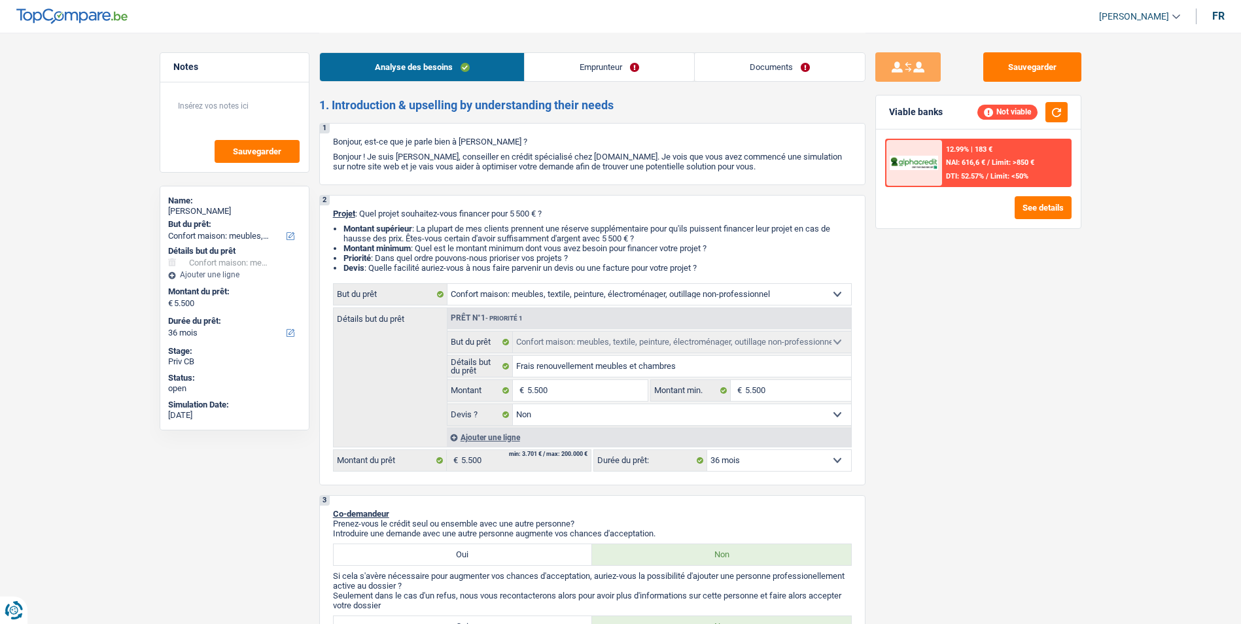
click at [699, 64] on link "Documents" at bounding box center [780, 67] width 170 height 28
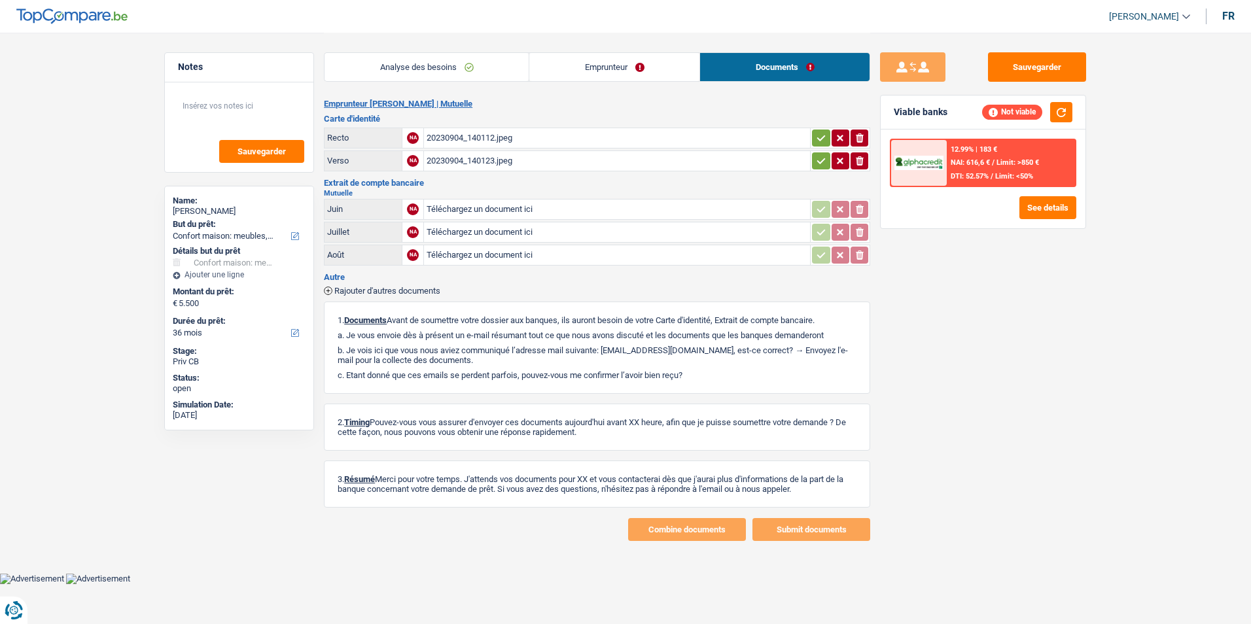
click at [756, 65] on link "Documents" at bounding box center [784, 67] width 169 height 28
click at [495, 143] on div "20230904_140112.jpeg" at bounding box center [617, 138] width 381 height 20
click at [437, 64] on link "Analyse des besoins" at bounding box center [427, 67] width 204 height 28
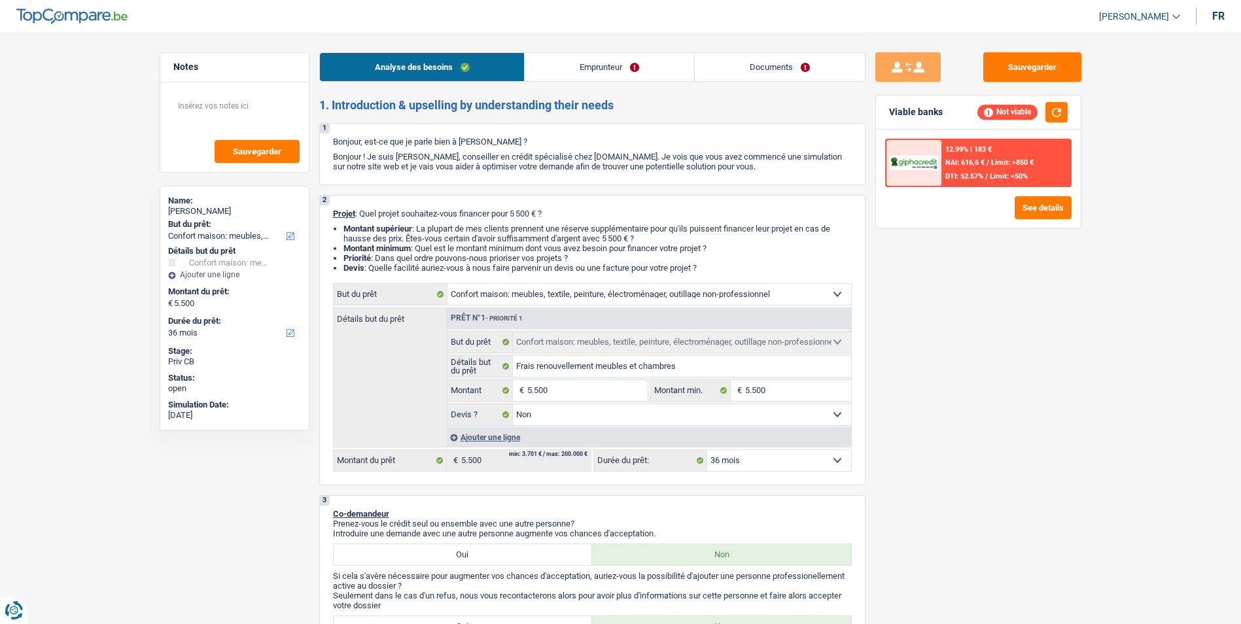
click at [632, 64] on link "Emprunteur" at bounding box center [609, 67] width 169 height 28
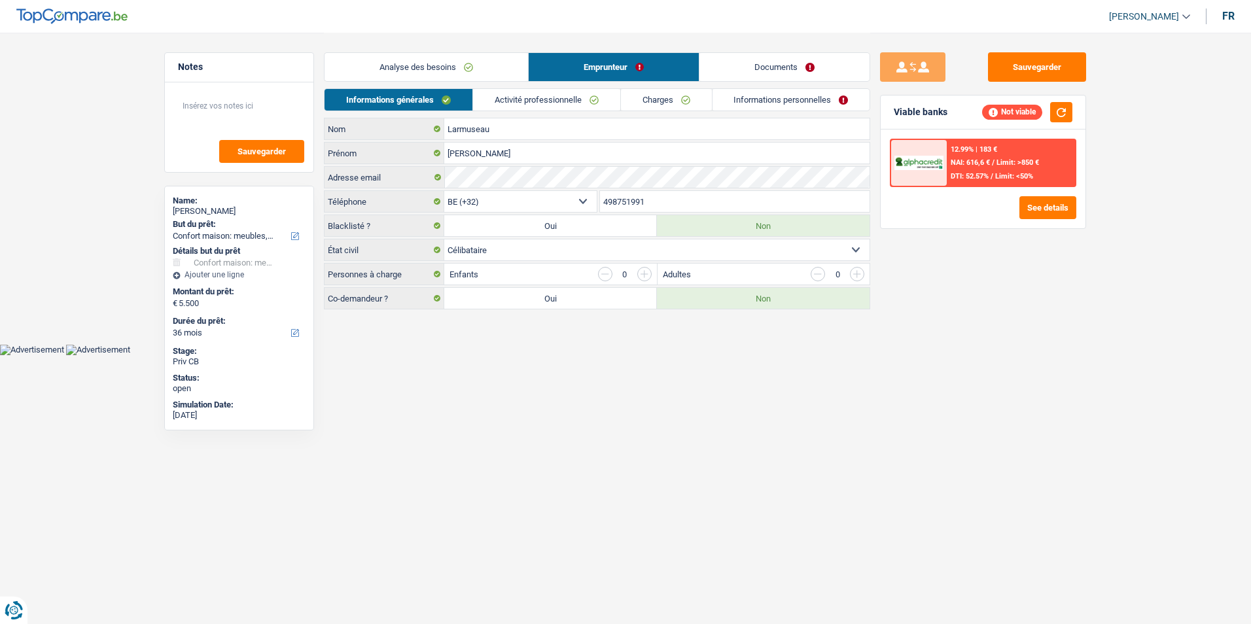
click at [463, 75] on link "Analyse des besoins" at bounding box center [426, 67] width 203 height 28
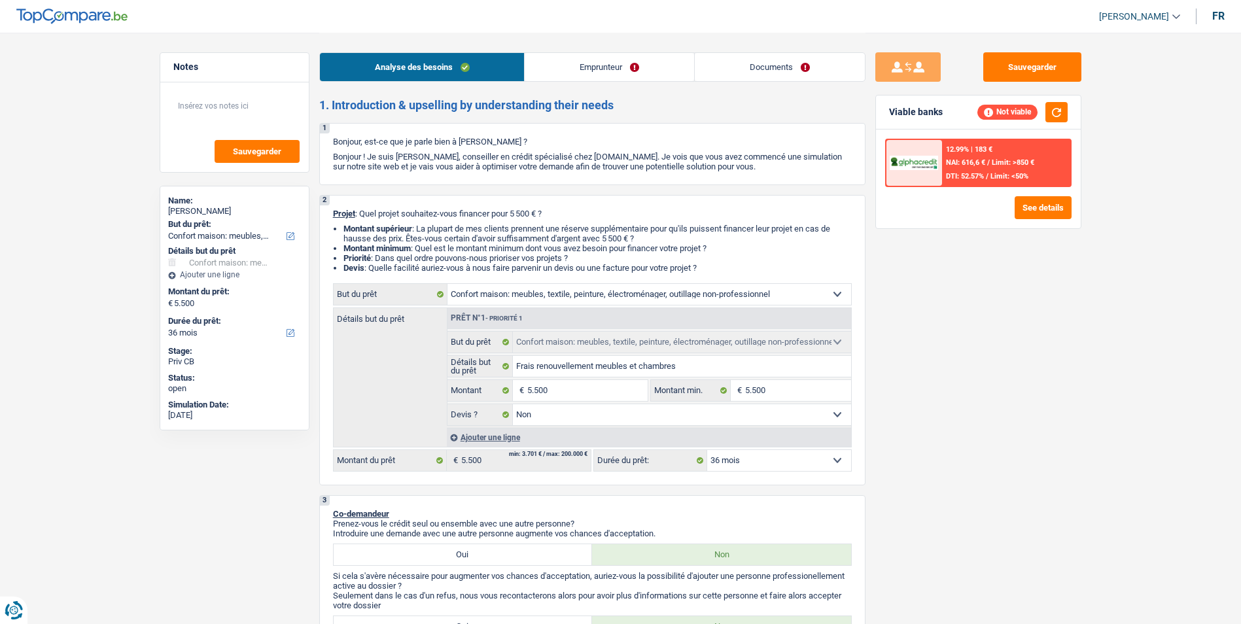
click at [580, 71] on link "Emprunteur" at bounding box center [609, 67] width 169 height 28
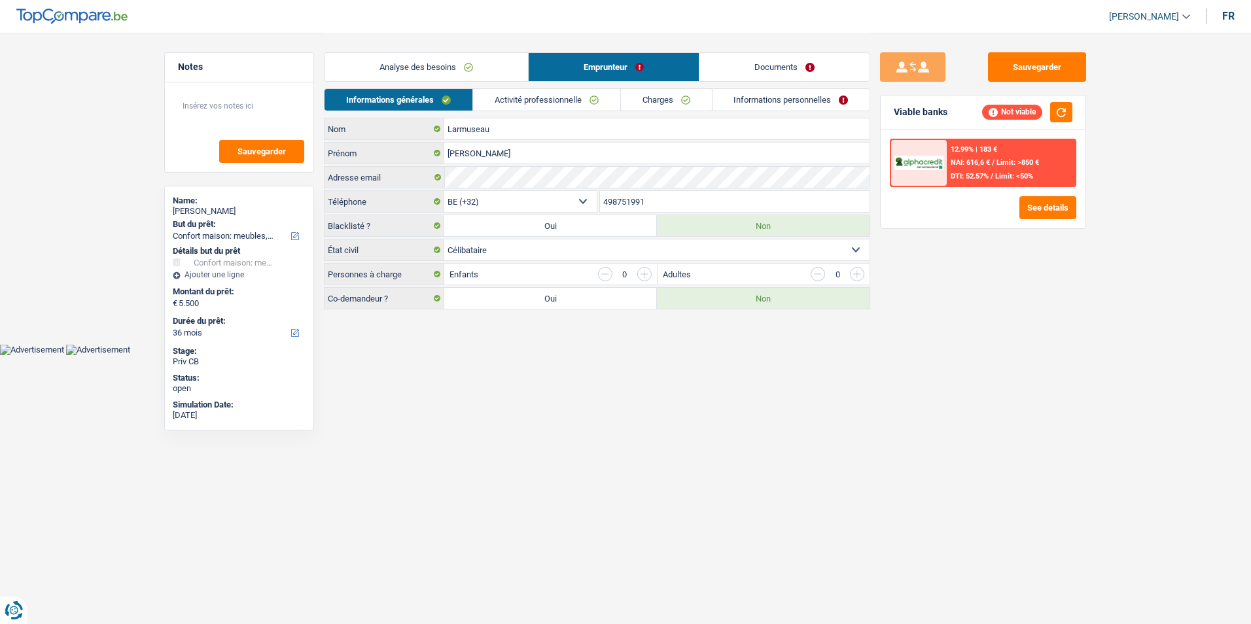
click at [487, 63] on link "Analyse des besoins" at bounding box center [426, 67] width 203 height 28
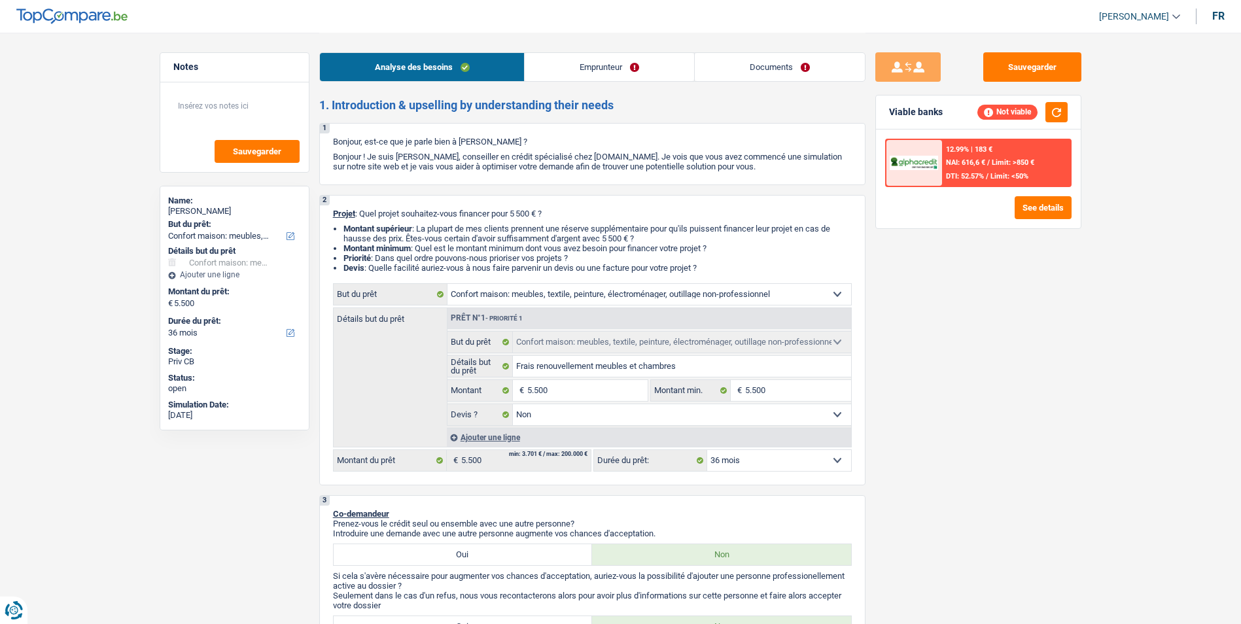
click at [600, 67] on link "Emprunteur" at bounding box center [609, 67] width 169 height 28
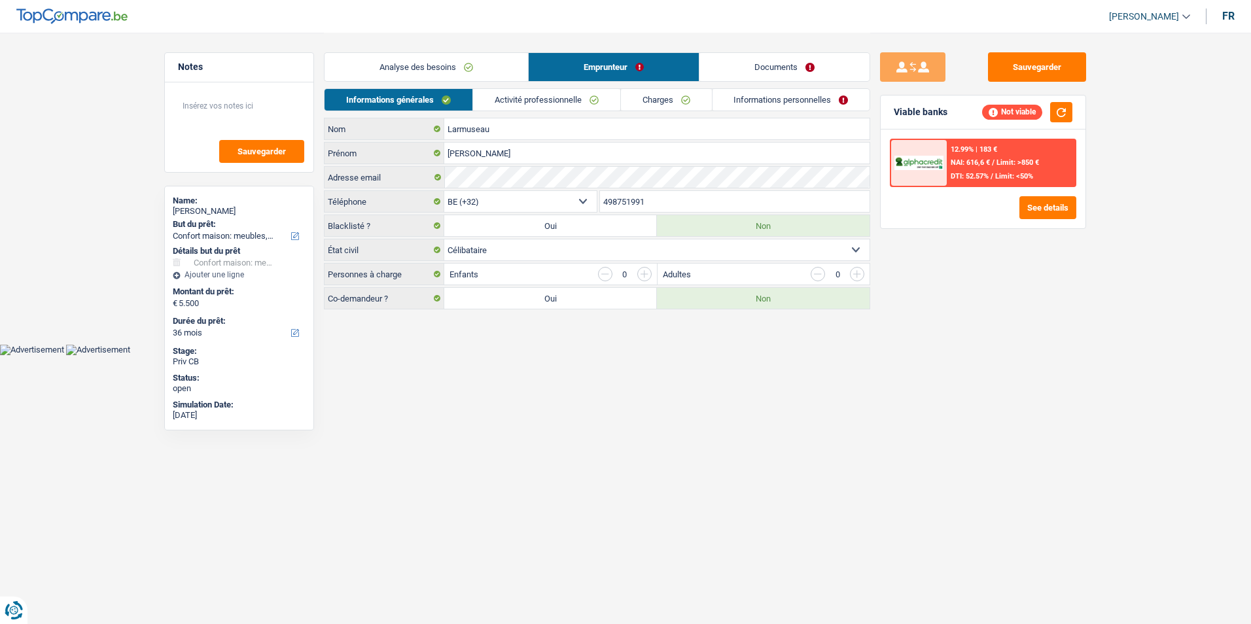
click at [724, 71] on link "Documents" at bounding box center [784, 67] width 170 height 28
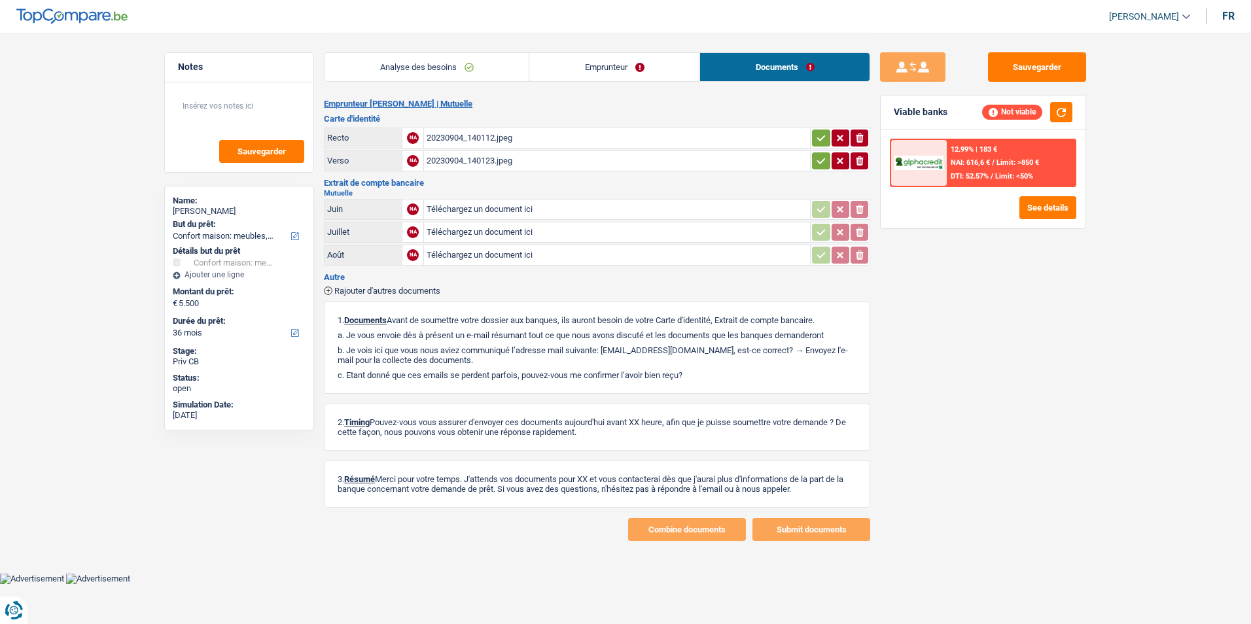
click at [544, 135] on div "20230904_140112.jpeg" at bounding box center [617, 138] width 381 height 20
click at [454, 73] on link "Analyse des besoins" at bounding box center [427, 67] width 204 height 28
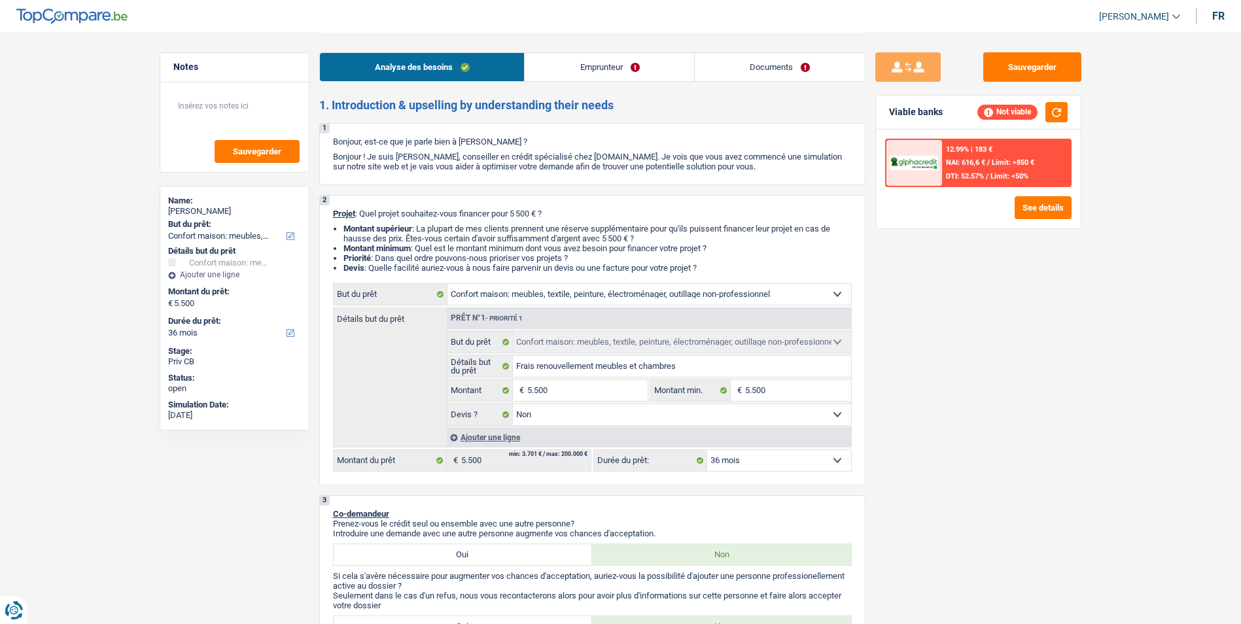
click at [555, 69] on link "Emprunteur" at bounding box center [609, 67] width 169 height 28
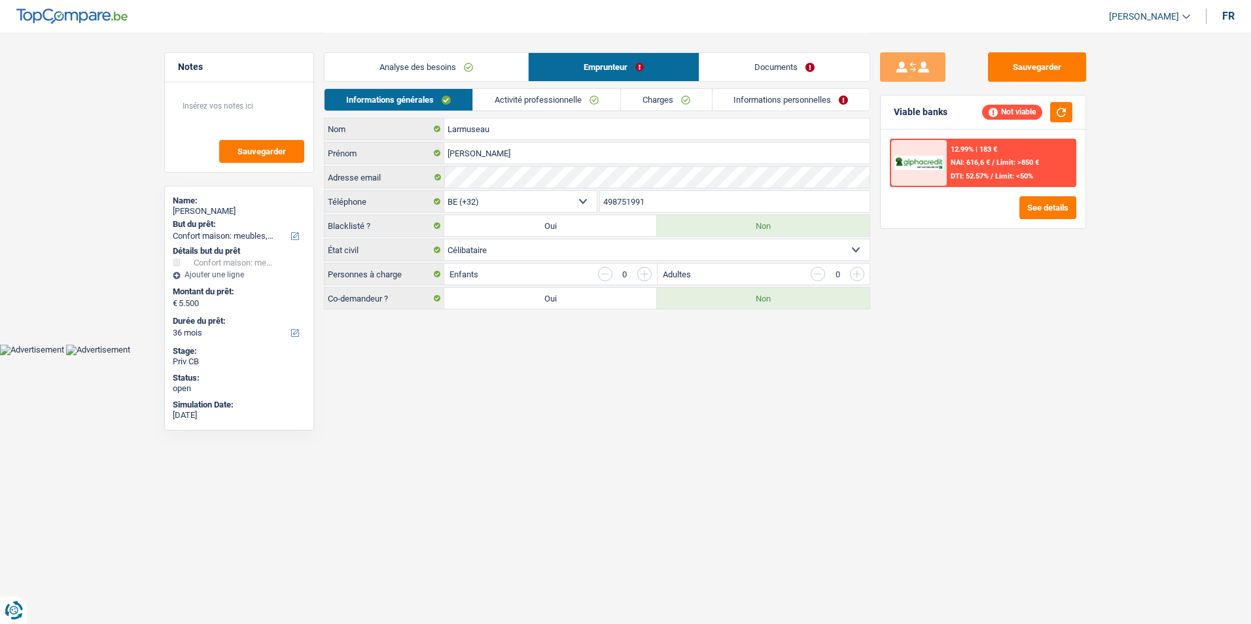
click at [479, 64] on link "Analyse des besoins" at bounding box center [426, 67] width 203 height 28
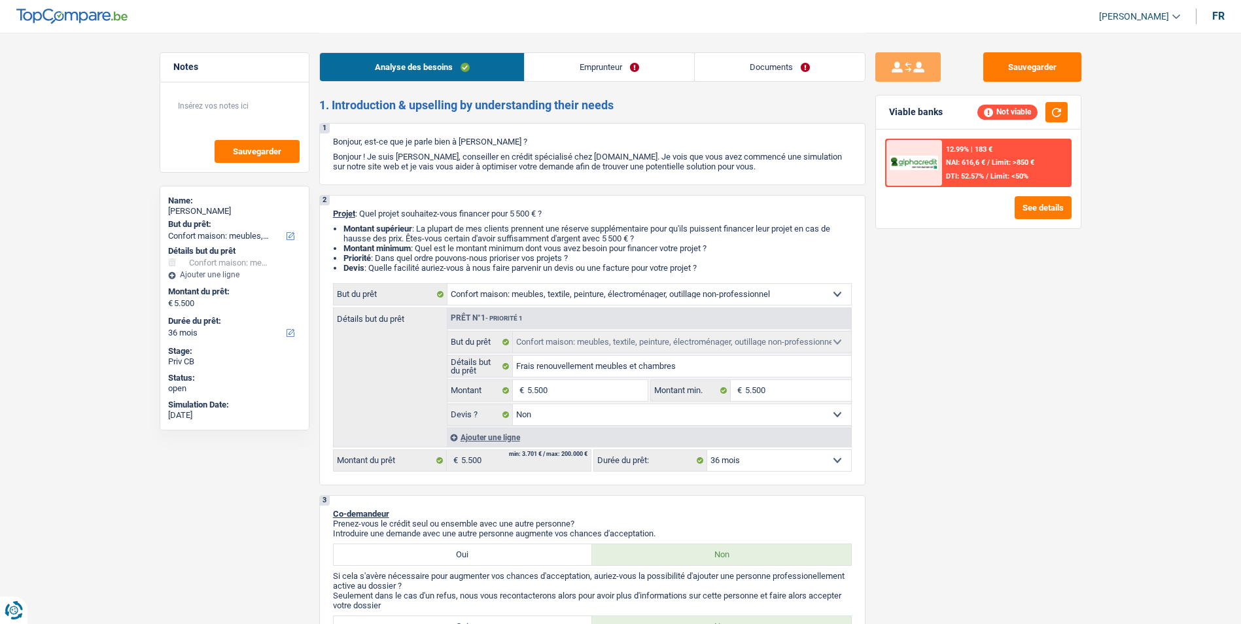
click at [550, 65] on link "Emprunteur" at bounding box center [609, 67] width 169 height 28
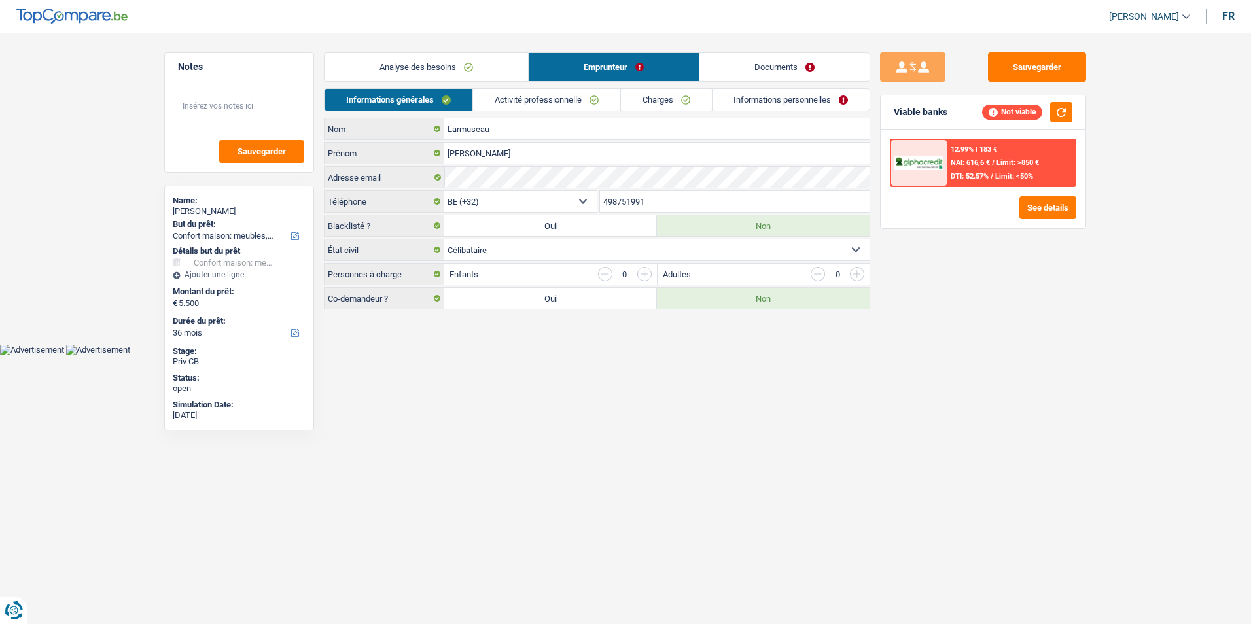
click at [714, 64] on link "Documents" at bounding box center [784, 67] width 170 height 28
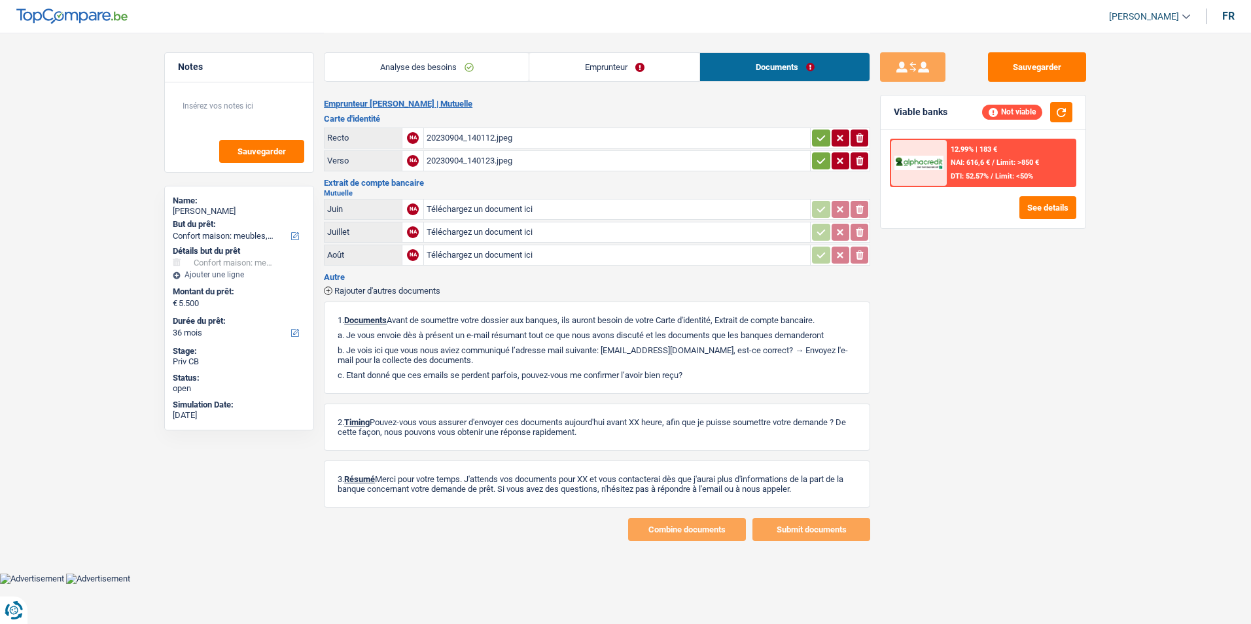
click at [499, 75] on link "Analyse des besoins" at bounding box center [427, 67] width 204 height 28
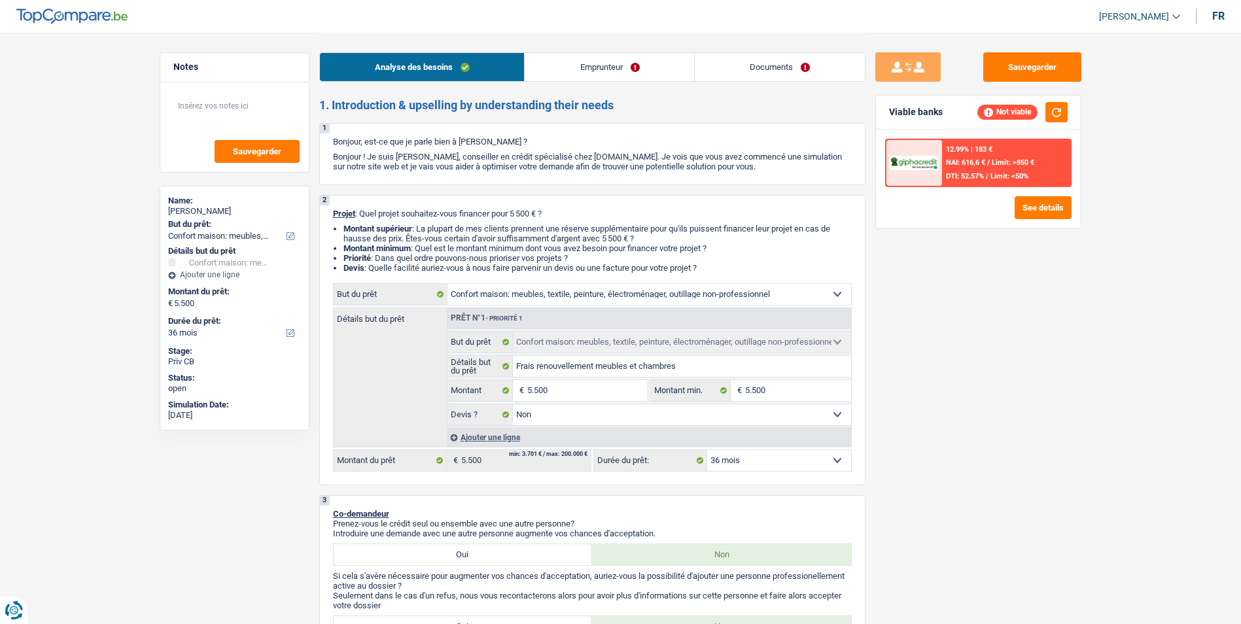
click at [594, 74] on link "Emprunteur" at bounding box center [609, 67] width 169 height 28
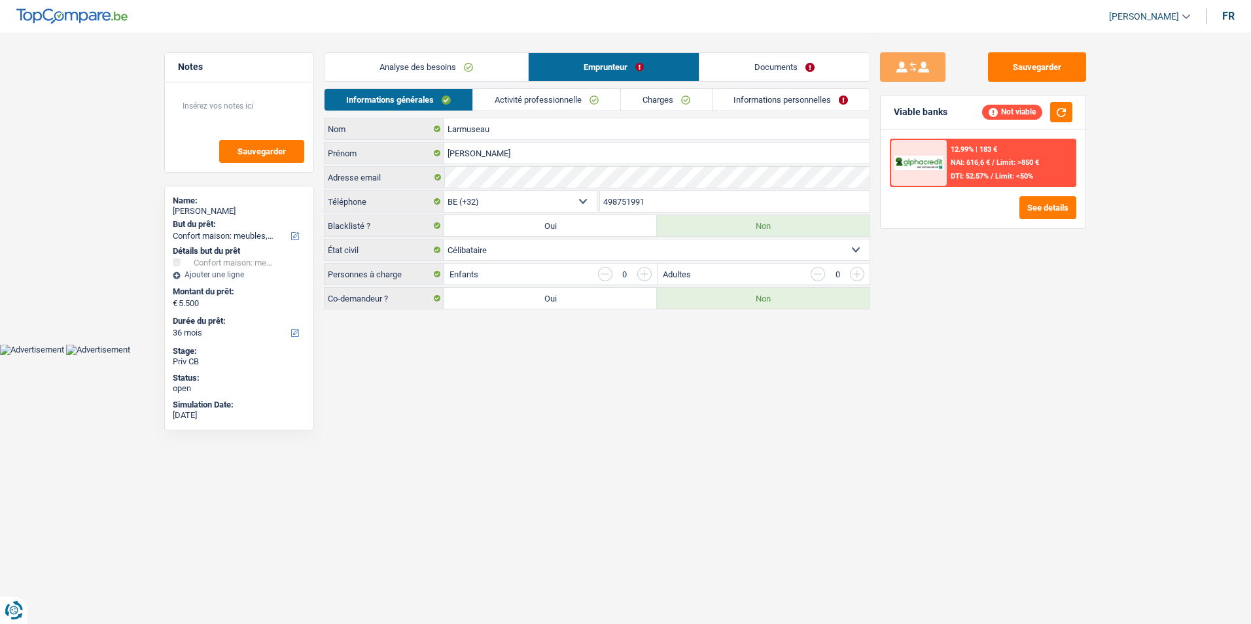
click at [733, 69] on link "Documents" at bounding box center [784, 67] width 170 height 28
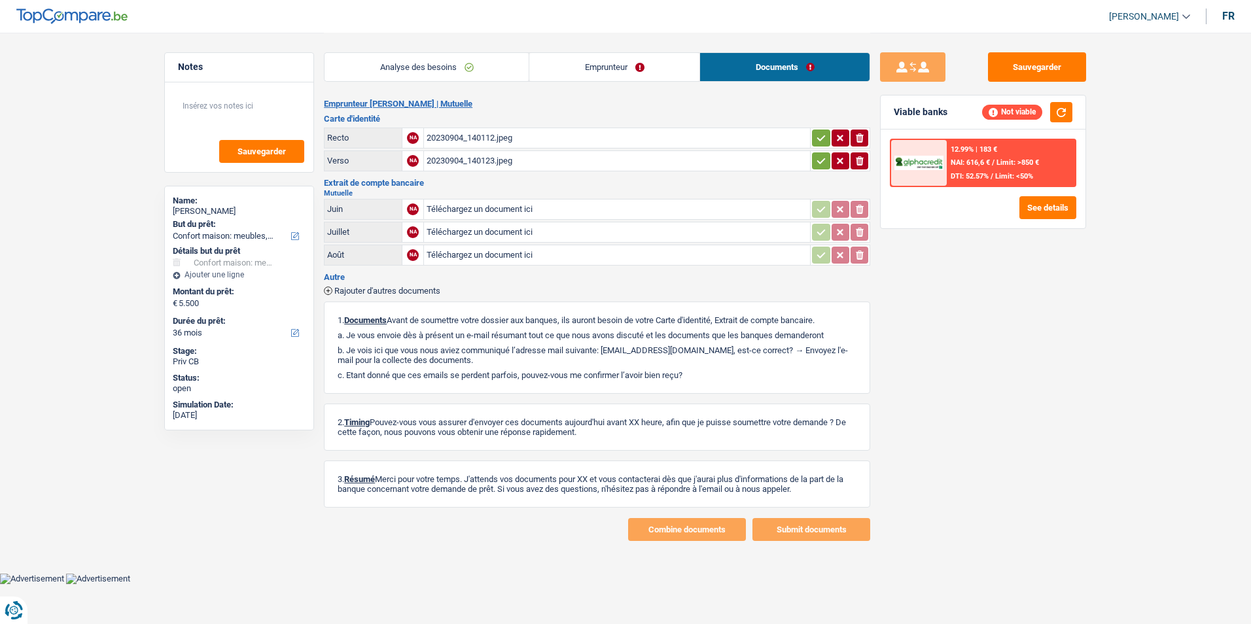
click at [485, 138] on div "20230904_140112.jpeg" at bounding box center [617, 138] width 381 height 20
click at [420, 60] on link "Analyse des besoins" at bounding box center [427, 67] width 204 height 28
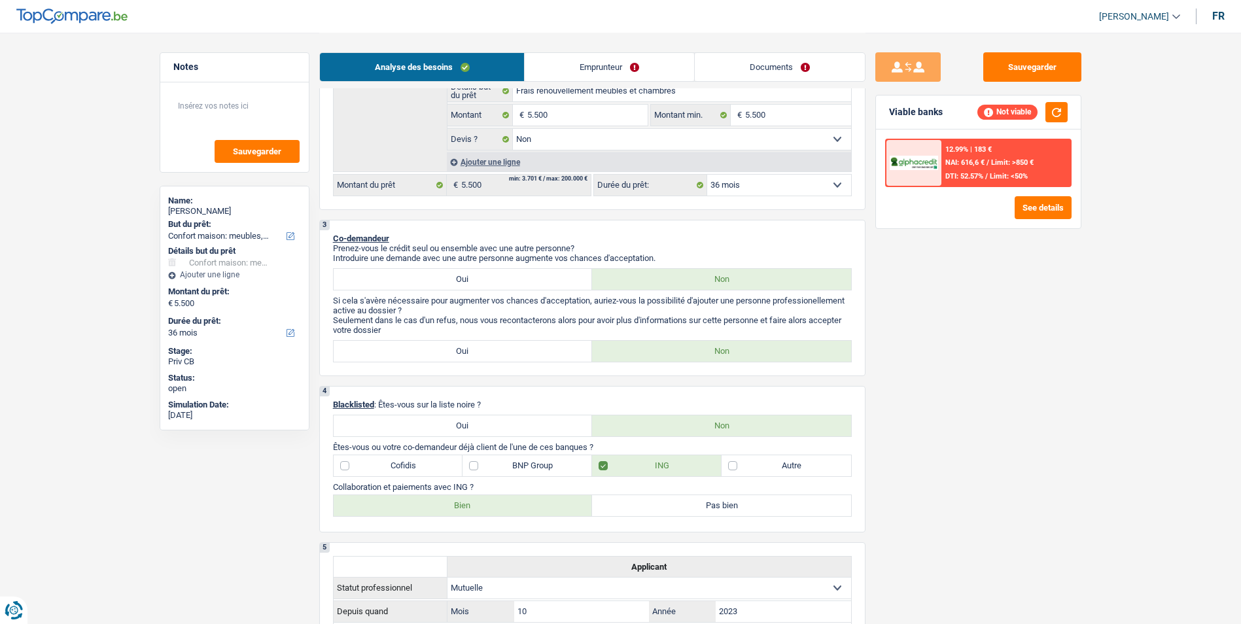
scroll to position [327, 0]
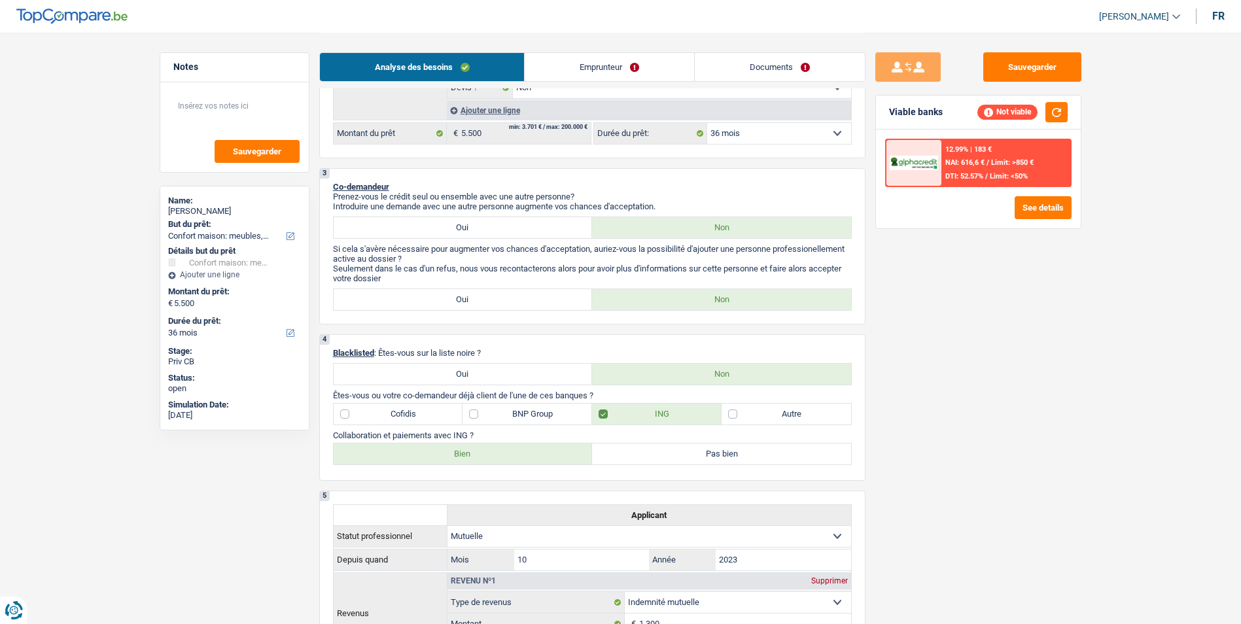
click at [593, 69] on link "Emprunteur" at bounding box center [609, 67] width 169 height 28
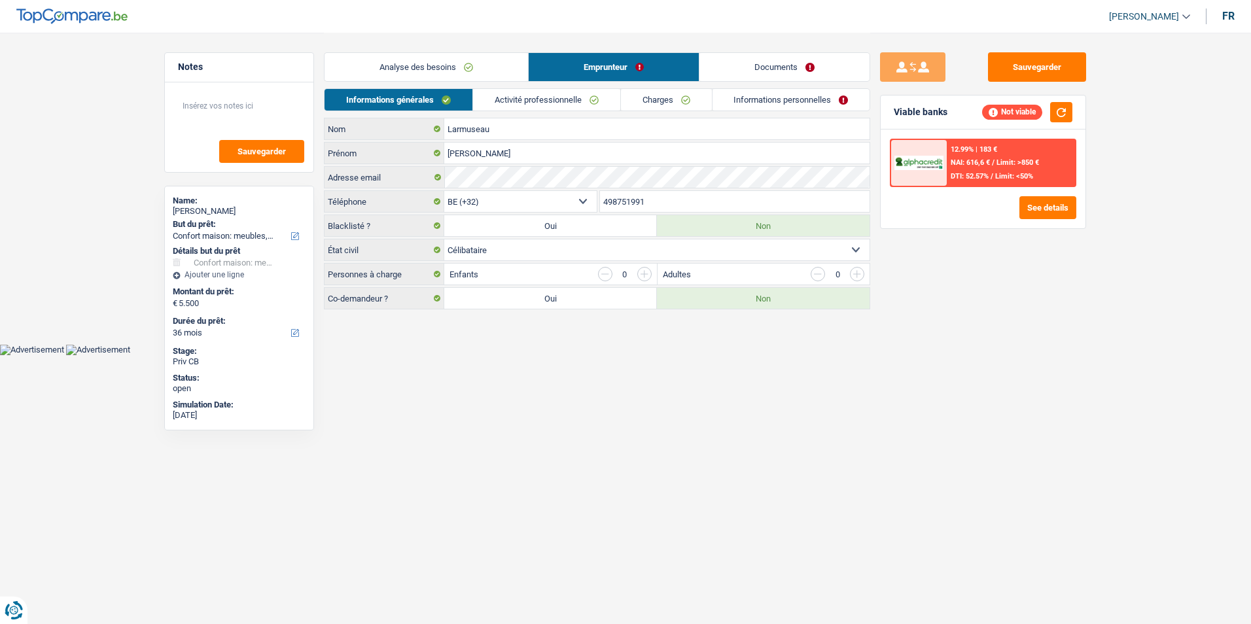
click at [578, 94] on link "Activité professionnelle" at bounding box center [546, 100] width 147 height 22
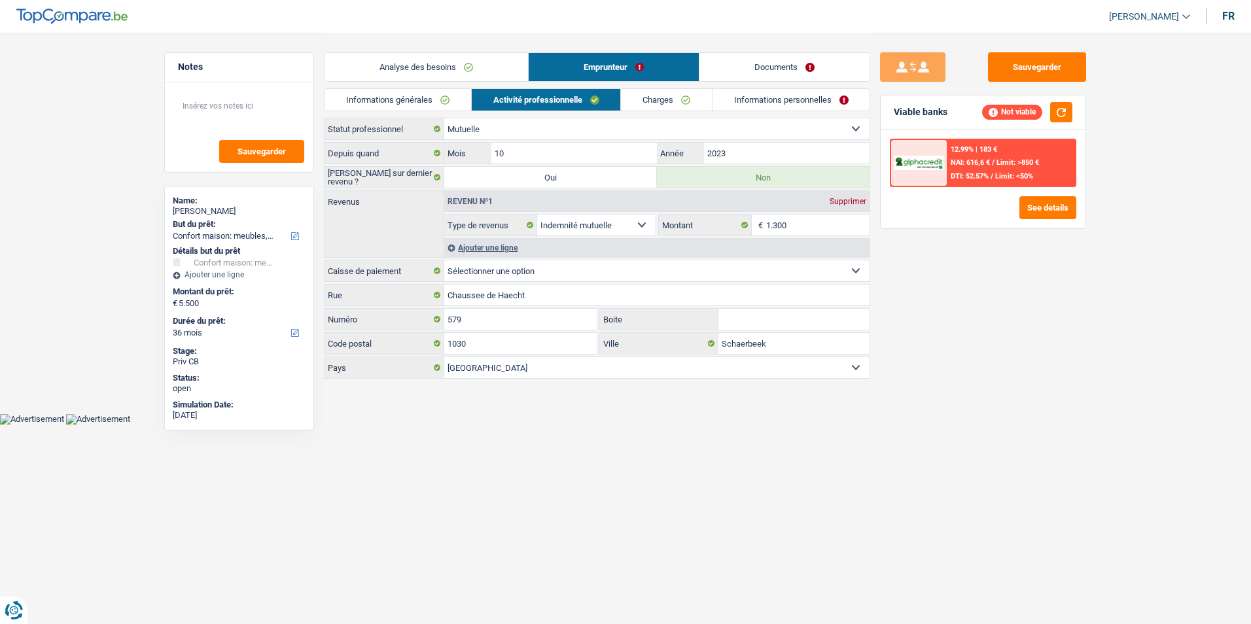
click at [635, 101] on link "Charges" at bounding box center [666, 100] width 91 height 22
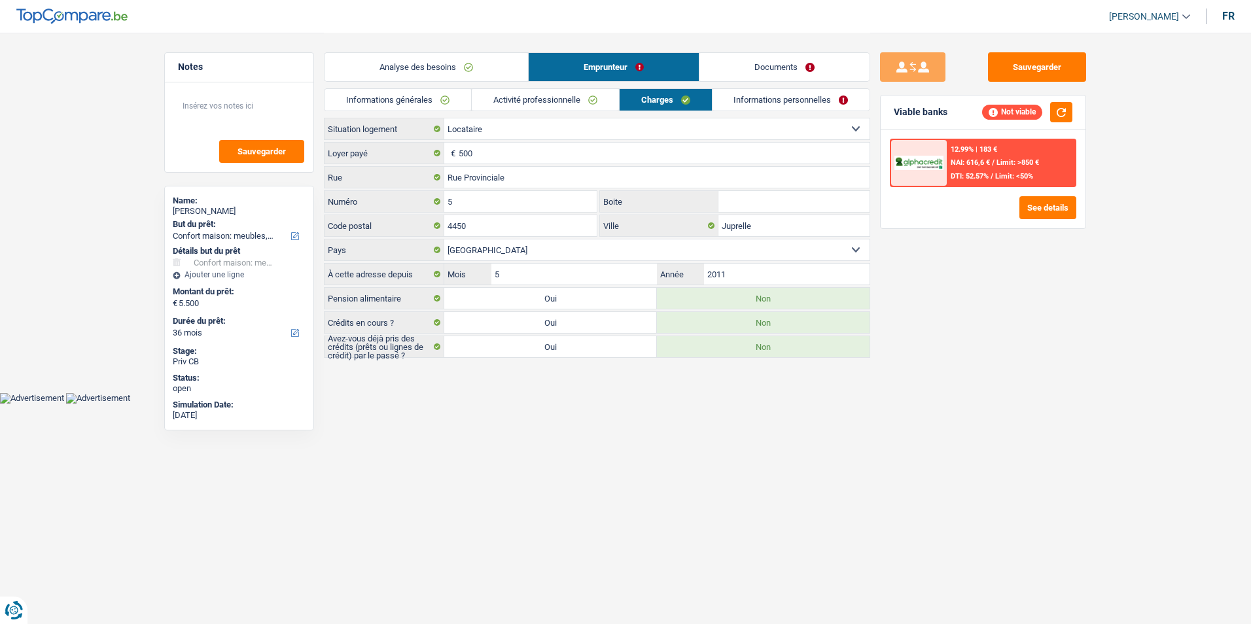
click at [728, 65] on link "Documents" at bounding box center [784, 67] width 170 height 28
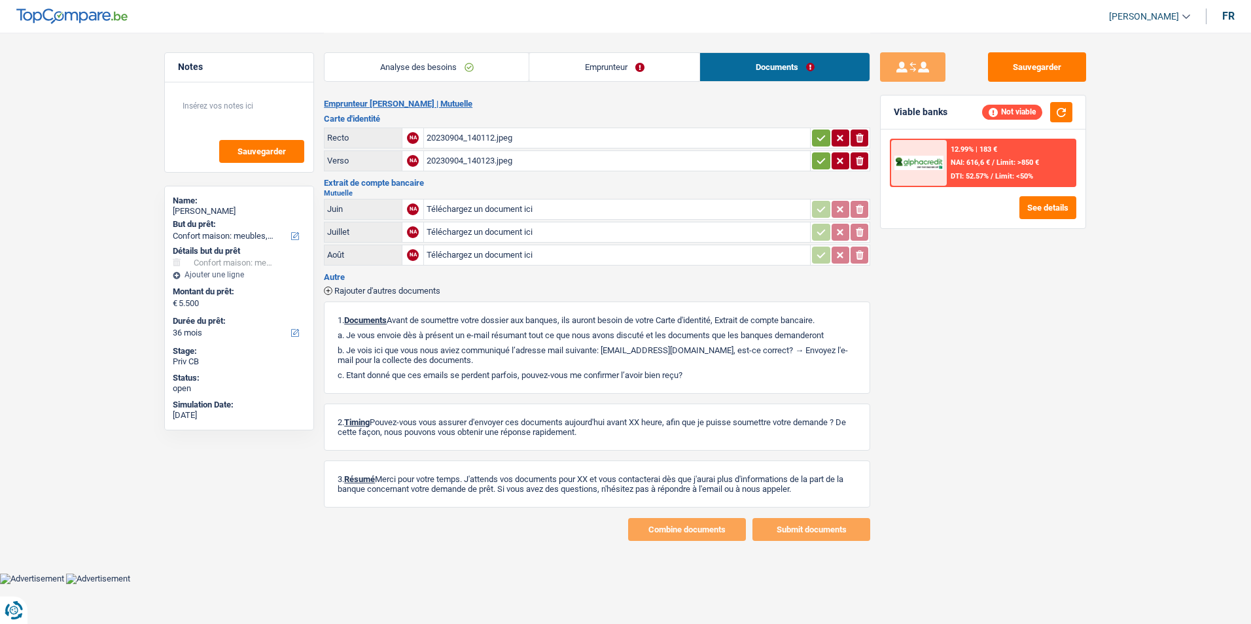
click at [491, 63] on link "Analyse des besoins" at bounding box center [427, 67] width 204 height 28
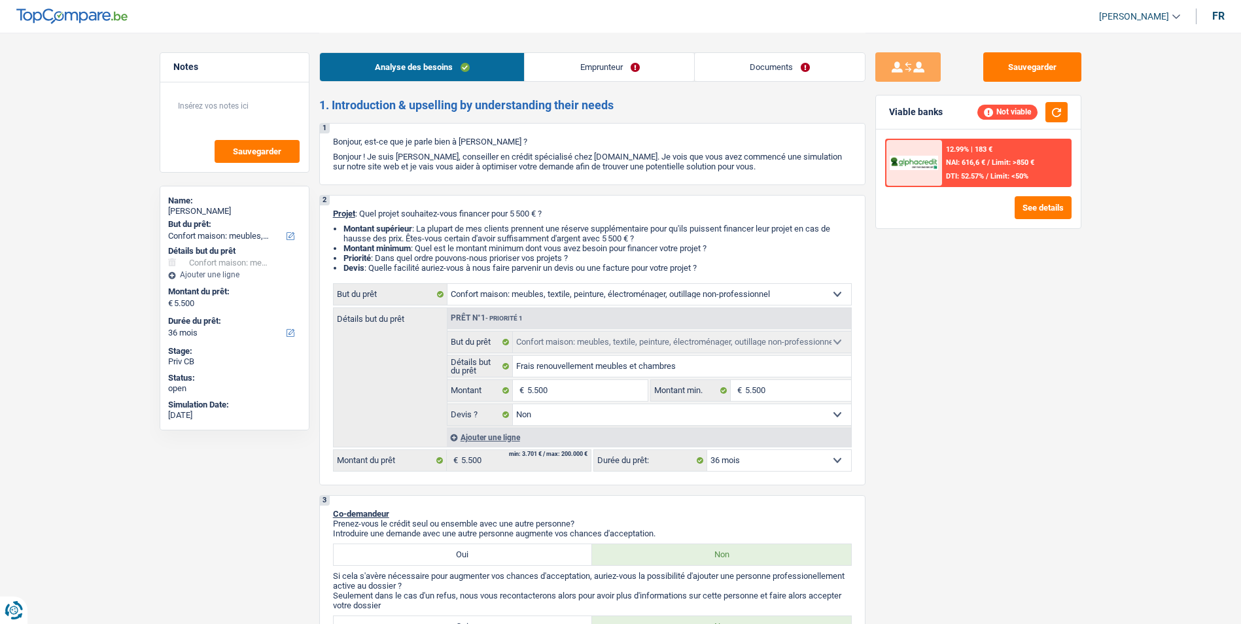
click at [737, 67] on link "Documents" at bounding box center [780, 67] width 170 height 28
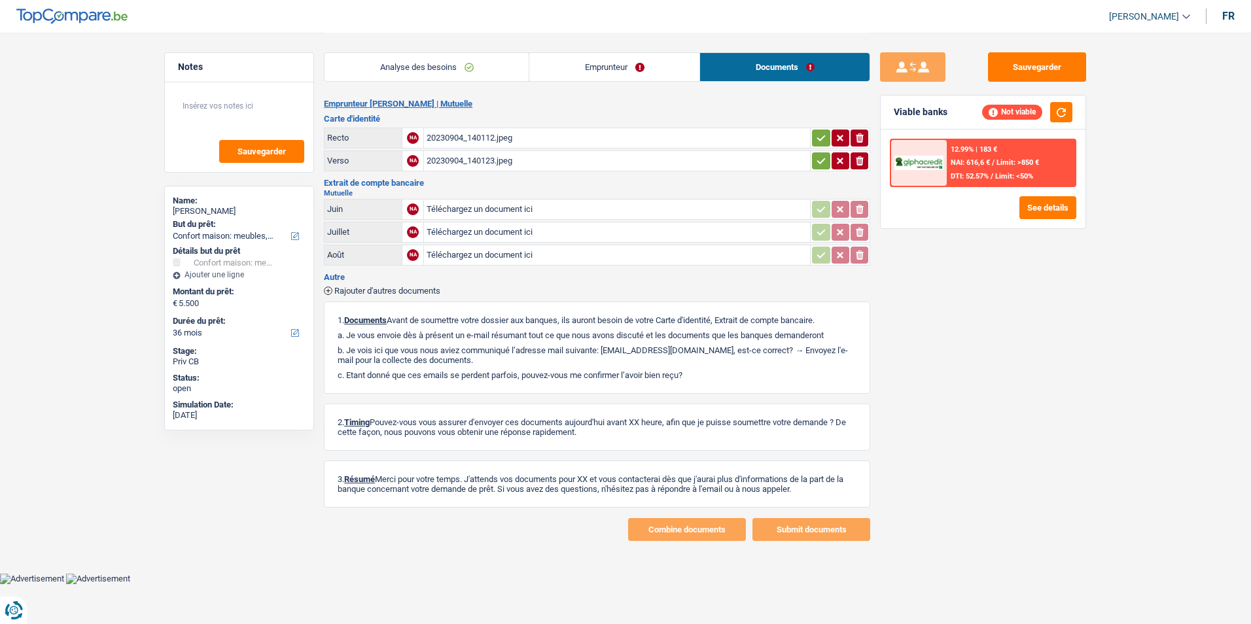
click at [500, 137] on div "20230904_140112.jpeg" at bounding box center [617, 138] width 381 height 20
click at [582, 65] on link "Emprunteur" at bounding box center [614, 67] width 170 height 28
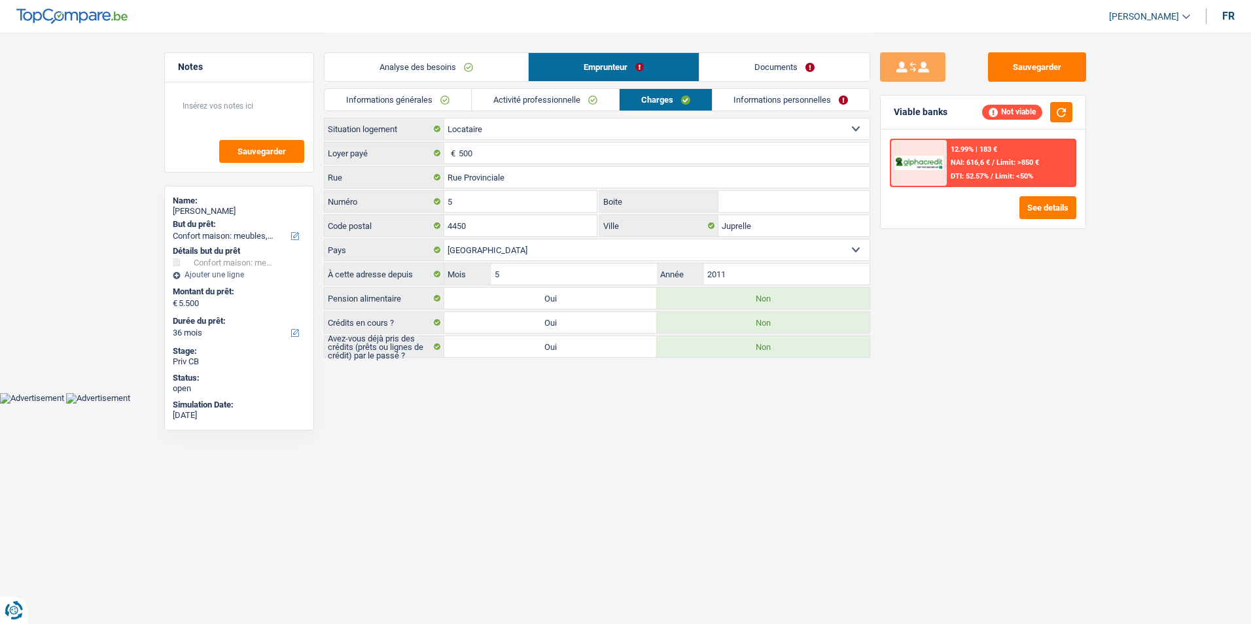
click at [500, 69] on link "Analyse des besoins" at bounding box center [426, 67] width 203 height 28
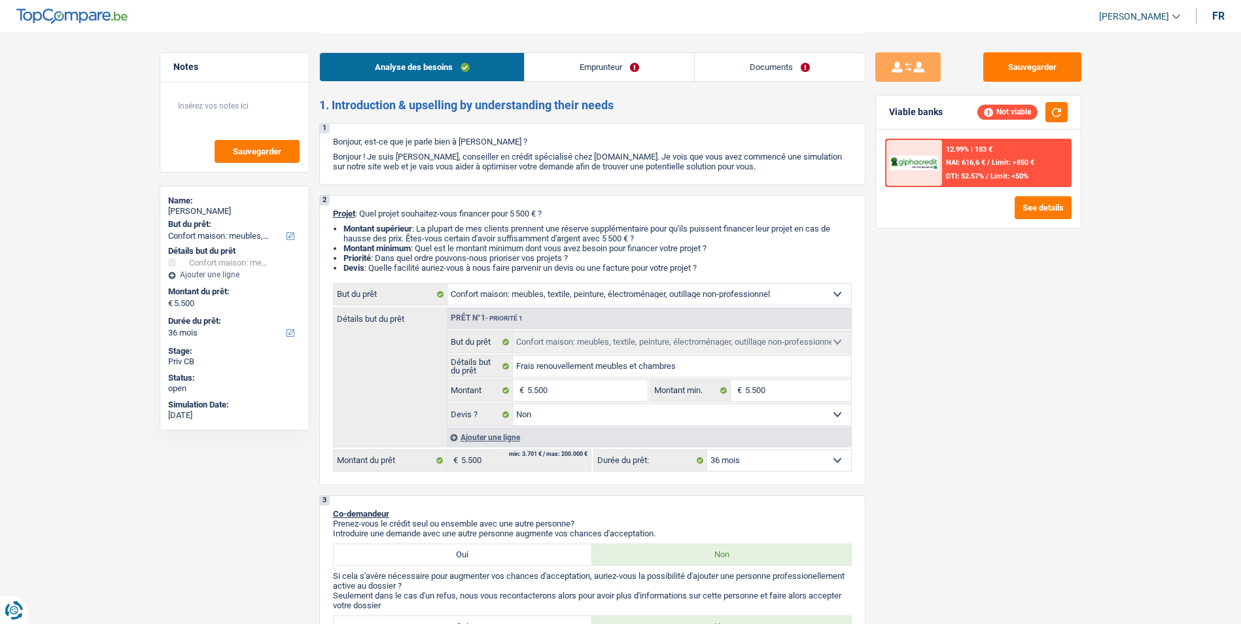
click at [568, 68] on link "Emprunteur" at bounding box center [609, 67] width 169 height 28
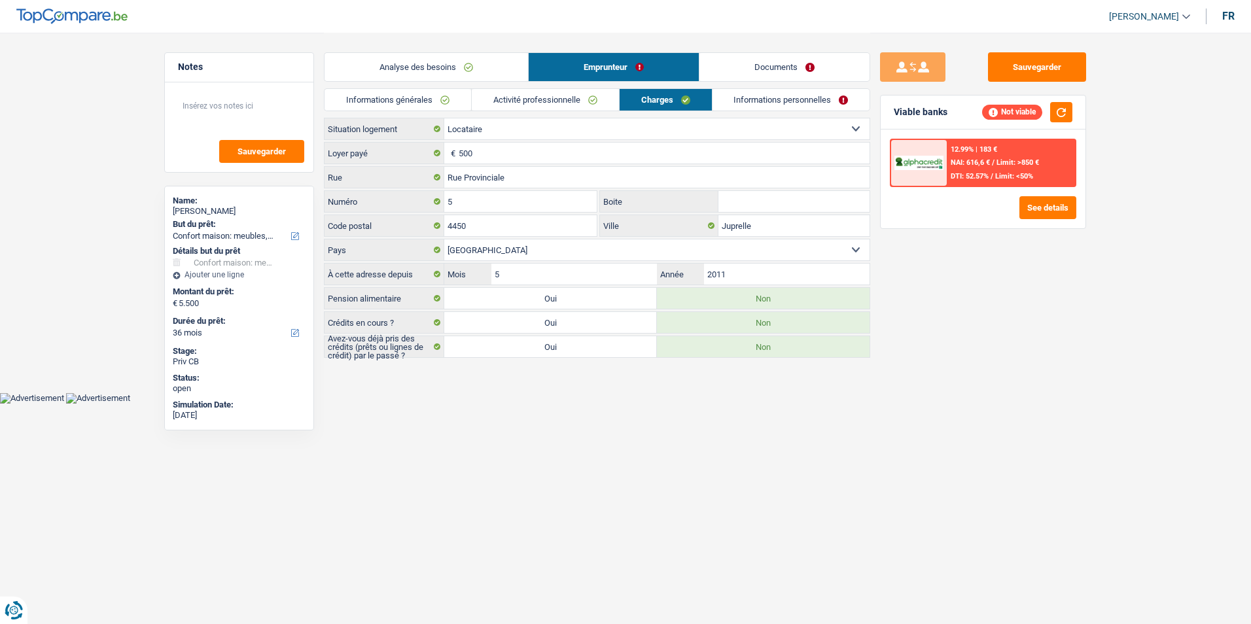
click at [728, 63] on link "Documents" at bounding box center [784, 67] width 170 height 28
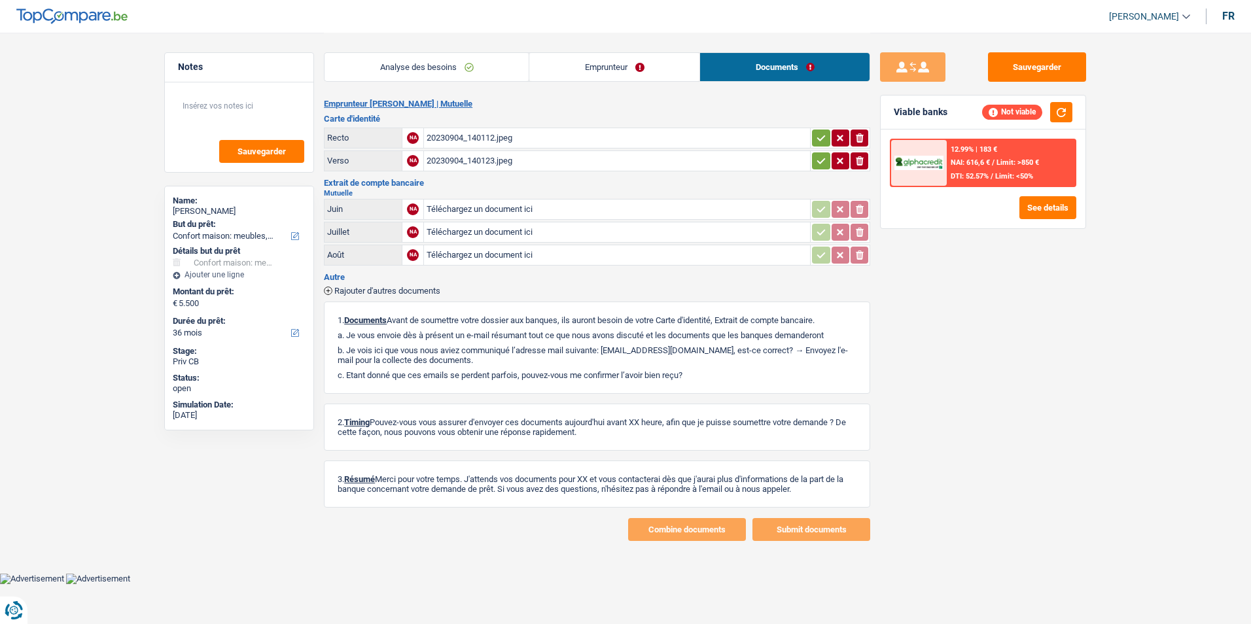
click at [621, 63] on link "Emprunteur" at bounding box center [614, 67] width 170 height 28
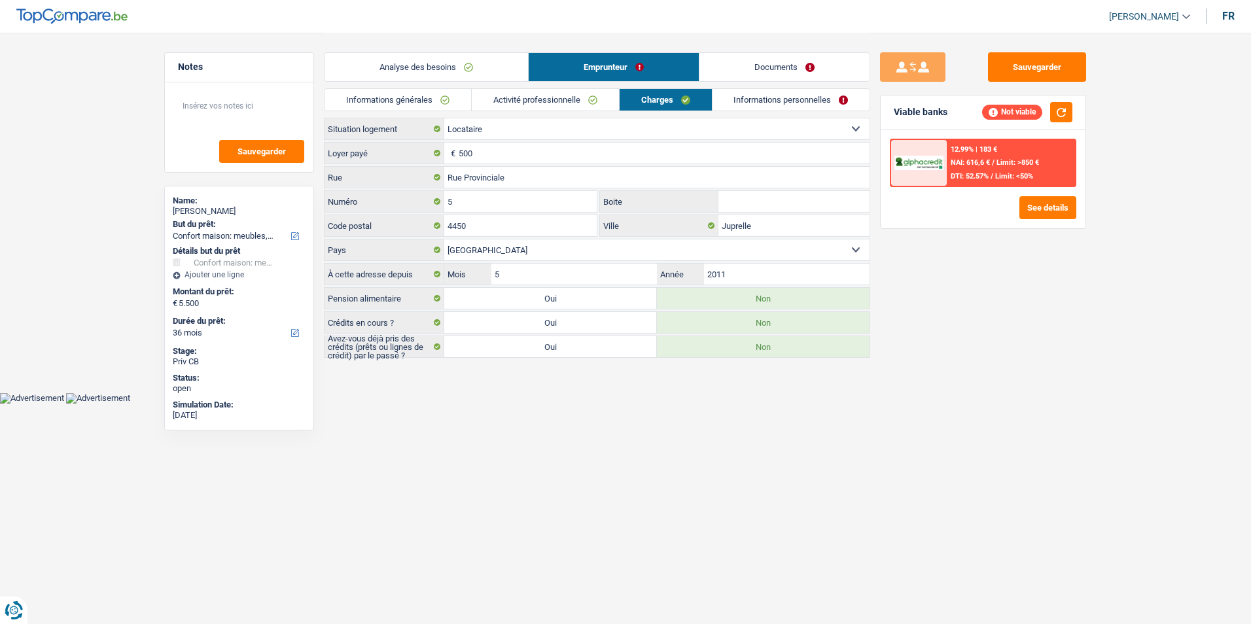
click at [740, 96] on link "Informations personnelles" at bounding box center [791, 100] width 158 height 22
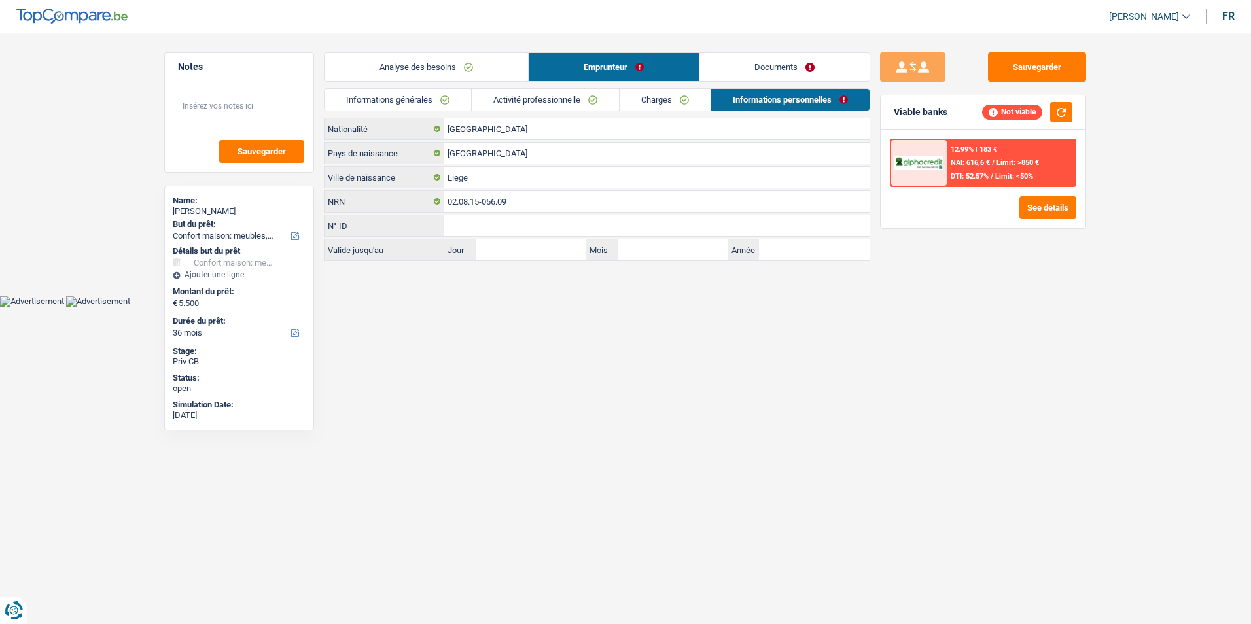
click at [454, 66] on link "Analyse des besoins" at bounding box center [426, 67] width 203 height 28
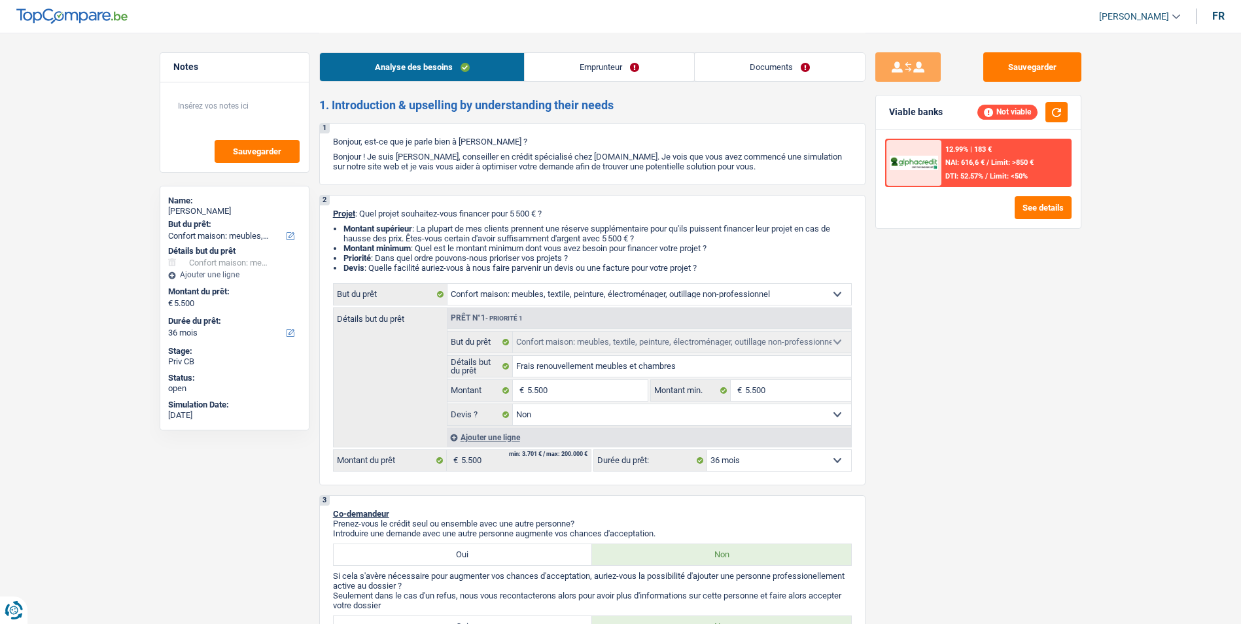
click at [579, 70] on link "Emprunteur" at bounding box center [609, 67] width 169 height 28
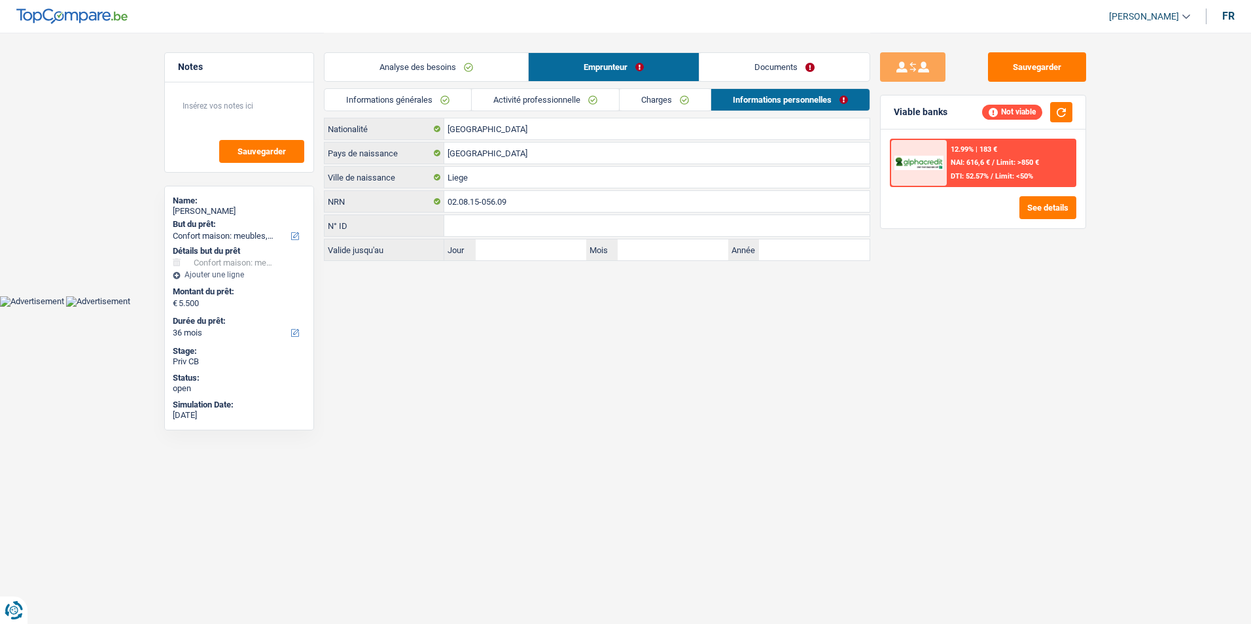
click at [535, 110] on link "Activité professionnelle" at bounding box center [545, 100] width 147 height 22
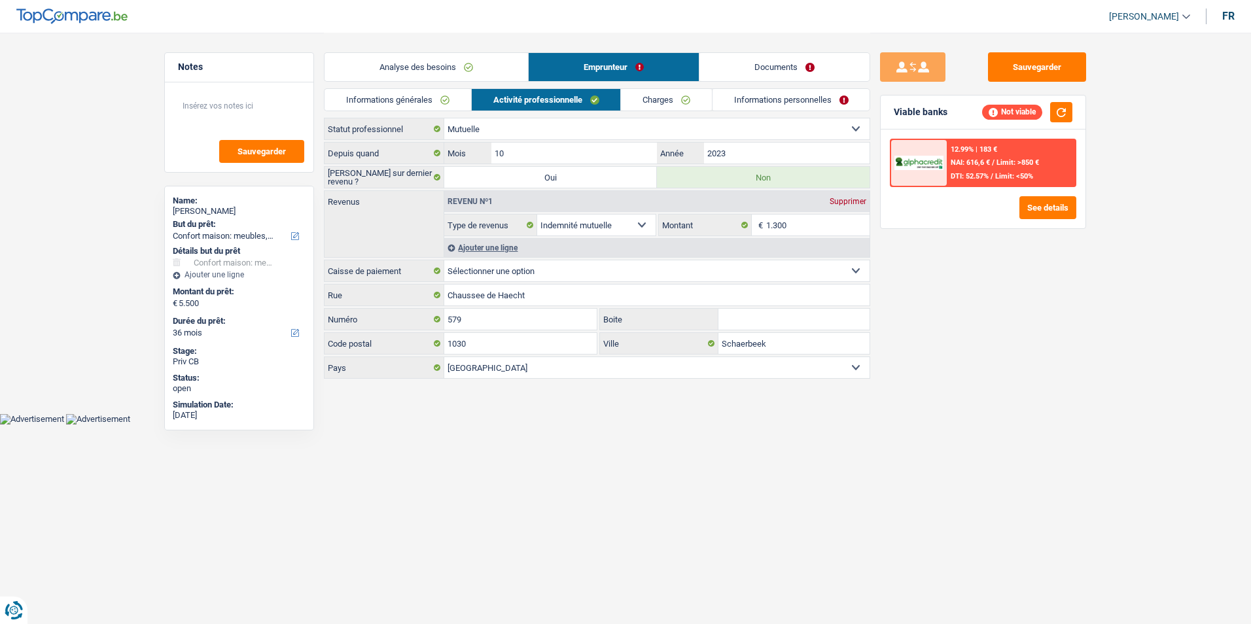
click at [447, 100] on link "Informations générales" at bounding box center [398, 100] width 147 height 22
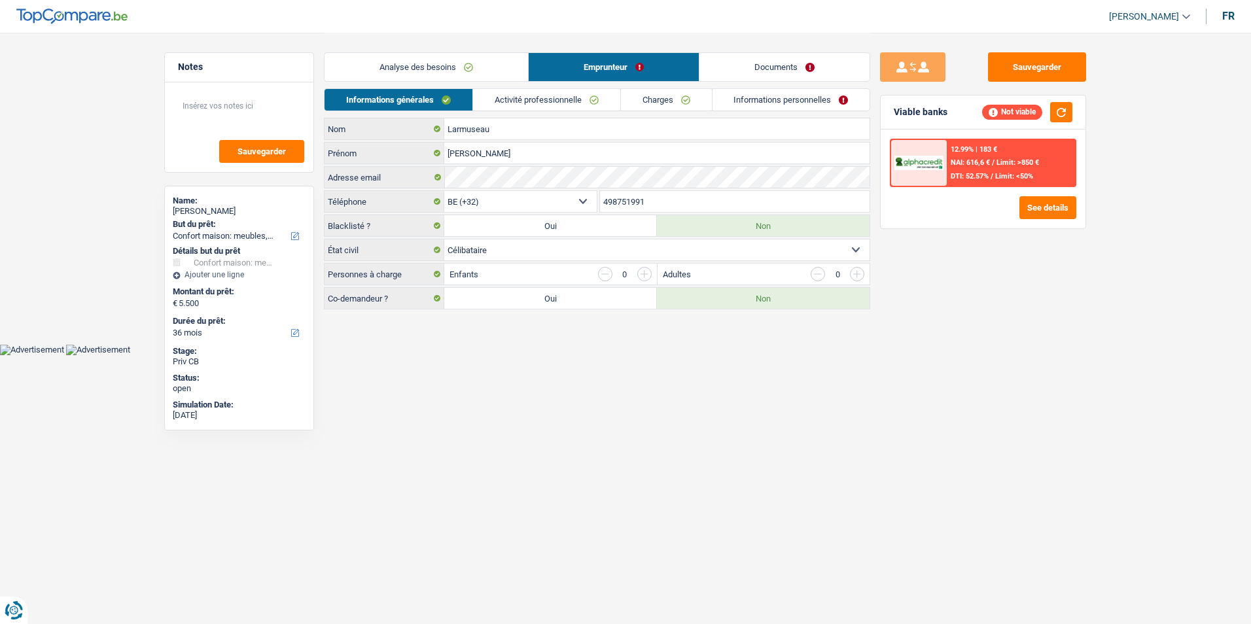
click at [557, 292] on label "Oui" at bounding box center [550, 298] width 213 height 21
click at [557, 292] on input "Oui" at bounding box center [550, 298] width 213 height 21
radio input "true"
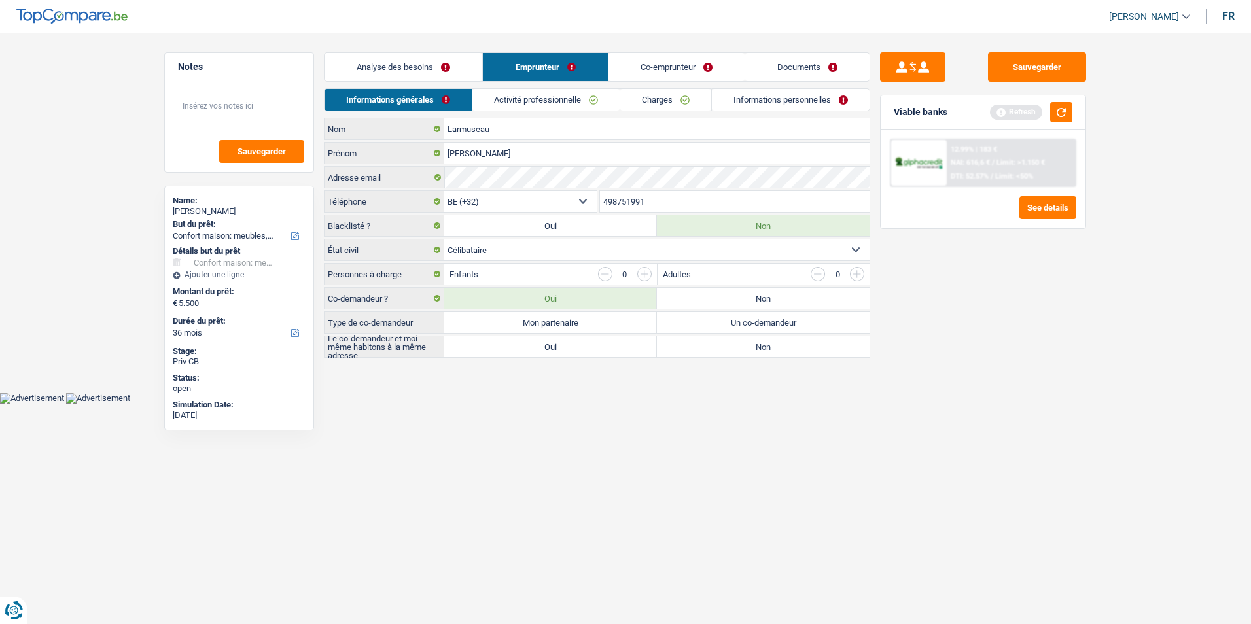
click at [704, 319] on label "Un co-demandeur" at bounding box center [763, 322] width 213 height 21
click at [704, 319] on input "Un co-demandeur" at bounding box center [763, 322] width 213 height 21
radio input "true"
click at [570, 347] on label "Oui" at bounding box center [550, 346] width 213 height 21
click at [570, 347] on input "Oui" at bounding box center [550, 346] width 213 height 21
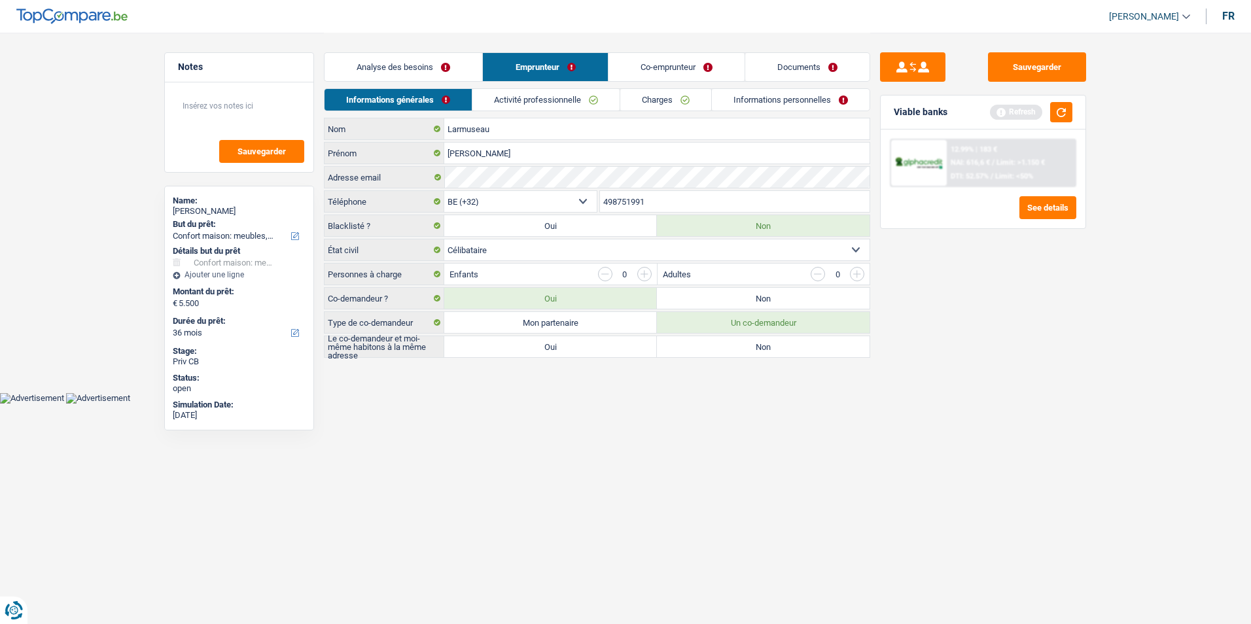
radio input "true"
click at [737, 342] on label "Non" at bounding box center [763, 346] width 213 height 21
click at [737, 342] on input "Non" at bounding box center [763, 346] width 213 height 21
radio input "true"
click at [1064, 113] on button "button" at bounding box center [1061, 112] width 22 height 20
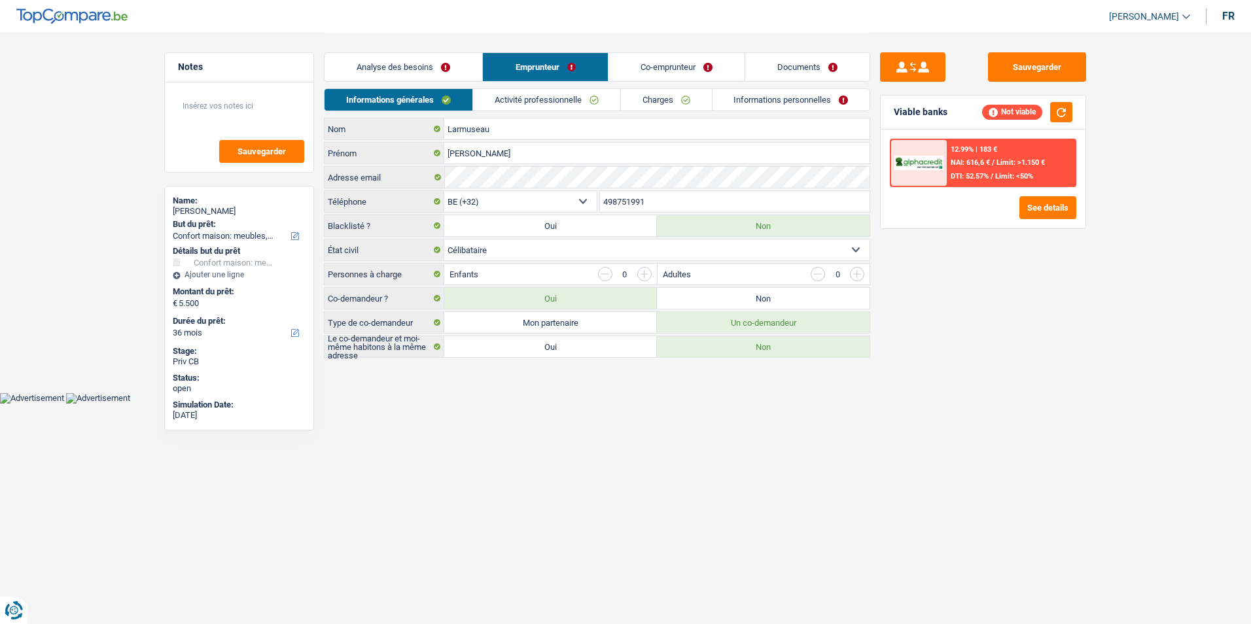
click at [669, 63] on link "Co-emprunteur" at bounding box center [676, 67] width 136 height 28
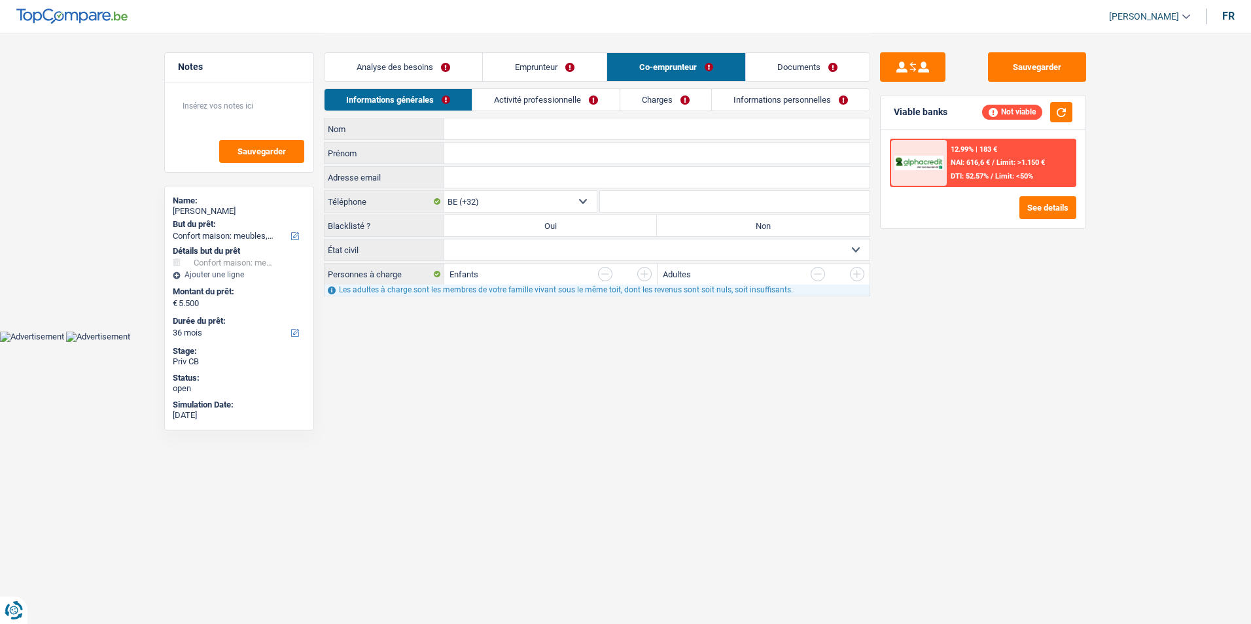
click at [586, 97] on link "Activité professionnelle" at bounding box center [545, 100] width 147 height 22
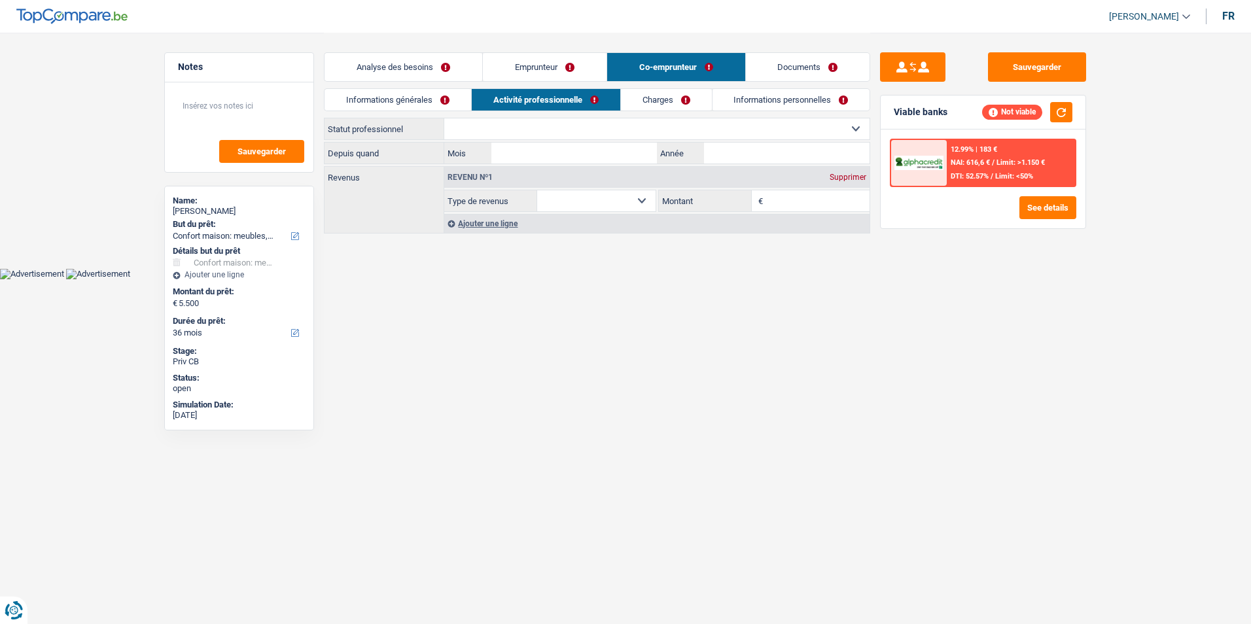
click at [442, 103] on link "Informations générales" at bounding box center [398, 100] width 147 height 22
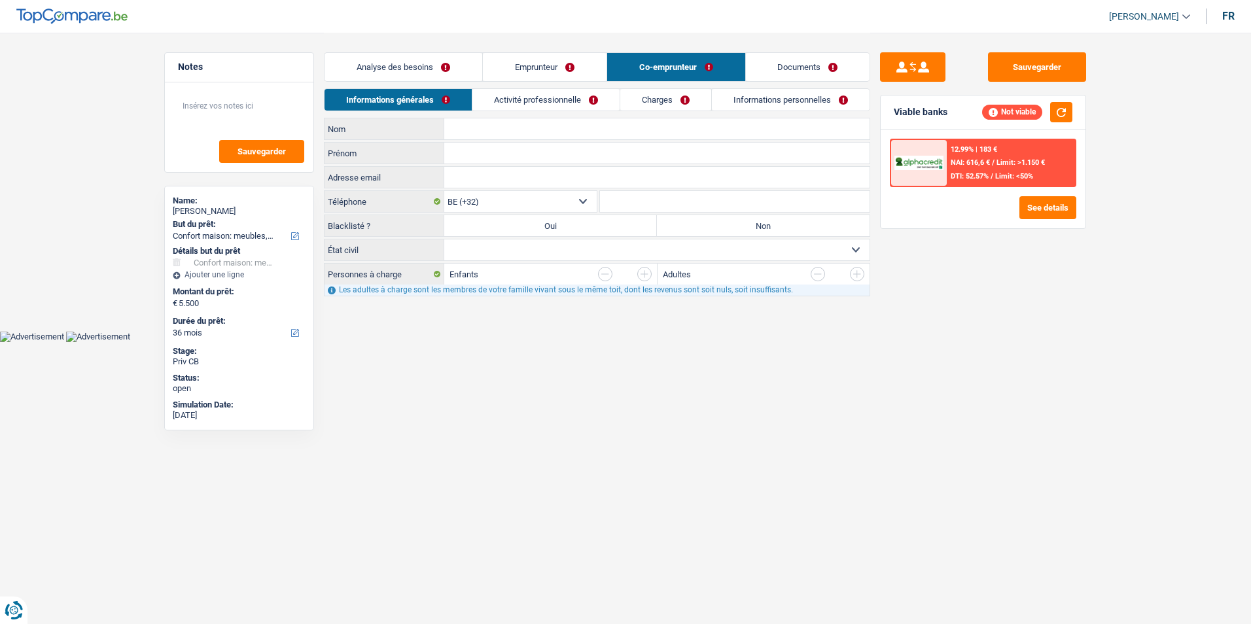
click at [553, 221] on label "Oui" at bounding box center [550, 225] width 213 height 21
click at [553, 221] on input "Oui" at bounding box center [550, 225] width 213 height 21
radio input "true"
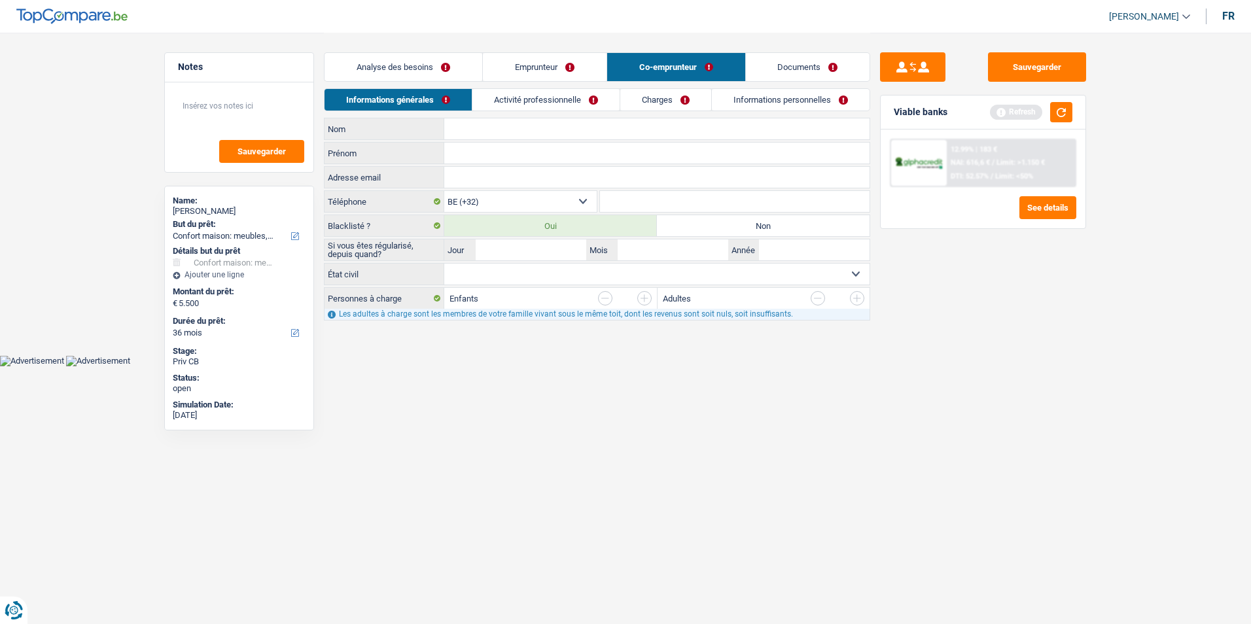
click at [650, 95] on link "Charges" at bounding box center [665, 100] width 91 height 22
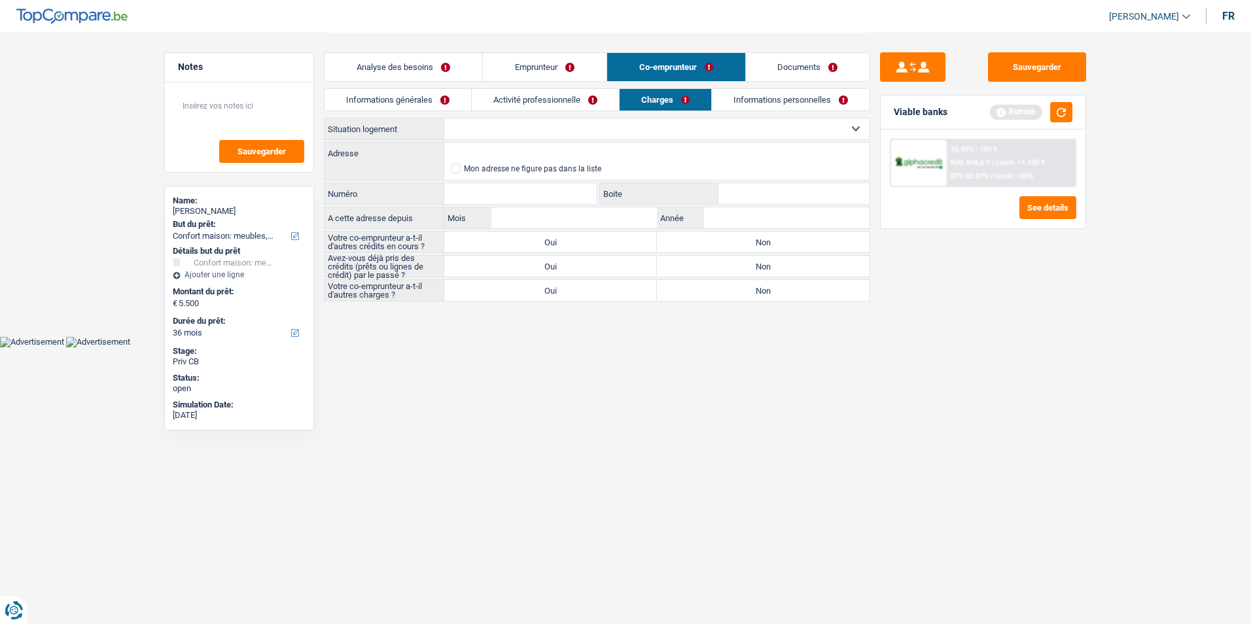
click at [564, 96] on link "Activité professionnelle" at bounding box center [545, 100] width 147 height 22
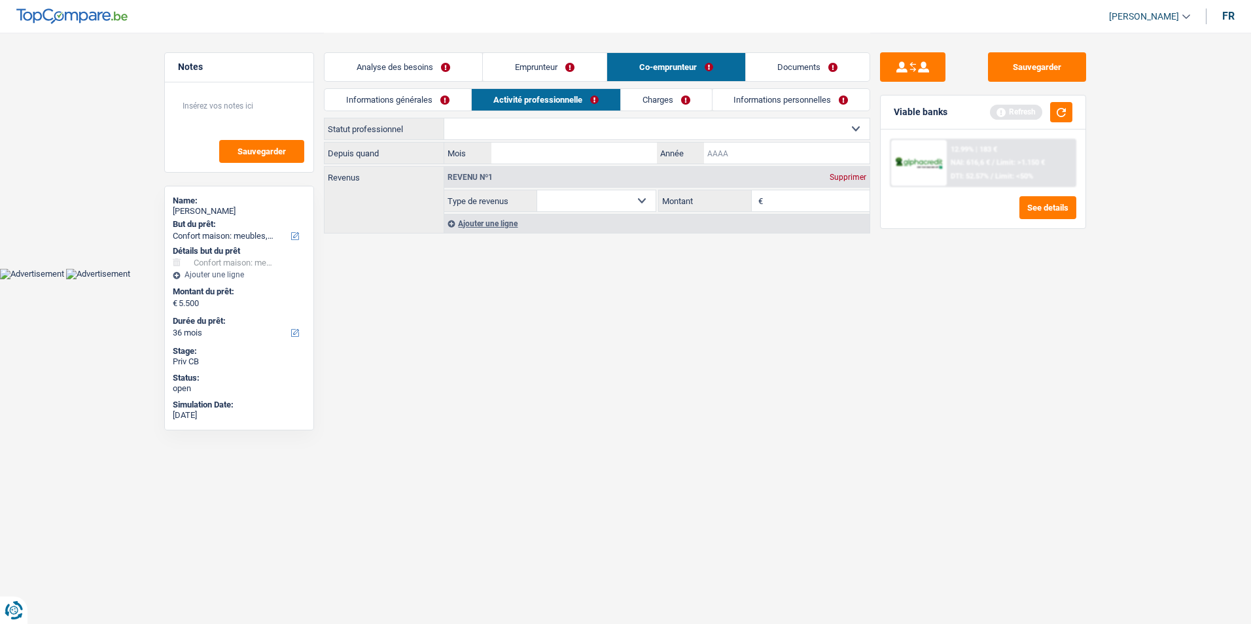
click at [722, 152] on input "Année" at bounding box center [787, 153] width 166 height 21
click at [790, 202] on input "Montant" at bounding box center [818, 200] width 104 height 21
type input "1.400"
click at [607, 203] on select "Allocation d'handicap Allocations chômage Allocations familiales Chèques repas …" at bounding box center [596, 200] width 118 height 21
select select "unemployment"
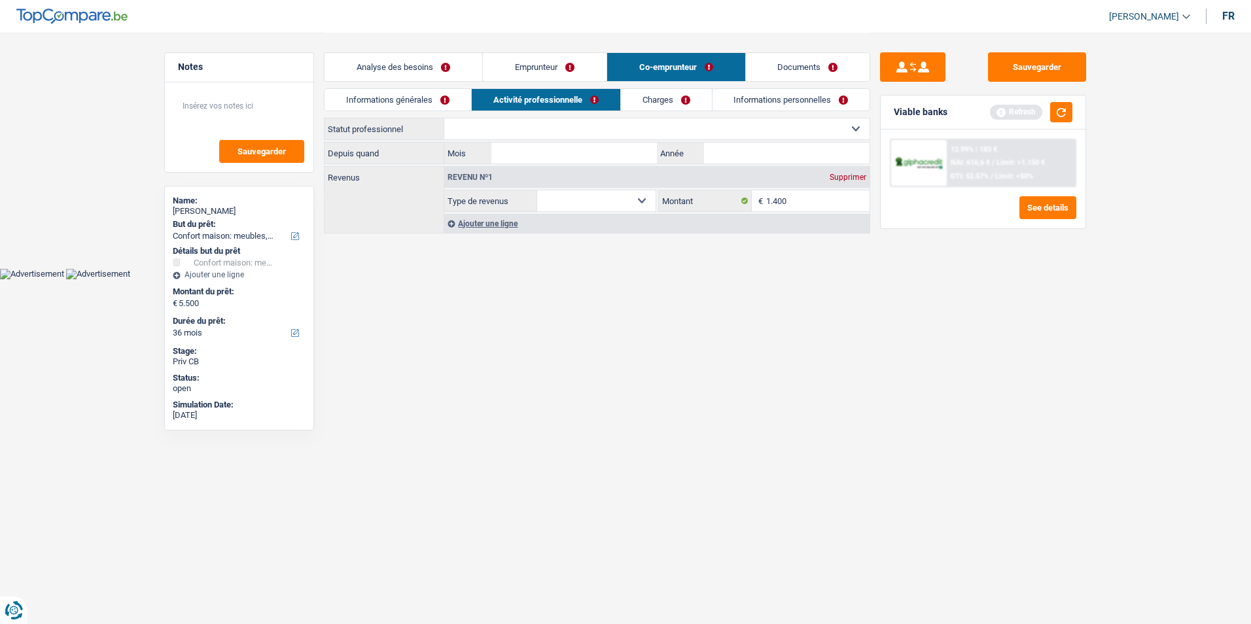
click at [537, 190] on select "Allocation d'handicap Allocations chômage Allocations familiales Chèques repas …" at bounding box center [596, 200] width 118 height 21
click at [553, 129] on select "Ouvrier Employé privé Employé public Invalide Indépendant Pensionné Chômeur Mut…" at bounding box center [656, 128] width 425 height 21
select select "unemployed"
click at [444, 118] on select "Ouvrier Employé privé Employé public Invalide Indépendant Pensionné Chômeur Mut…" at bounding box center [656, 128] width 425 height 21
click at [570, 152] on input "Mois" at bounding box center [574, 153] width 166 height 21
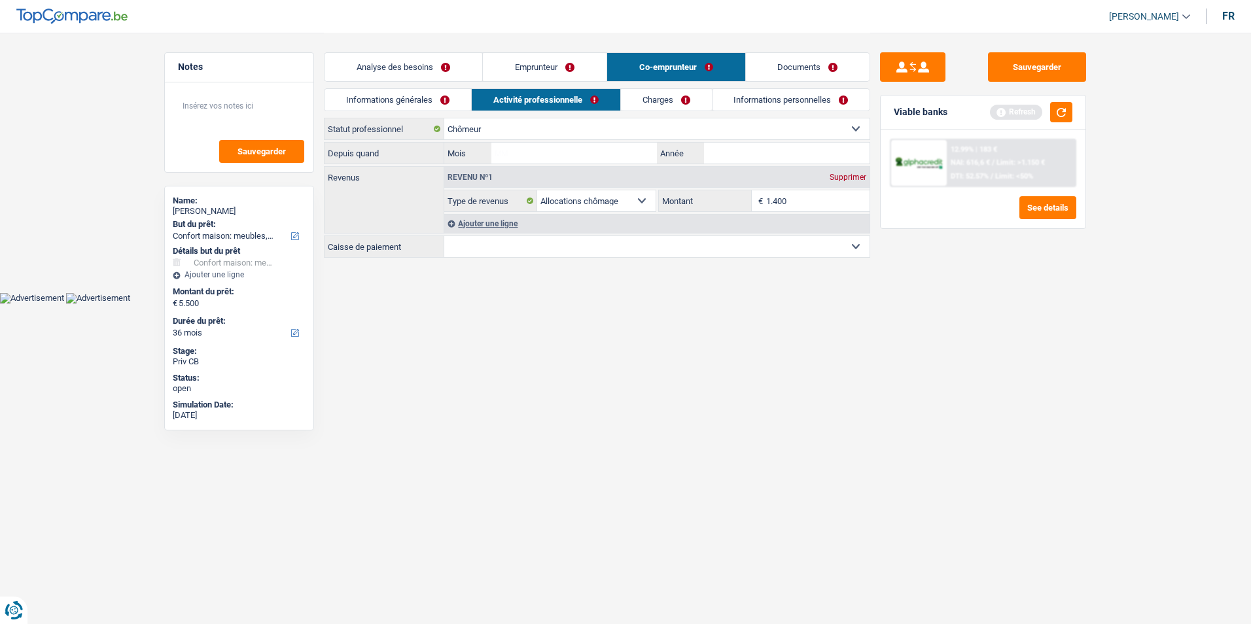
click at [574, 245] on select "CAPAC FGTB CSC CGSLB Autre Sélectionner une option" at bounding box center [656, 246] width 425 height 21
select select "fgtb"
click at [444, 236] on select "CAPAC FGTB CSC CGSLB Autre Sélectionner une option" at bounding box center [656, 246] width 425 height 21
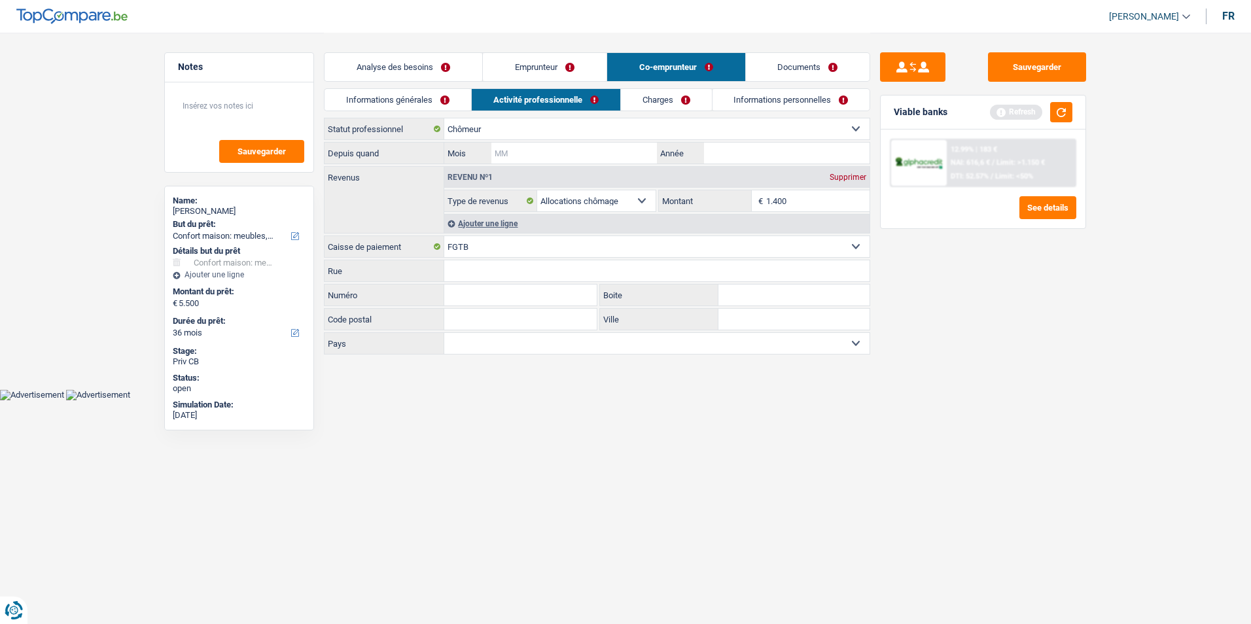
click at [563, 154] on input "Mois" at bounding box center [574, 153] width 166 height 21
type input "10"
type input "2024"
click at [1062, 112] on button "button" at bounding box center [1061, 112] width 22 height 20
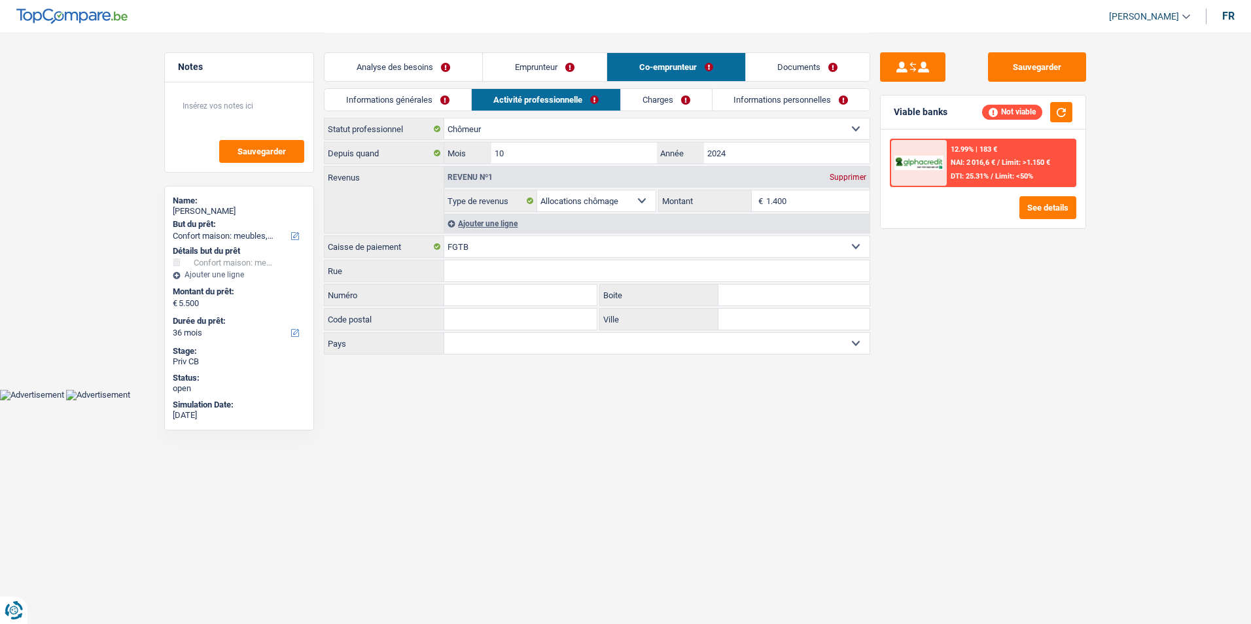
click at [425, 62] on link "Analyse des besoins" at bounding box center [404, 67] width 158 height 28
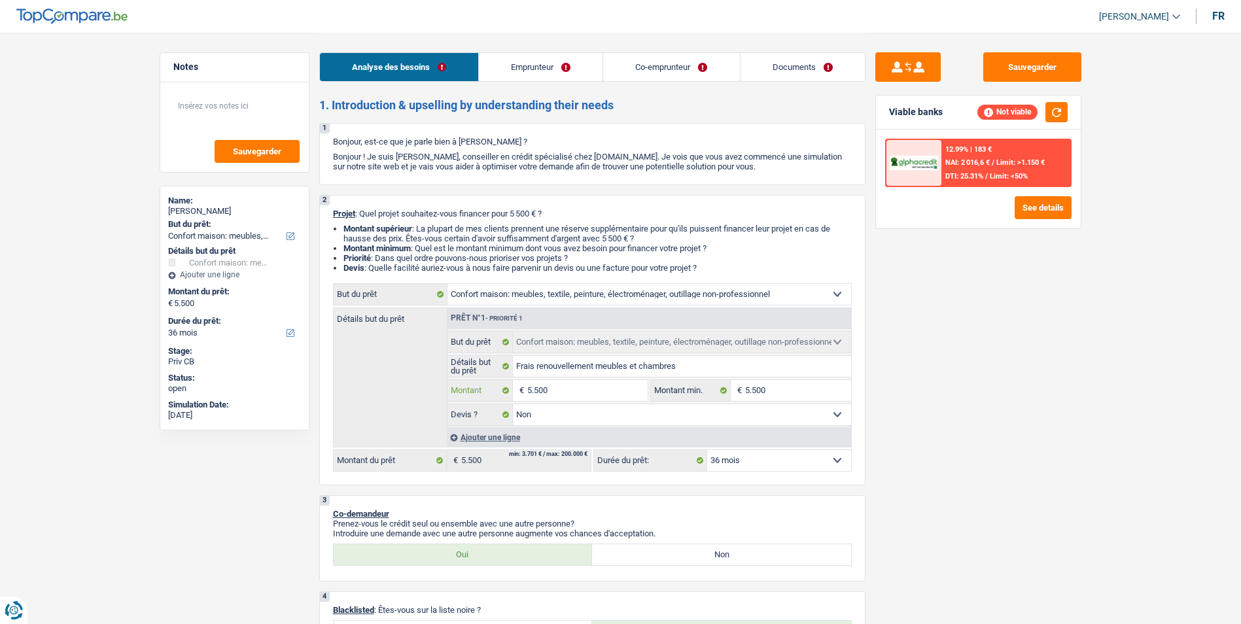
click at [612, 384] on input "5.500" at bounding box center [587, 390] width 120 height 21
type input "550"
type input "55"
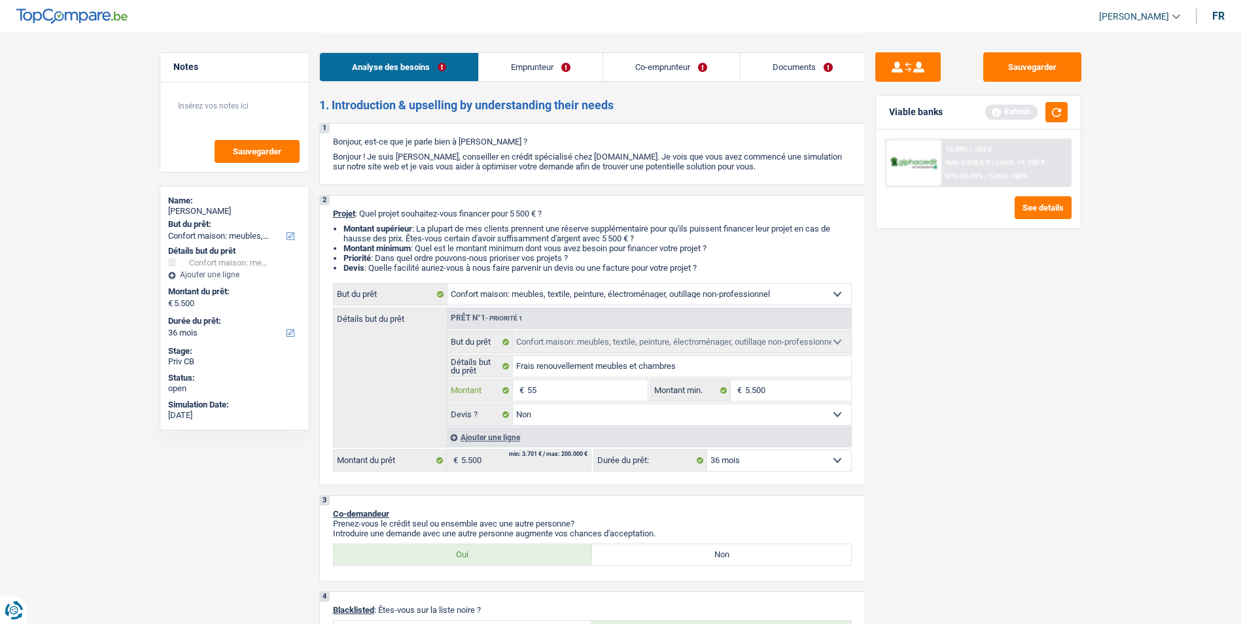
type input "5"
type input "1"
type input "10"
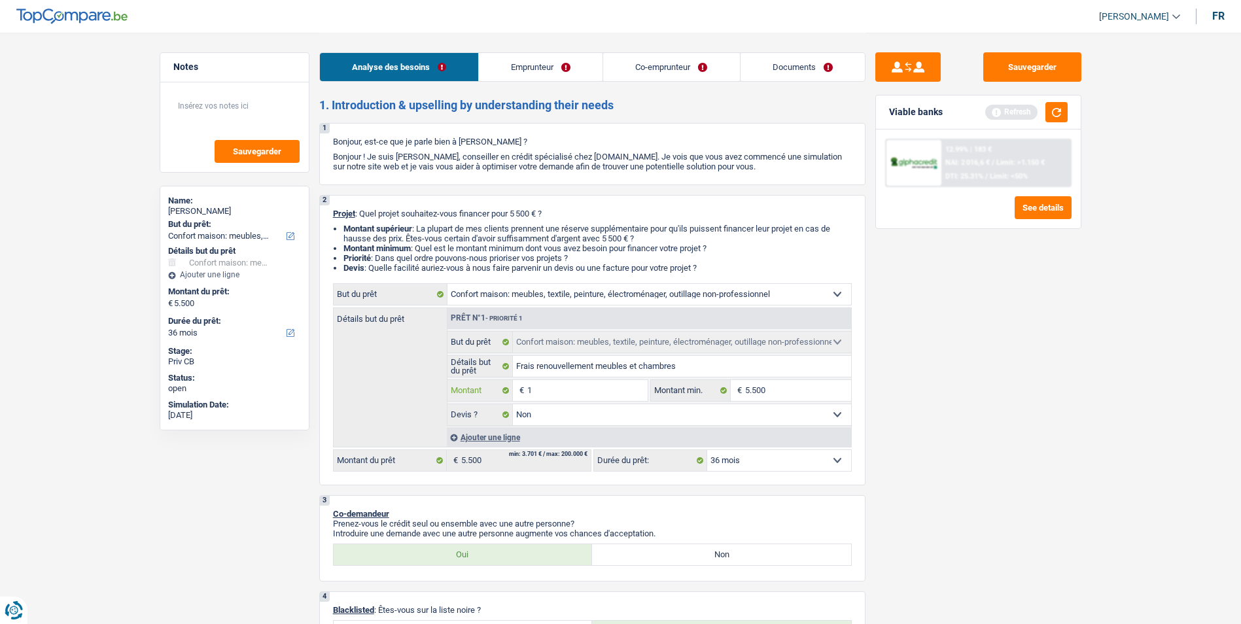
type input "10"
type input "100"
type input "1.000"
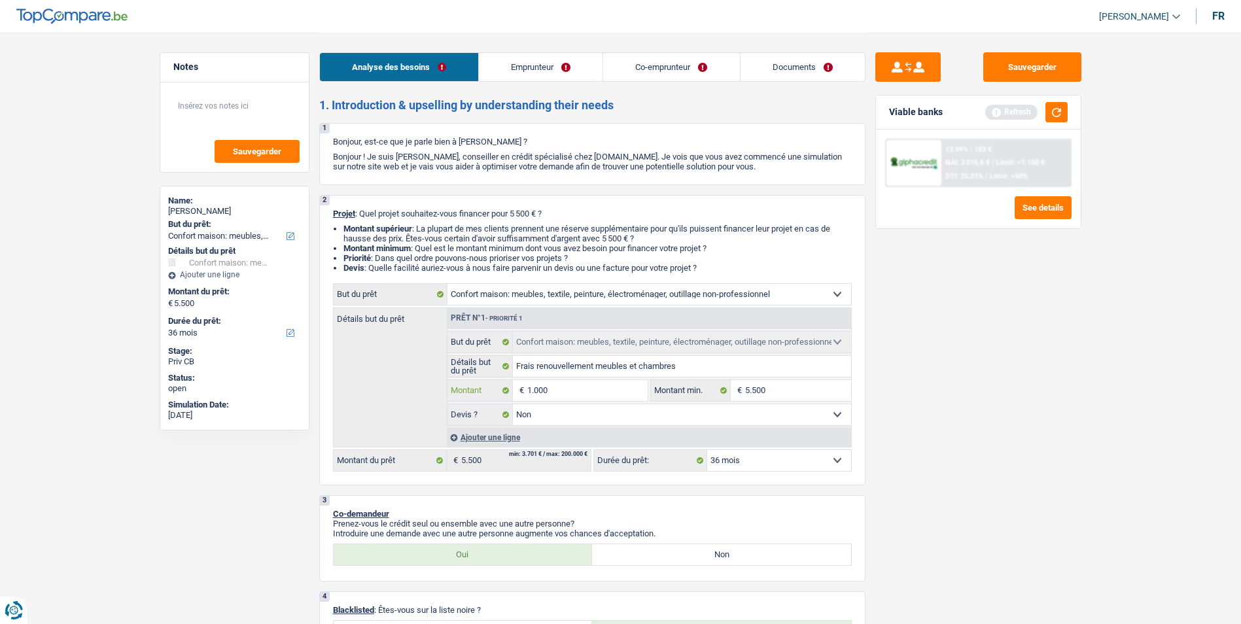
type input "10.001"
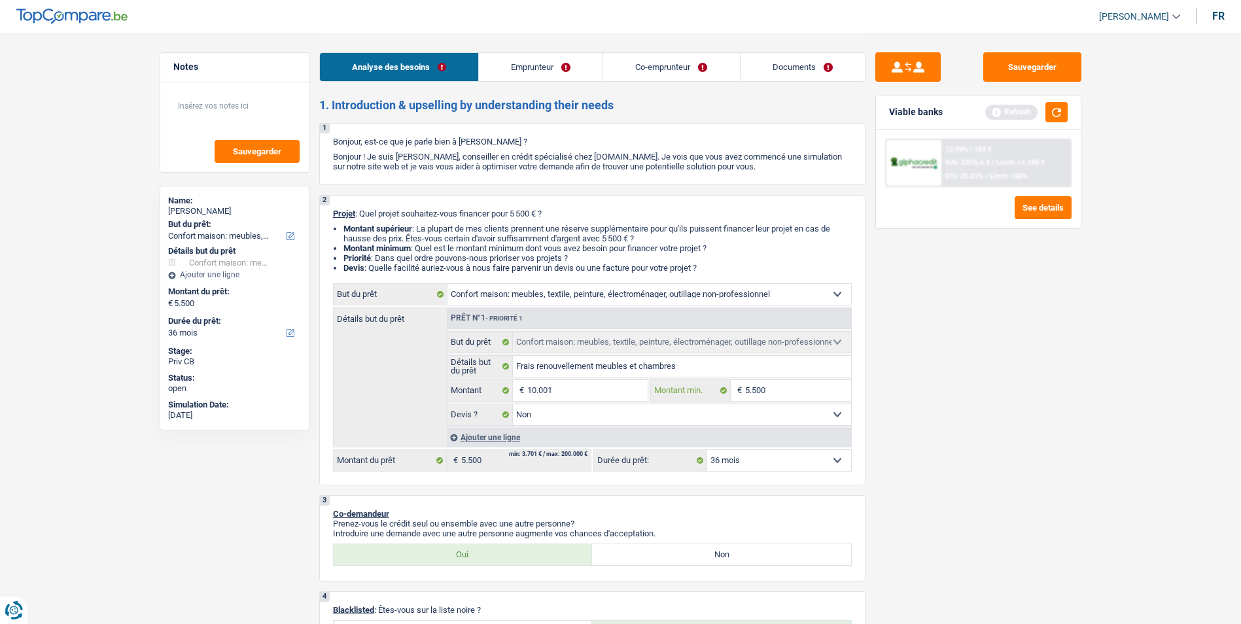
type input "10.001"
click at [777, 391] on input "5.500" at bounding box center [798, 390] width 106 height 21
select select "60"
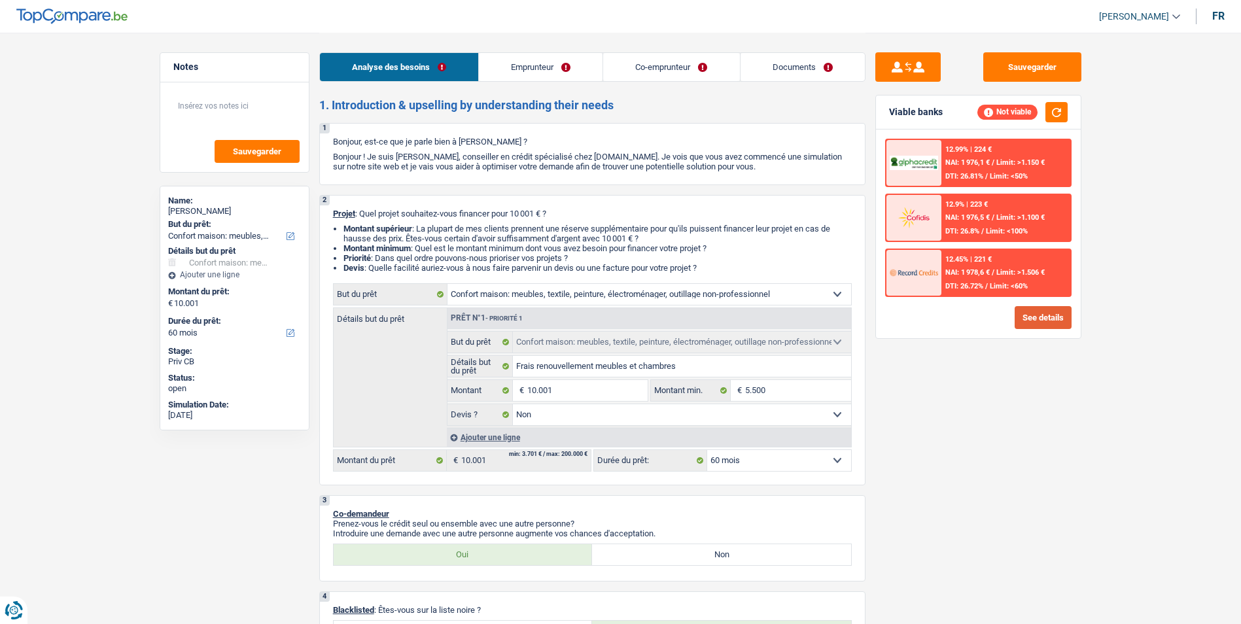
click at [1025, 317] on button "See details" at bounding box center [1043, 317] width 57 height 23
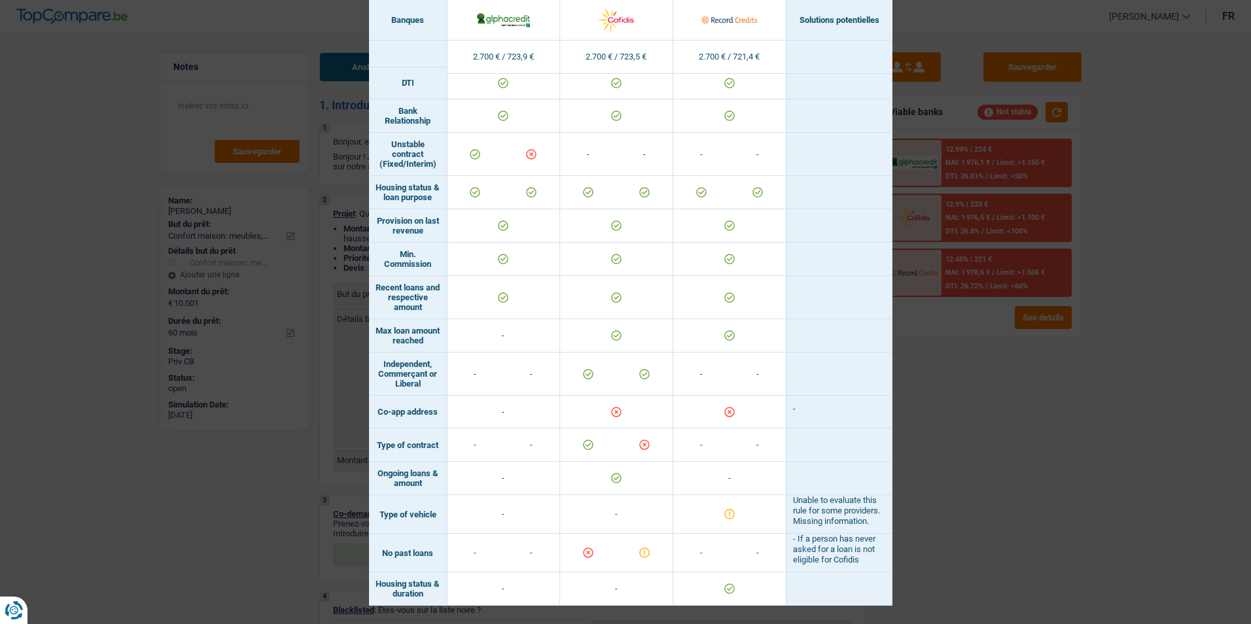
scroll to position [753, 0]
click at [991, 374] on div "Banks conditions × Banques Solutions potentielles Revenus / Charges 2.700 € / 7…" at bounding box center [625, 312] width 1251 height 624
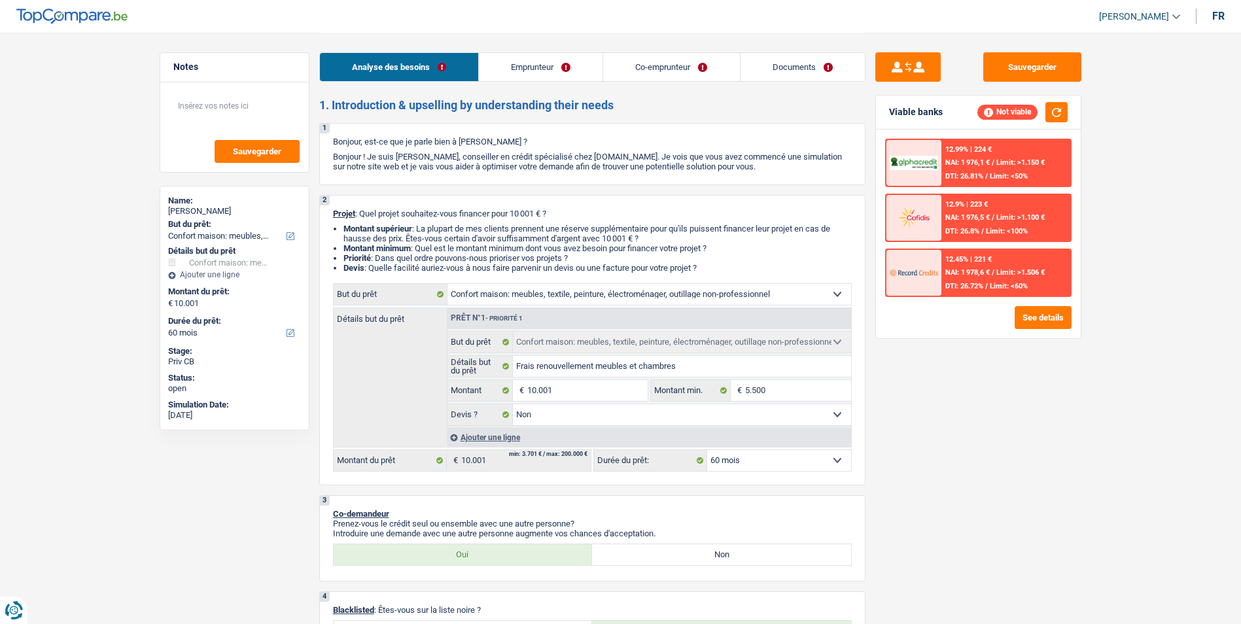
click at [591, 70] on link "Emprunteur" at bounding box center [541, 67] width 124 height 28
